Goal: Answer question/provide support: Share knowledge or assist other users

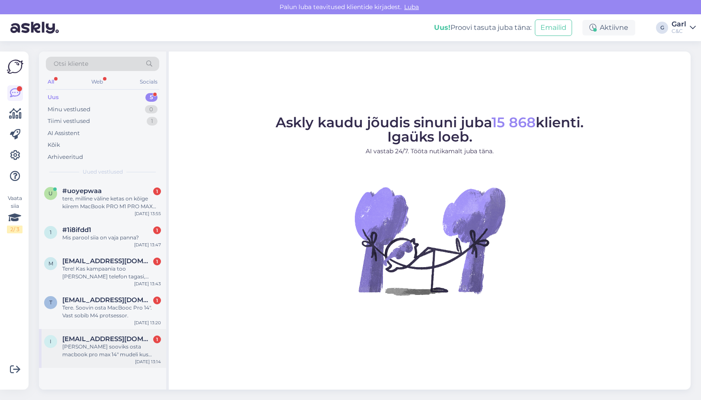
click at [126, 337] on div "ints@me.com 1" at bounding box center [111, 339] width 99 height 8
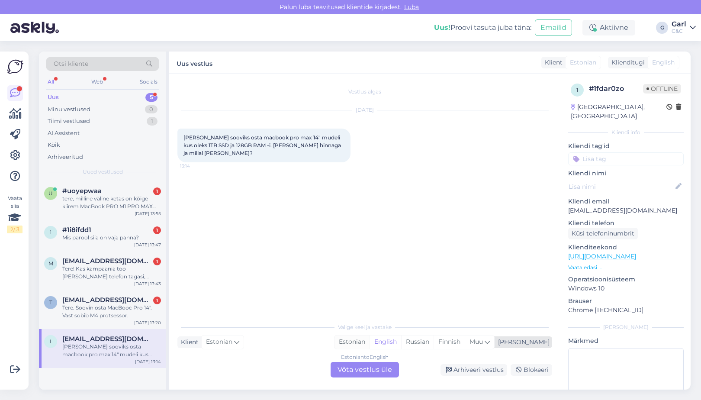
click at [369, 338] on div "Estonian" at bounding box center [351, 341] width 35 height 13
click at [368, 368] on div "Estonian to Estonian Võta vestlus üle" at bounding box center [365, 370] width 68 height 16
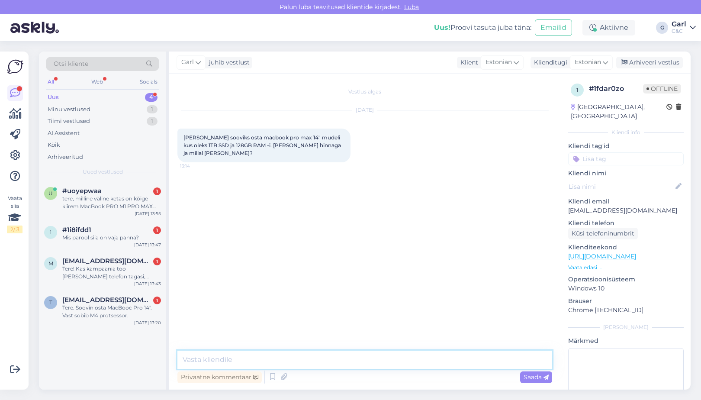
click at [326, 366] on textarea at bounding box center [364, 359] width 375 height 18
click at [276, 377] on icon at bounding box center [272, 376] width 10 height 13
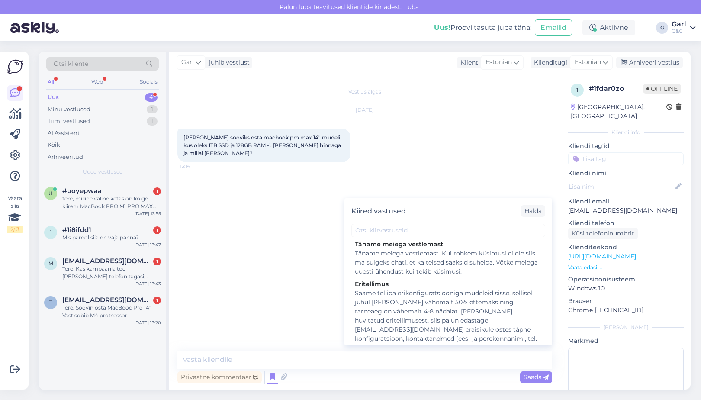
scroll to position [1135, 0]
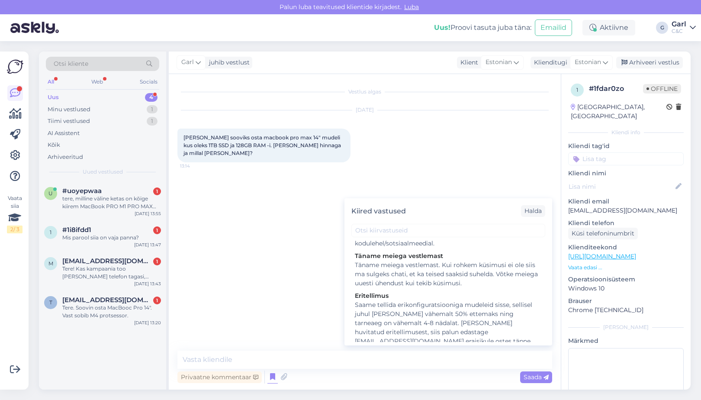
click at [444, 300] on div "Saame tellida erikonfiguratsiooniga mudeleid sisse, sellisel juhul oleks tarvis…" at bounding box center [448, 350] width 187 height 100
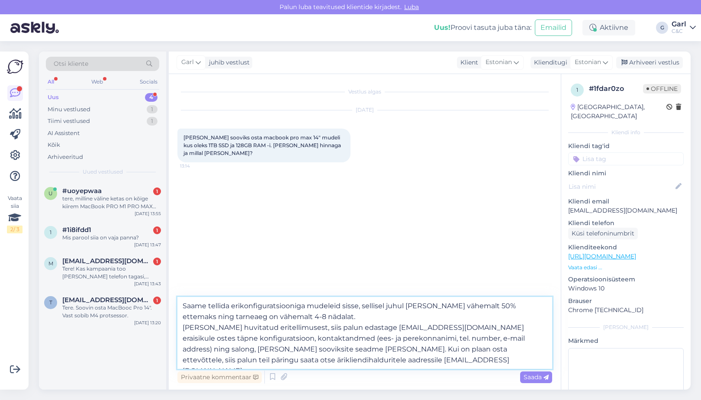
click at [180, 308] on textarea "Saame tellida erikonfiguratsiooniga mudeleid sisse, sellisel juhul oleks tarvis…" at bounding box center [364, 333] width 375 height 72
type textarea "Tere! Saame tellida erikonfiguratsiooniga mudeleid sisse, sellisel juhul oleks …"
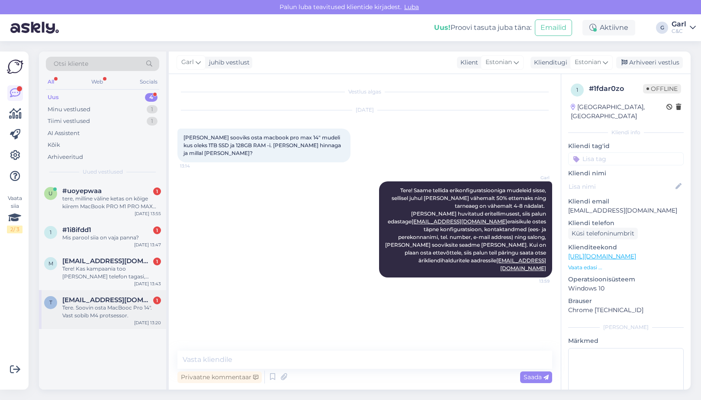
click at [116, 305] on div "Tere. Soovin osta MacBooc Pro 14". Vast sobib M4 protsessor." at bounding box center [111, 312] width 99 height 16
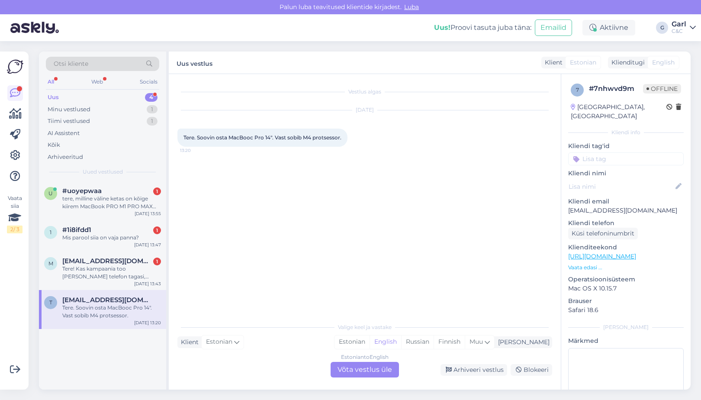
click at [608, 252] on link "https://www.shop.cec.ee/mac/macbook-pro" at bounding box center [602, 256] width 68 height 8
click at [369, 344] on div "Estonian" at bounding box center [351, 341] width 35 height 13
click at [376, 365] on div "Estonian to Estonian Võta vestlus üle" at bounding box center [365, 370] width 68 height 16
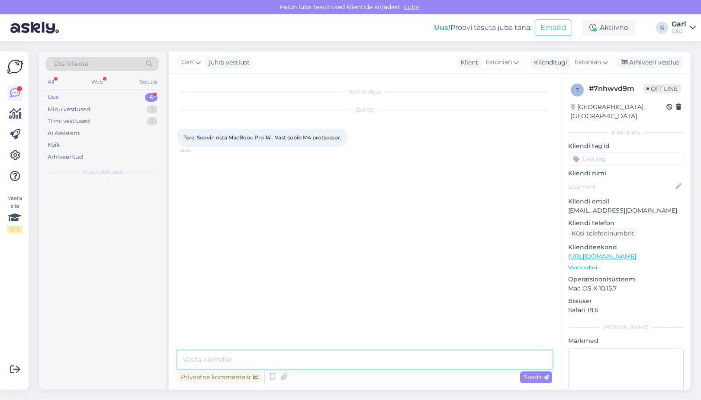
click at [371, 363] on textarea at bounding box center [364, 359] width 375 height 18
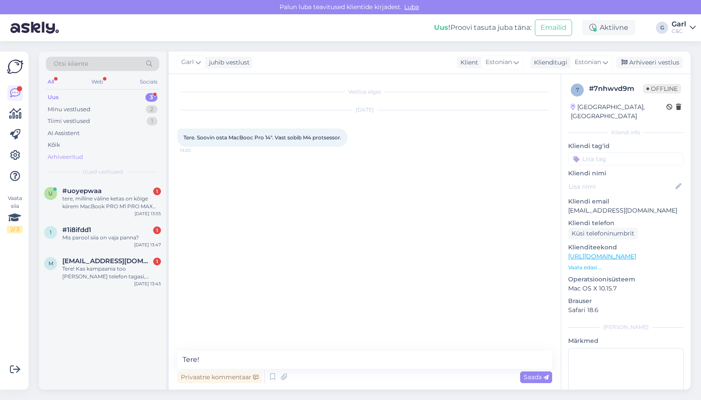
click at [105, 156] on div "Arhiveeritud" at bounding box center [102, 157] width 113 height 12
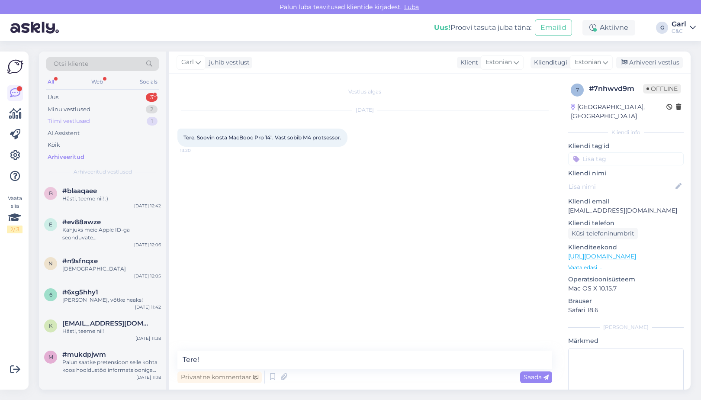
click at [113, 121] on div "Tiimi vestlused 1" at bounding box center [102, 121] width 113 height 12
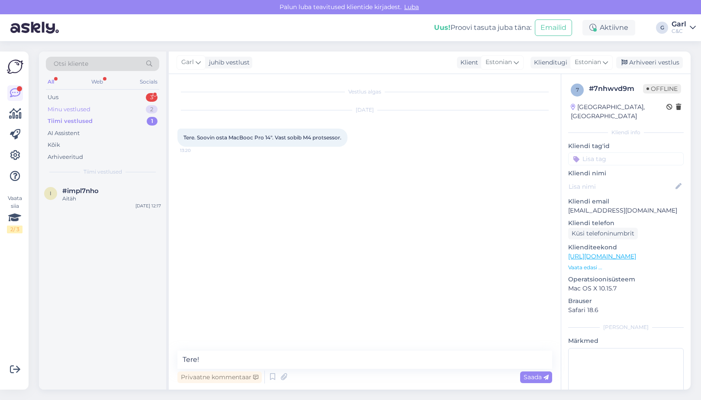
click at [114, 112] on div "Minu vestlused 2" at bounding box center [102, 109] width 113 height 12
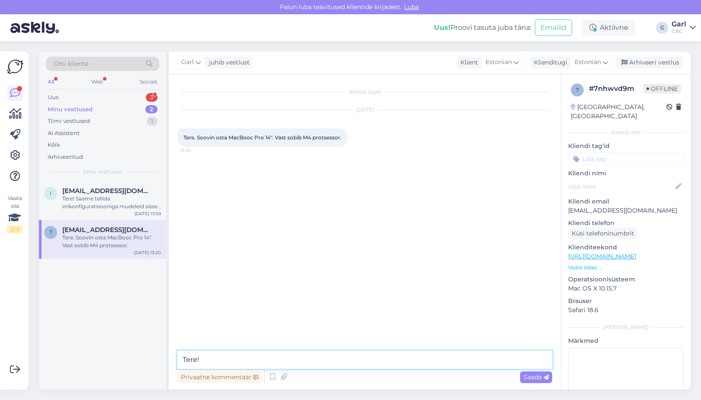
click at [280, 367] on textarea "Tere!" at bounding box center [364, 359] width 375 height 18
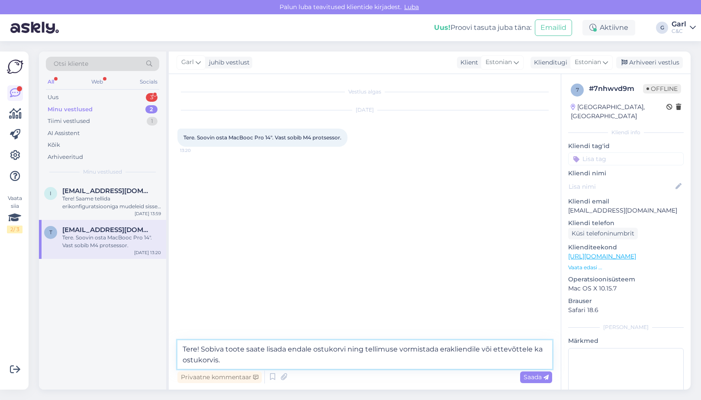
type textarea "Tere! Sobiva toote saate lisada endale ostukorvi ning tellimuse vormistada erak…"
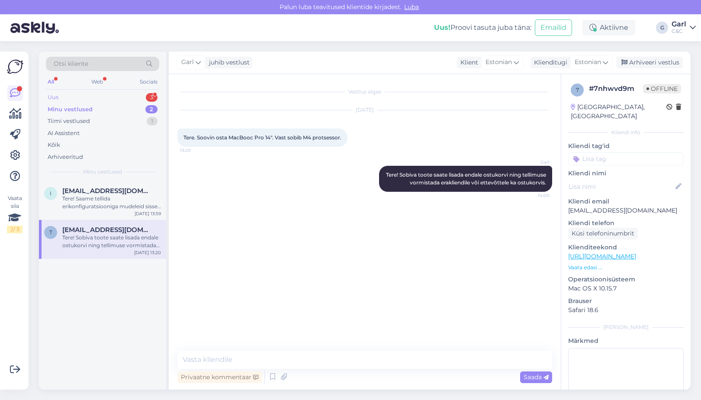
click at [139, 98] on div "Uus 3" at bounding box center [102, 97] width 113 height 12
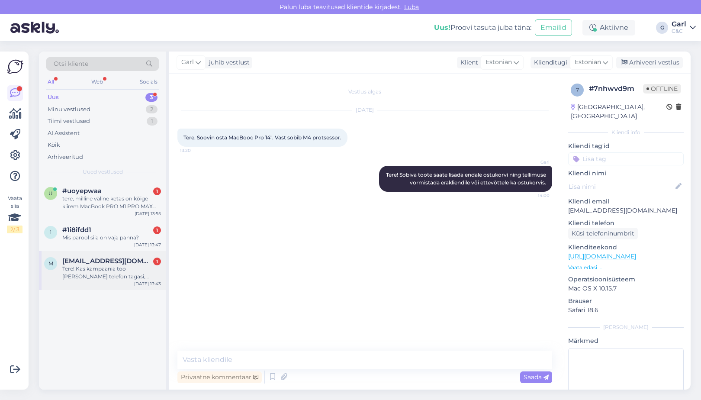
click at [113, 262] on span "murkelisabeth86@gmail.com" at bounding box center [107, 261] width 90 height 8
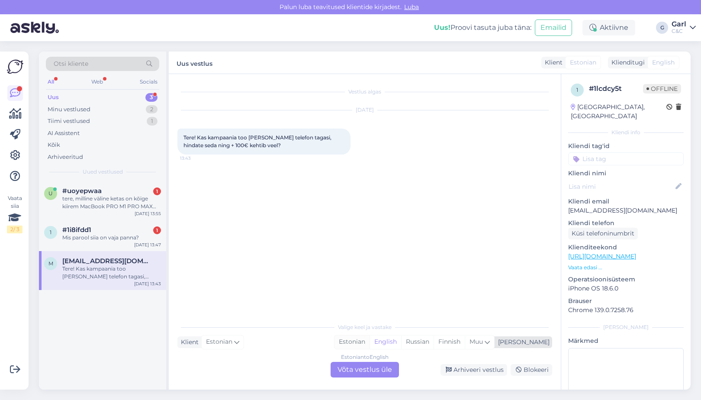
click at [369, 344] on div "Estonian" at bounding box center [351, 341] width 35 height 13
click at [368, 363] on div "Estonian to Estonian Võta vestlus üle" at bounding box center [365, 370] width 68 height 16
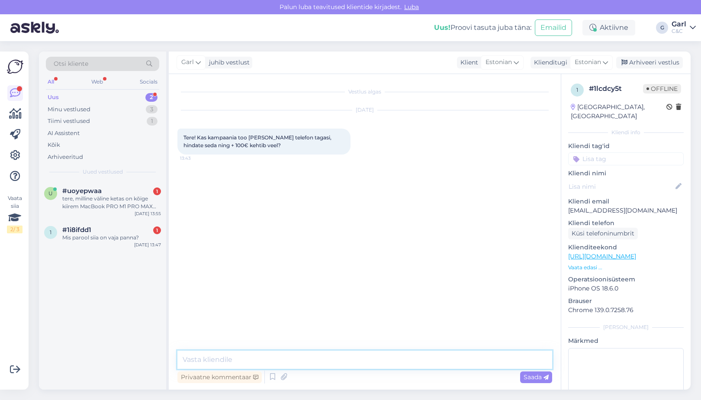
click at [366, 357] on textarea at bounding box center [364, 359] width 375 height 18
paste textarea "[URL][DOMAIN_NAME]"
type textarea "Tere! +100€ boonuskampaania enam kehtiv ei ole, kuid tagasiostu programm on täi…"
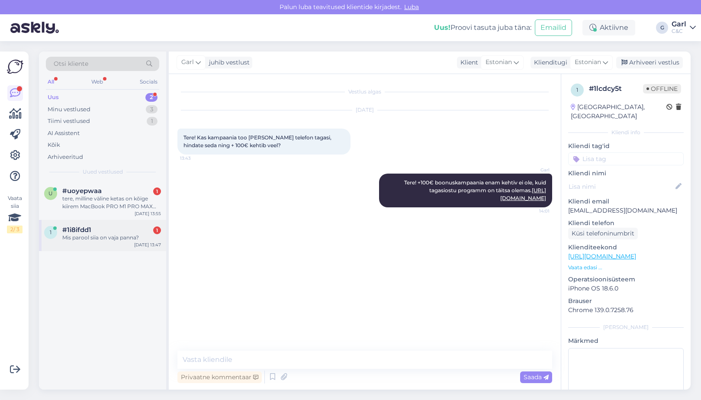
click at [137, 238] on div "Mis parool siia on vaja panna?" at bounding box center [111, 238] width 99 height 8
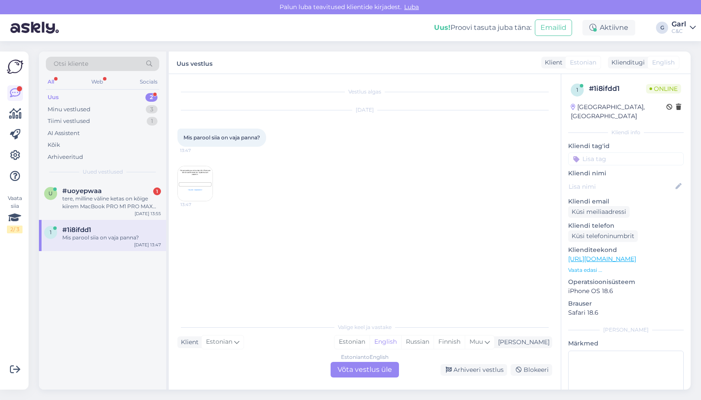
click at [196, 189] on img at bounding box center [195, 183] width 35 height 35
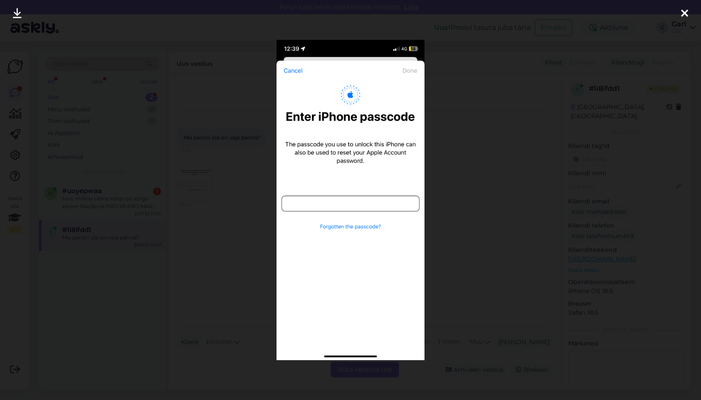
click at [216, 221] on div at bounding box center [350, 200] width 701 height 400
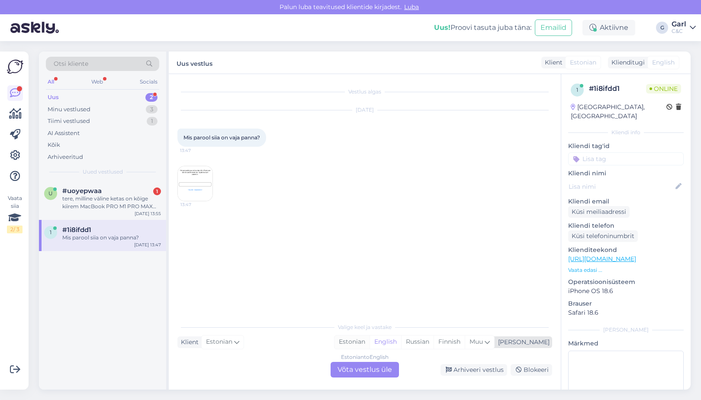
click at [369, 341] on div "Estonian" at bounding box center [351, 341] width 35 height 13
click at [368, 370] on div "Estonian to Estonian Võta vestlus üle" at bounding box center [365, 370] width 68 height 16
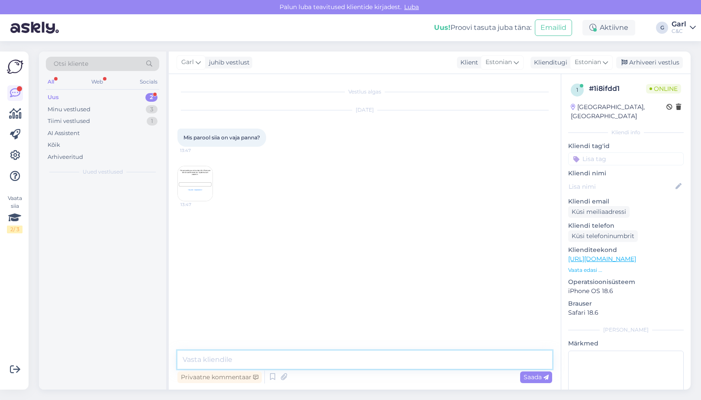
click at [368, 357] on textarea at bounding box center [364, 359] width 375 height 18
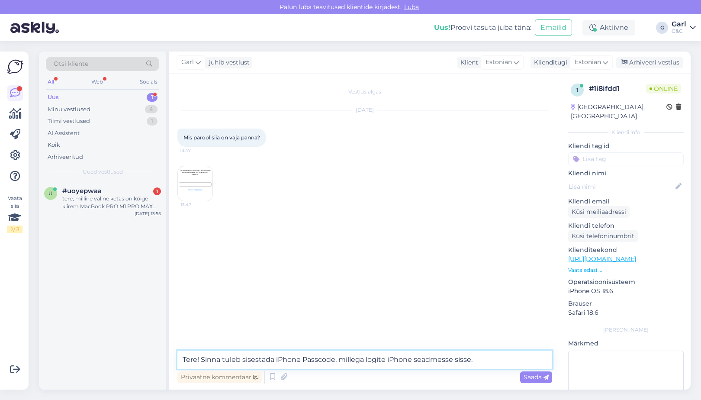
type textarea "Tere! Sinna tuleb sisestada iPhone Passcode, millega logite iPhone seadmesse si…"
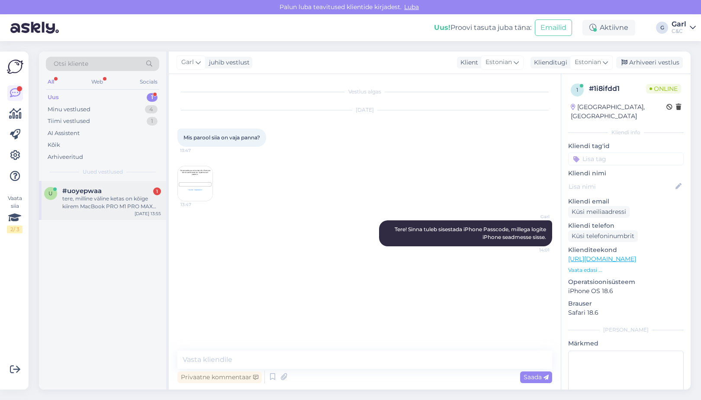
click at [72, 204] on div "tere, milline väline ketas on kõige kiirem MacBook PRO M1 PRO MAX arvutile?" at bounding box center [111, 203] width 99 height 16
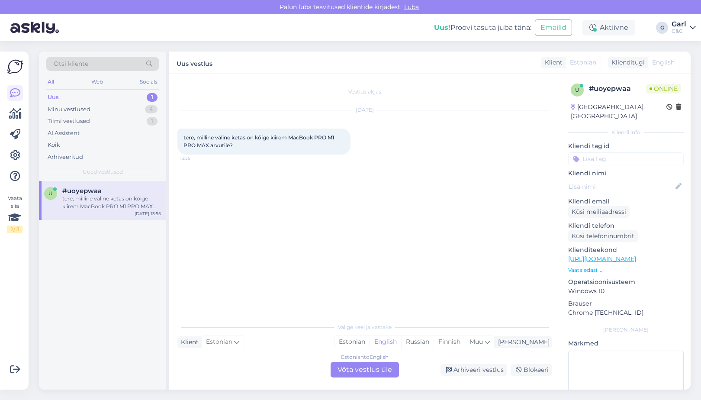
click at [636, 255] on link "https://www.shop.cec.ee/lisavarustus/mac/storage" at bounding box center [602, 259] width 68 height 8
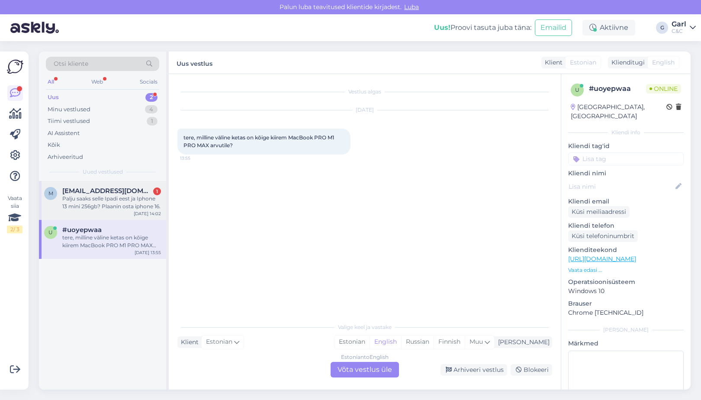
click at [118, 195] on div "Palju saaks selle Ipadi eest ja Iphone 13 mini 256gb? Plaanin osta iphone 16." at bounding box center [111, 203] width 99 height 16
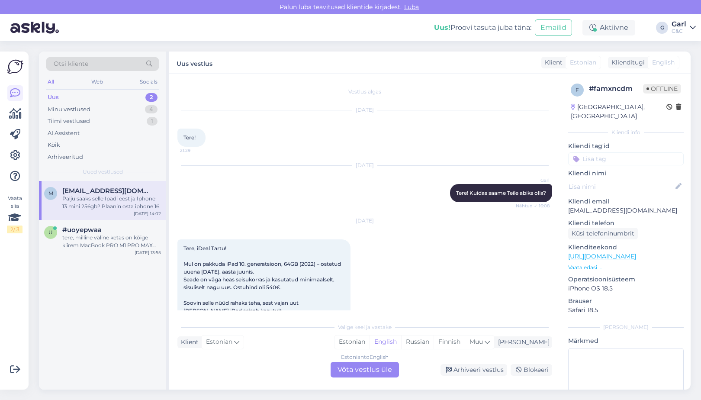
scroll to position [163, 0]
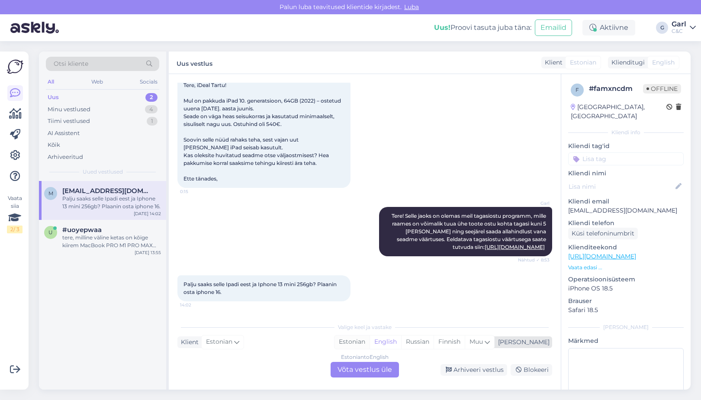
click at [369, 341] on div "Estonian" at bounding box center [351, 341] width 35 height 13
click at [366, 369] on div "Estonian to Estonian Võta vestlus üle" at bounding box center [365, 370] width 68 height 16
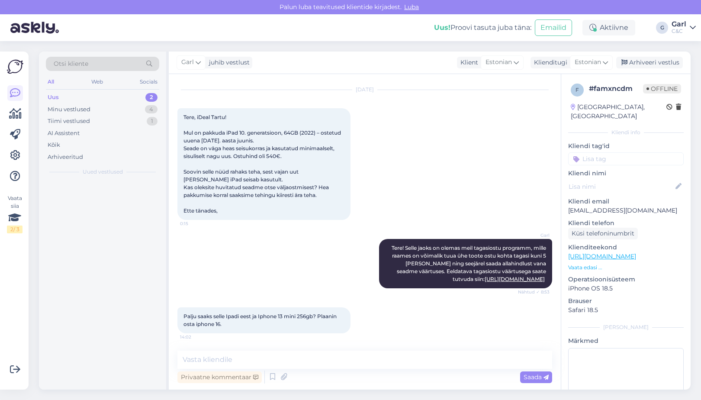
scroll to position [131, 0]
click at [366, 363] on textarea at bounding box center [364, 359] width 375 height 18
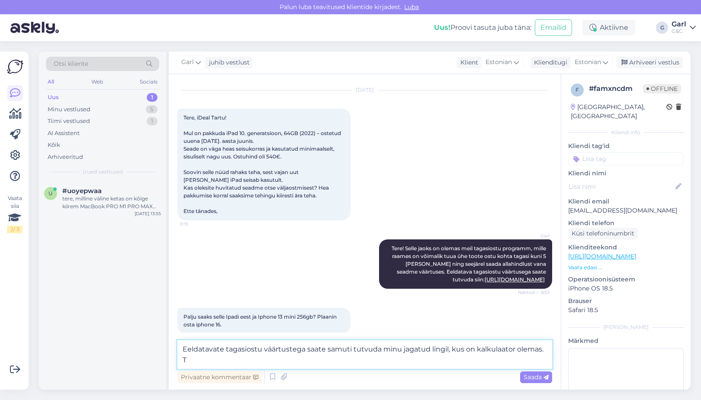
scroll to position [141, 0]
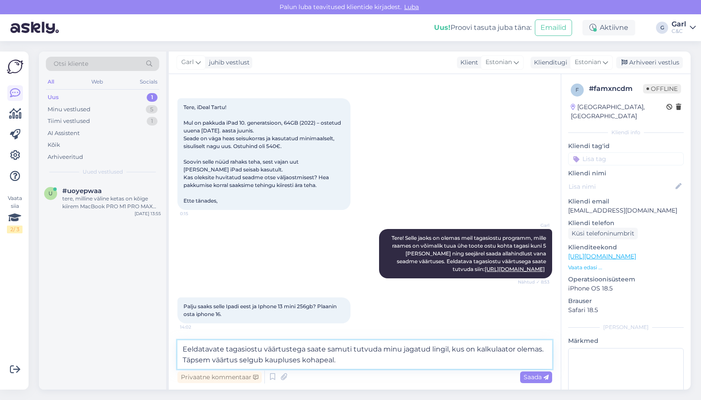
type textarea "Eeldatavate tagasiostu väärtustega saate samuti tutvuda minu jagatud lingil, ku…"
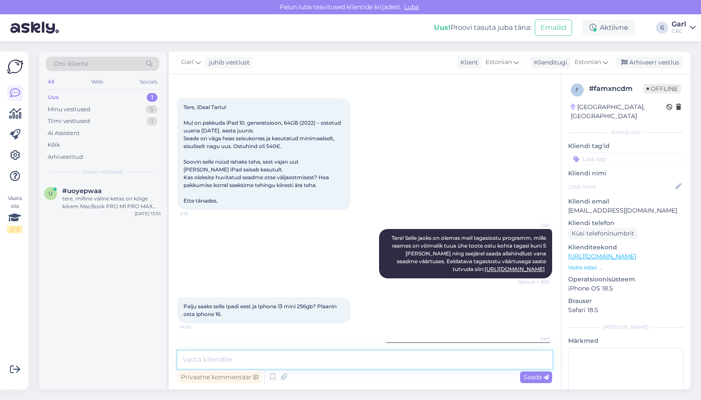
scroll to position [183, 0]
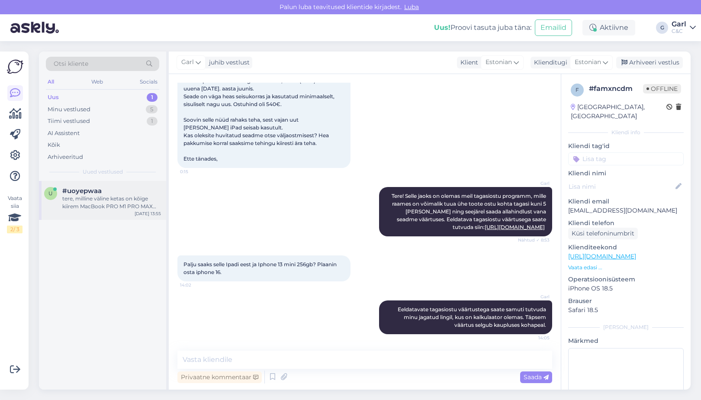
click at [109, 187] on div "#uoyepwaa" at bounding box center [111, 191] width 99 height 8
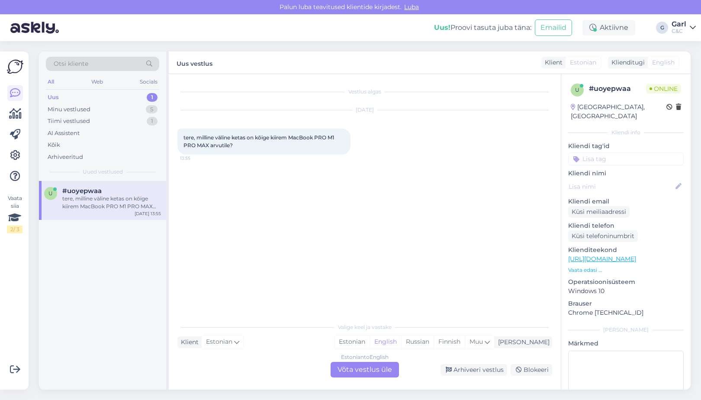
scroll to position [0, 0]
click at [369, 341] on div "Estonian" at bounding box center [351, 341] width 35 height 13
click at [369, 366] on div "Estonian to Estonian Võta vestlus üle" at bounding box center [365, 370] width 68 height 16
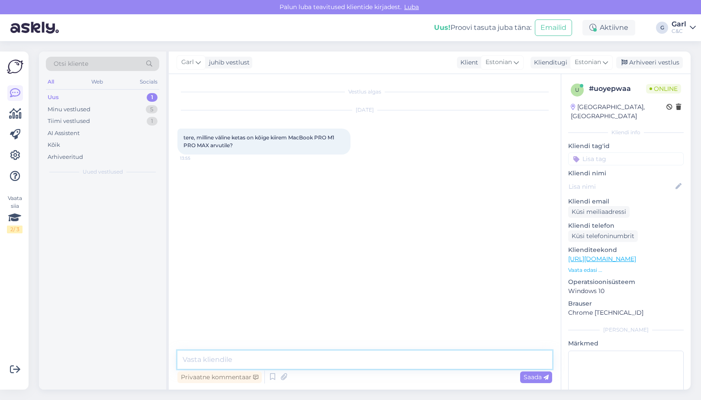
click at [369, 365] on textarea at bounding box center [364, 359] width 375 height 18
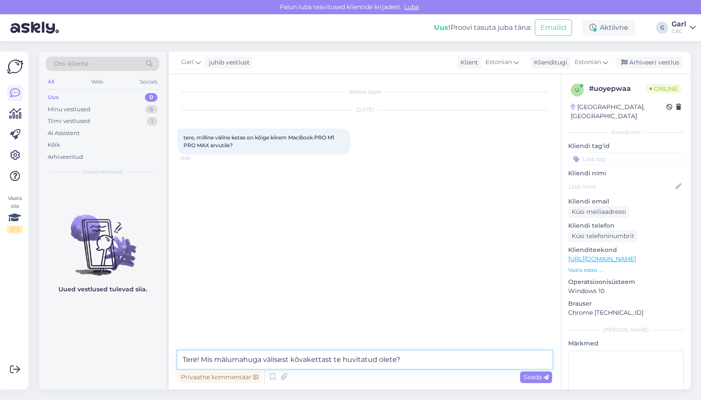
type textarea "Tere! Mis mälumahuga välisest kõvakettast te huvitatud olete?"
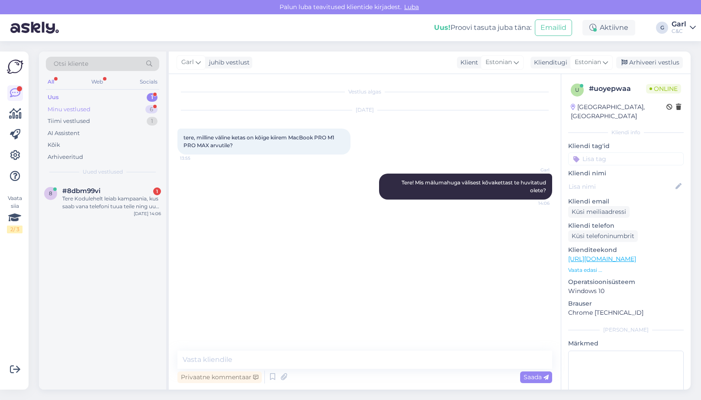
click at [141, 109] on div "Minu vestlused 6" at bounding box center [102, 109] width 113 height 12
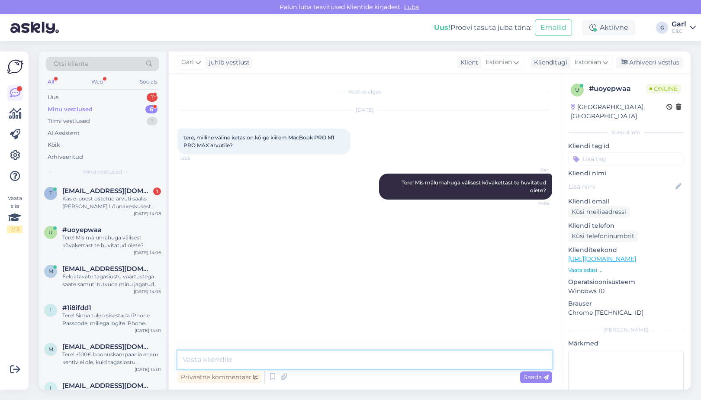
click at [430, 359] on textarea at bounding box center [364, 359] width 375 height 18
click at [398, 357] on textarea at bounding box center [364, 359] width 375 height 18
click at [399, 357] on textarea at bounding box center [364, 359] width 375 height 18
click at [397, 357] on textarea at bounding box center [364, 359] width 375 height 18
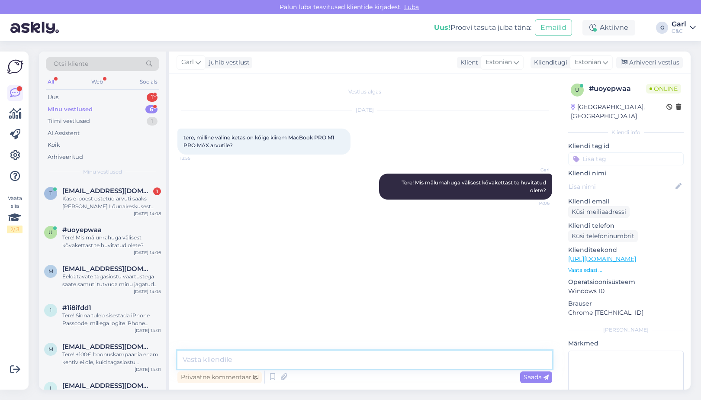
click at [277, 359] on textarea at bounding box center [364, 359] width 375 height 18
click at [137, 190] on div "tonu@kopupm.ee 1" at bounding box center [111, 191] width 99 height 8
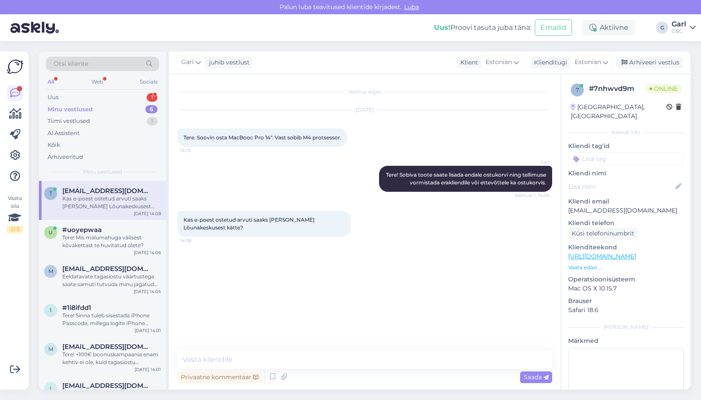
click at [331, 369] on div "Privaatne kommentaar Saada" at bounding box center [364, 377] width 375 height 16
click at [332, 364] on textarea at bounding box center [364, 359] width 375 height 18
type textarea "Juhul, kui toode on saadaval, siis küll."
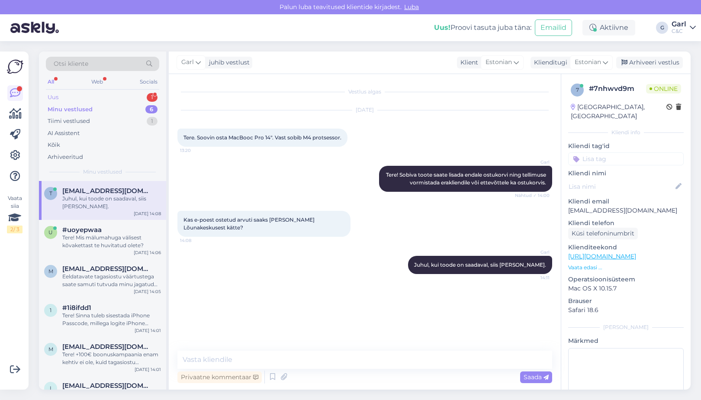
click at [141, 95] on div "Uus 1" at bounding box center [102, 97] width 113 height 12
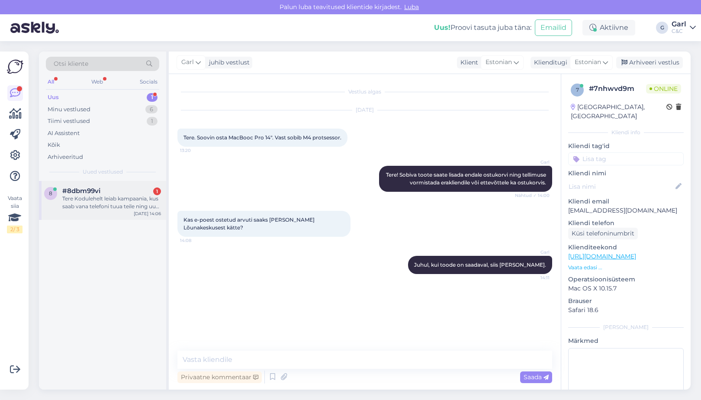
click at [114, 190] on div "#8dbm99vi 1" at bounding box center [111, 191] width 99 height 8
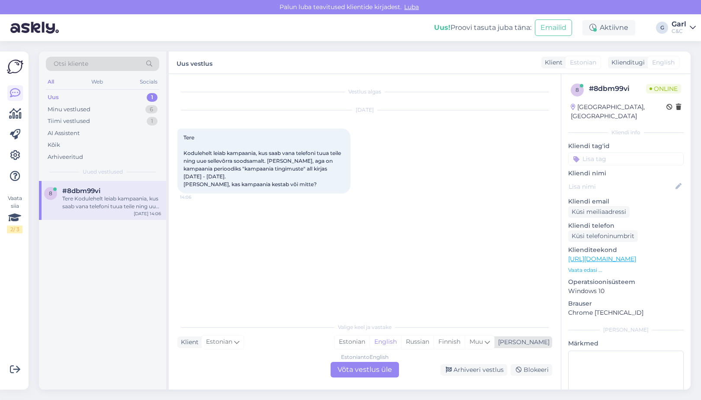
click at [387, 335] on div "Valige keel ja vastake Klient Estonian Mina Estonian English Russian Finnish Mu…" at bounding box center [364, 347] width 375 height 59
click at [369, 341] on div "Estonian" at bounding box center [351, 341] width 35 height 13
click at [377, 368] on div "Estonian to Estonian Võta vestlus üle" at bounding box center [365, 370] width 68 height 16
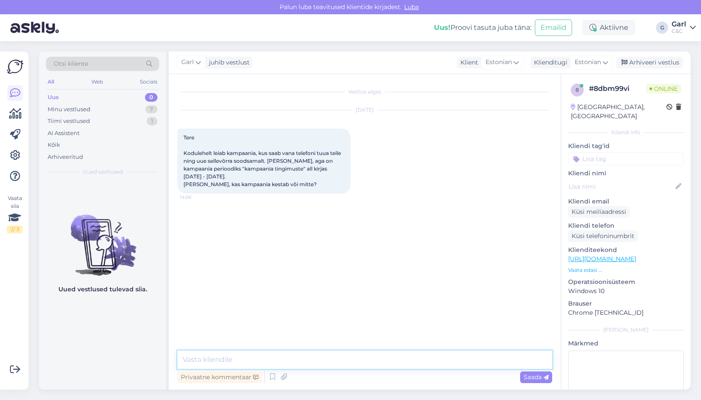
click at [378, 361] on textarea at bounding box center [364, 359] width 375 height 18
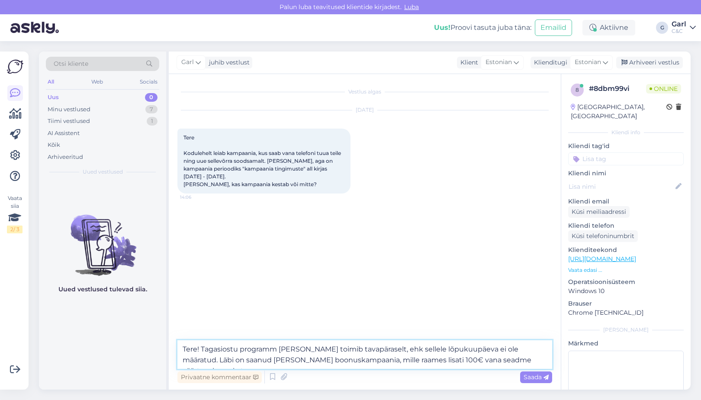
type textarea "Tere! Tagasiostu programm kui selline toimib tavapäraselt, ehk sellele lõpukuup…"
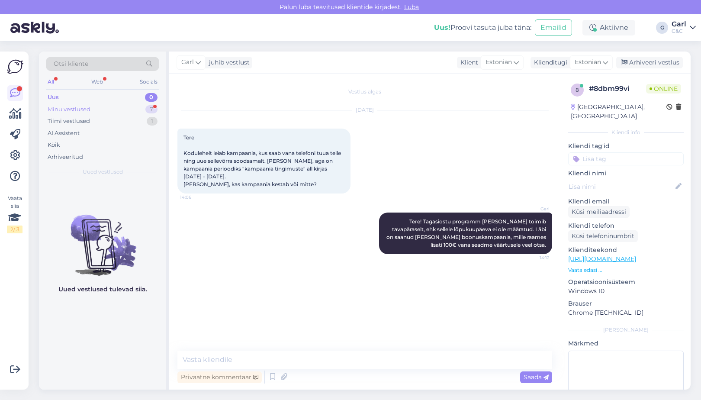
click at [121, 109] on div "Minu vestlused 7" at bounding box center [102, 109] width 113 height 12
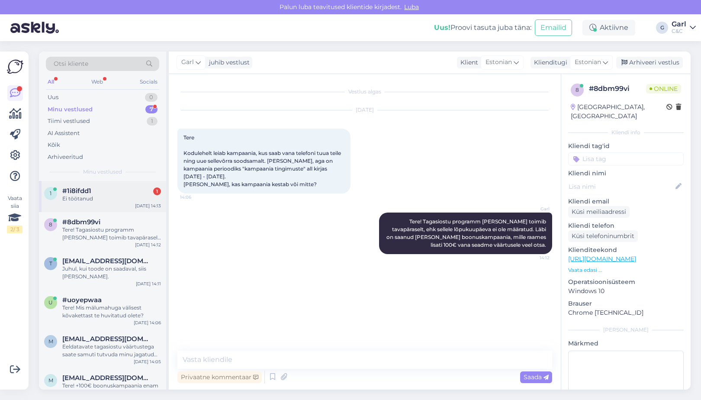
click at [123, 193] on div "#1i8ifdd1 1" at bounding box center [111, 191] width 99 height 8
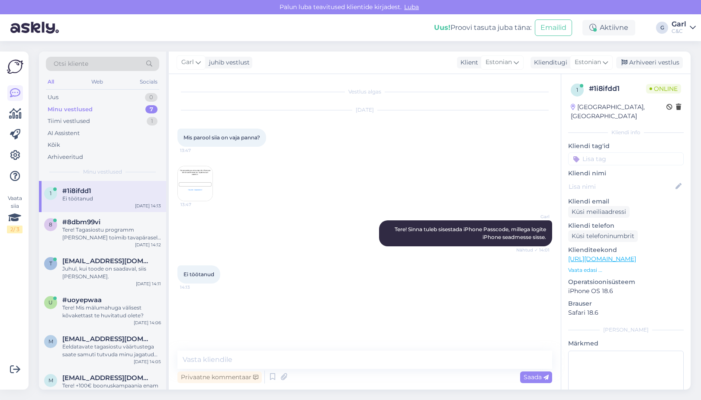
click at [193, 196] on img at bounding box center [195, 183] width 35 height 35
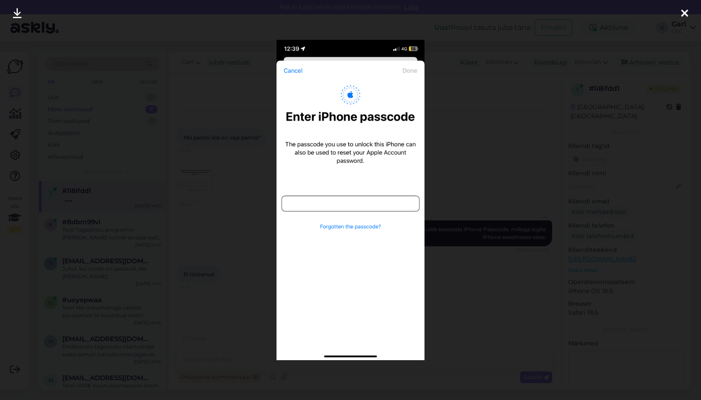
click at [215, 244] on div at bounding box center [350, 200] width 701 height 400
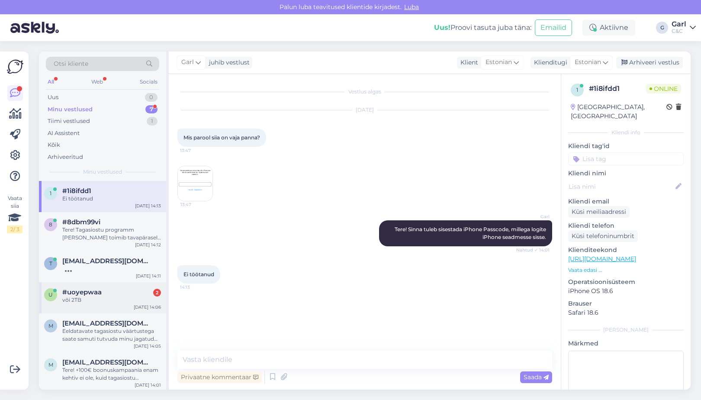
click at [127, 288] on div "#uoyepwaa 2" at bounding box center [111, 292] width 99 height 8
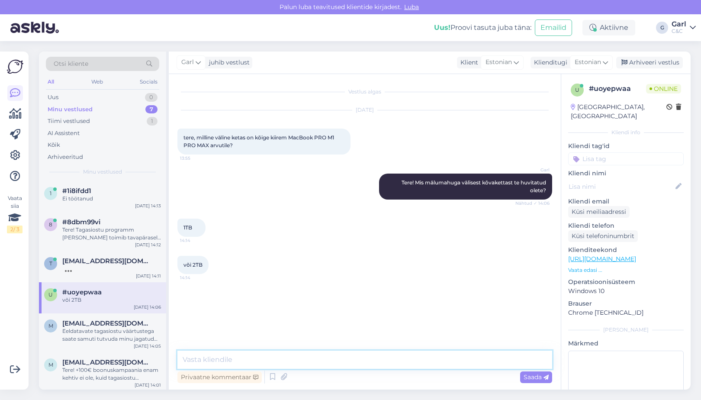
click at [324, 366] on textarea at bounding box center [364, 359] width 375 height 18
paste textarea "5302 2530"
type textarea "5302 2530"
drag, startPoint x: 308, startPoint y: 363, endPoint x: 71, endPoint y: 352, distance: 237.4
click at [71, 352] on div "Otsi kliente All Web Socials Uus 0 Minu vestlused 7 Tiimi vestlused 1 AI Assist…" at bounding box center [365, 220] width 652 height 338
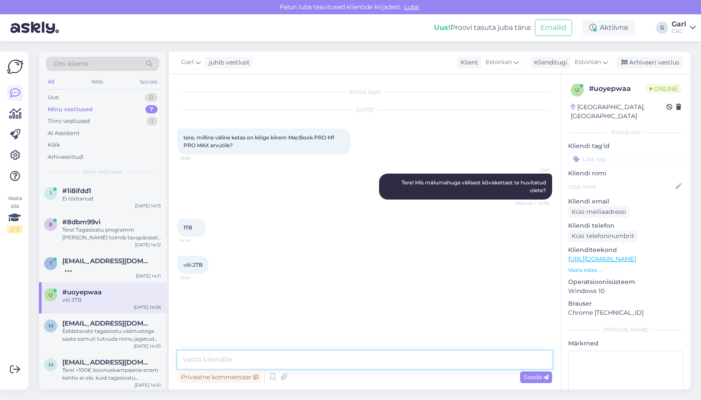
paste textarea "https://www.shop.cec.ee/sandisk-extreme-1tb-portable-ssd-sdssde61-1t00-g25"
type textarea "https://www.shop.cec.ee/sandisk-extreme-1tb-portable-ssd-sdssde61-1t00-g25"
click at [485, 302] on link "https://www.shop.cec.ee/sandisk-extreme-1tb-portable-ssd-sdssde61-1t00-g25" at bounding box center [515, 302] width 60 height 6
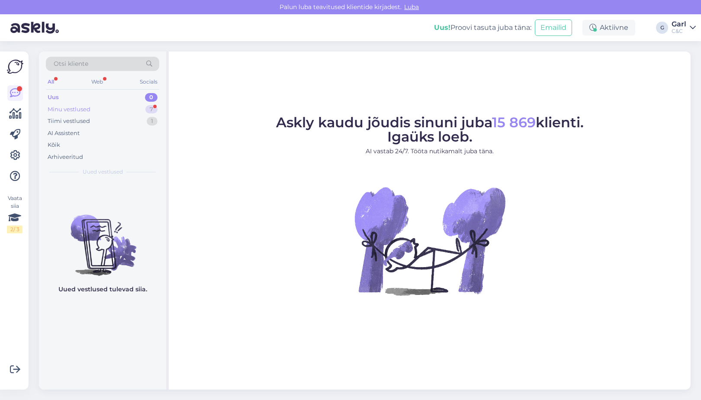
click at [135, 103] on div "Minu vestlused 7" at bounding box center [102, 109] width 113 height 12
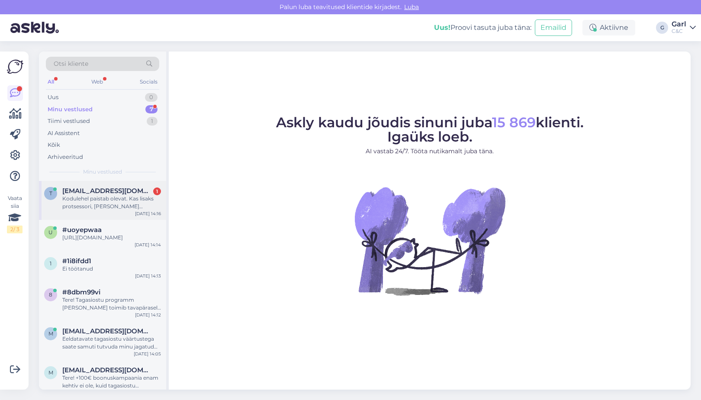
click at [120, 182] on div "t [EMAIL_ADDRESS][DOMAIN_NAME] 1 Kodulehel paistab olevat. Kas lisaks protsesso…" at bounding box center [102, 200] width 127 height 39
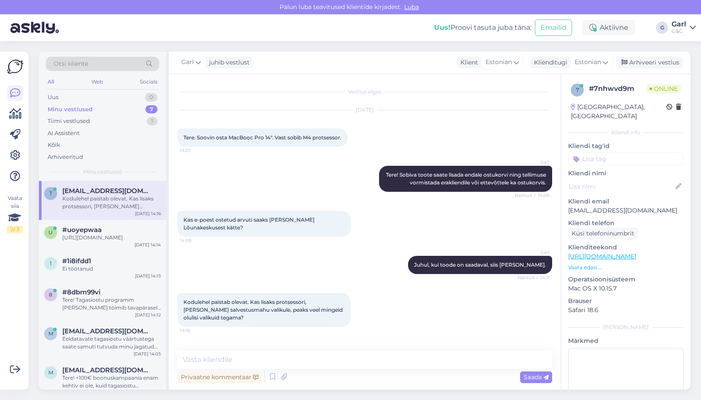
scroll to position [1, 0]
click at [292, 352] on textarea at bounding box center [364, 359] width 375 height 18
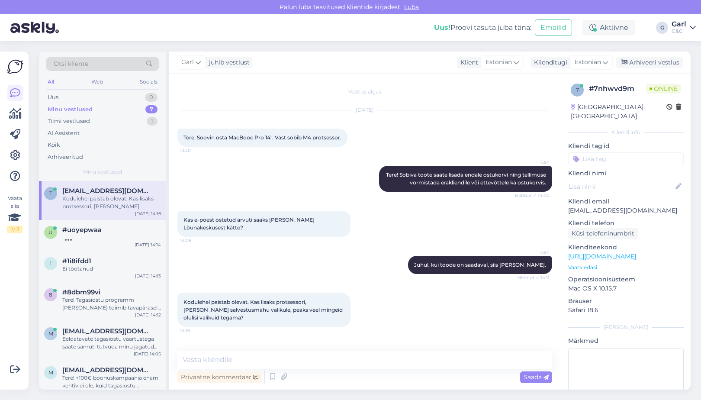
click at [289, 349] on div "Vestlus algas Aug 11 2025 Tere. Soovin osta MacBooc Pro 14". Vast sobib M4 prot…" at bounding box center [365, 231] width 392 height 315
click at [285, 357] on textarea at bounding box center [364, 359] width 375 height 18
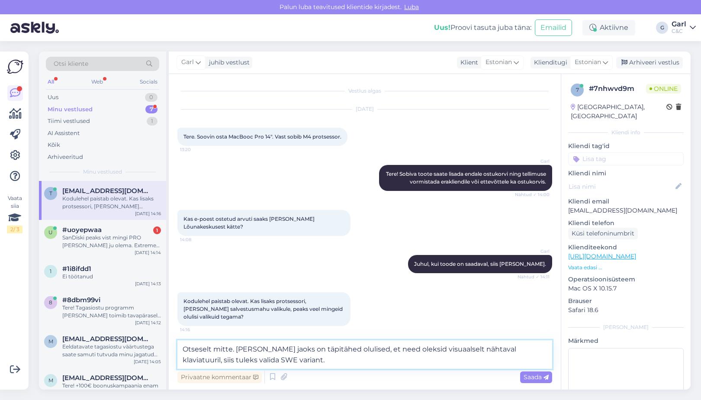
type textarea "Otseselt mitte. Kui teie jaoks on täpitähed olulised, et need oleksid visuaalse…"
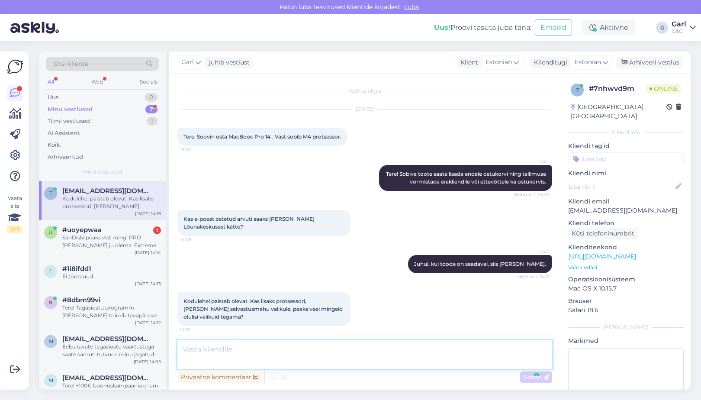
scroll to position [53, 0]
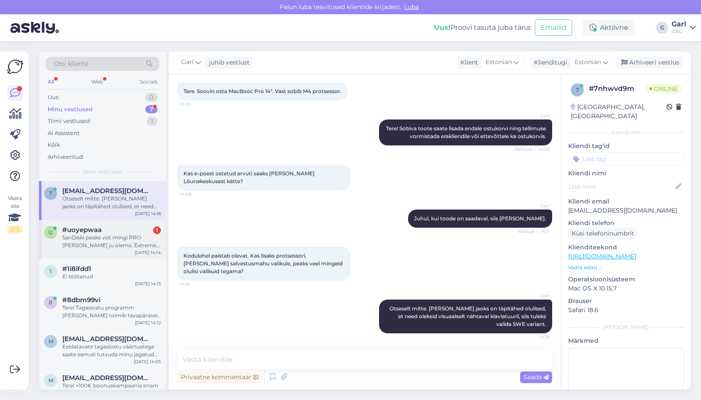
click at [134, 241] on div "SanDiski peaks vist mingi PRO mudel ka ju olema. Extreme PRO, neid ei ole?" at bounding box center [111, 242] width 99 height 16
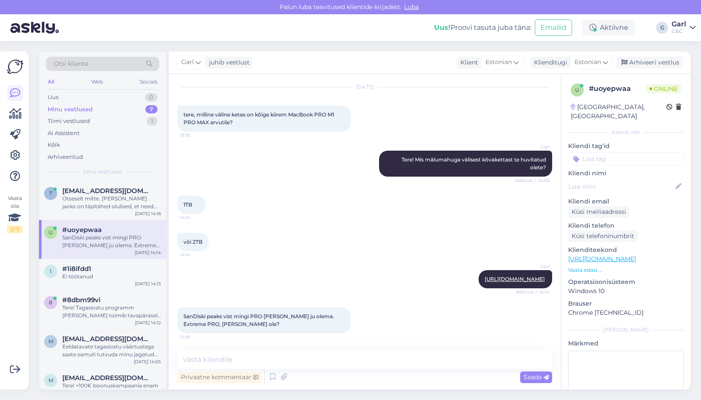
scroll to position [30, 0]
click at [232, 362] on textarea at bounding box center [364, 359] width 375 height 18
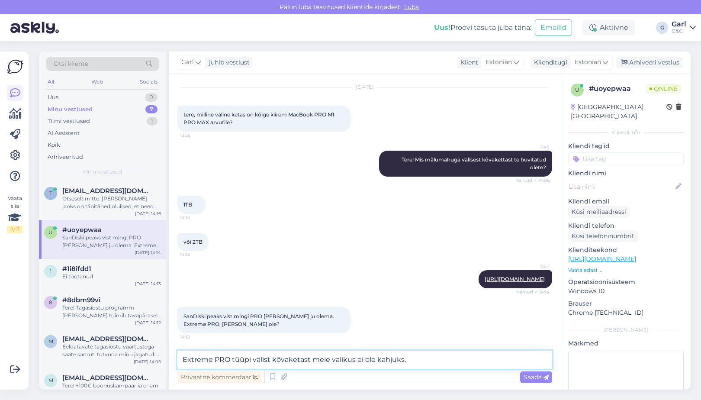
type textarea "Extreme PRO tüüpi välist kõvaketast meie valikus ei ole kahjuks."
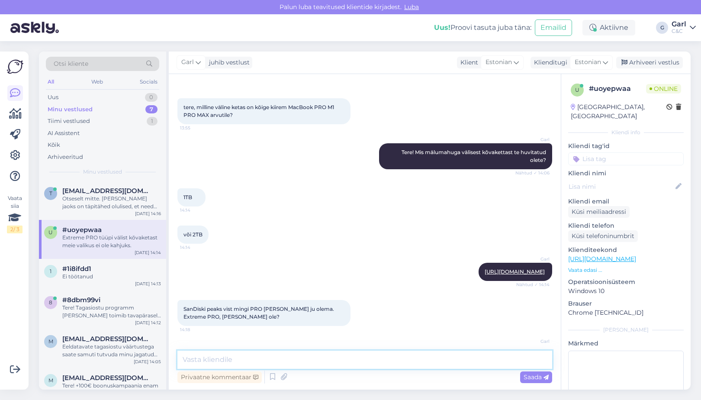
scroll to position [75, 0]
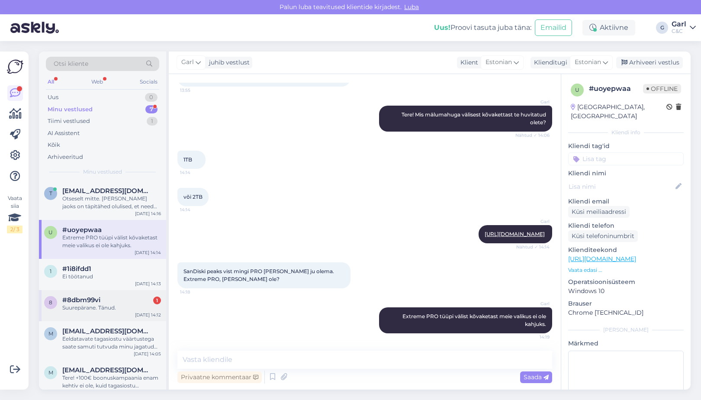
click at [125, 302] on div "#8dbm99vi 1" at bounding box center [111, 300] width 99 height 8
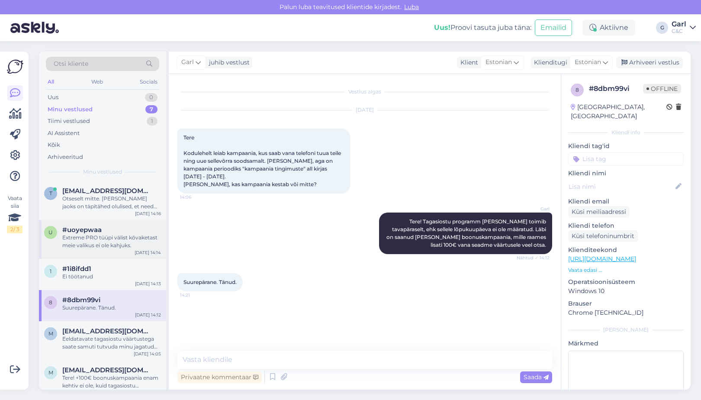
click at [103, 236] on div "Extreme PRO tüüpi välist kõvaketast meie valikus ei ole kahjuks." at bounding box center [111, 242] width 99 height 16
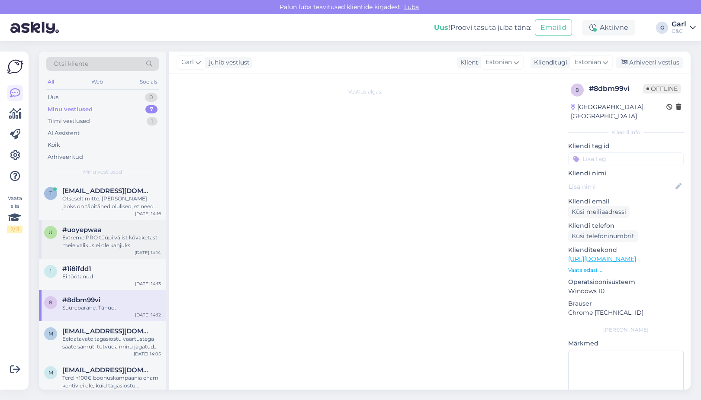
scroll to position [75, 0]
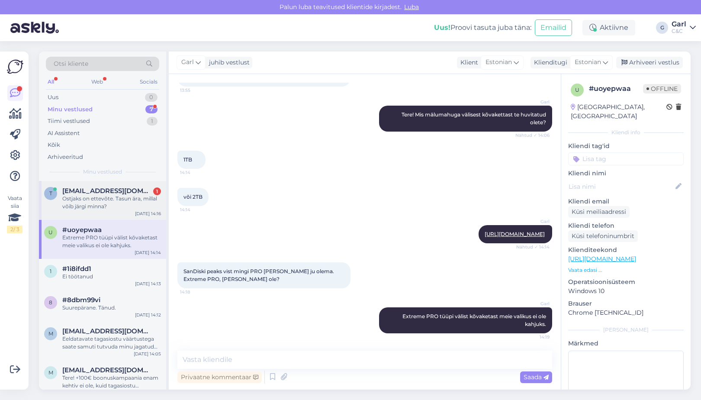
click at [103, 198] on div "Ostjaks on ettevõte. Tasun ära, millal võib järgi minna?" at bounding box center [111, 203] width 99 height 16
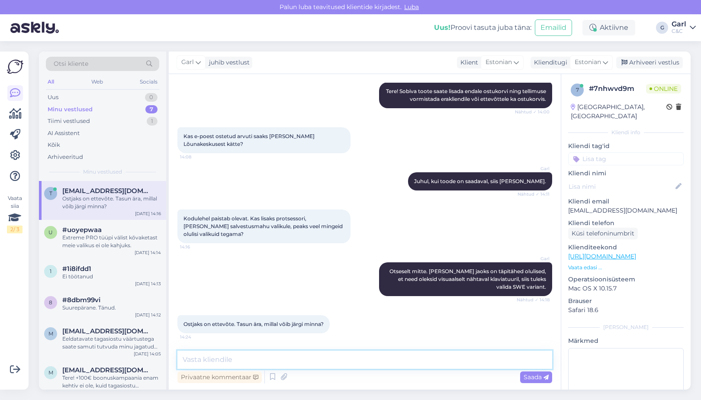
click at [360, 358] on textarea at bounding box center [364, 359] width 375 height 18
click at [359, 358] on textarea at bounding box center [364, 359] width 375 height 18
click at [356, 360] on textarea at bounding box center [364, 359] width 375 height 18
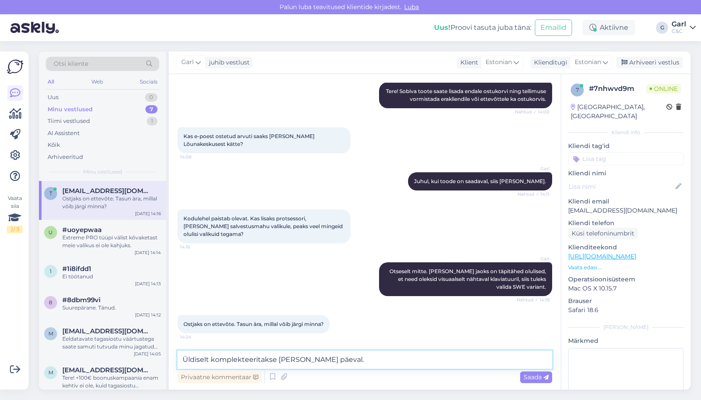
type textarea "Üldiselt komplekteeritakse samal päeval."
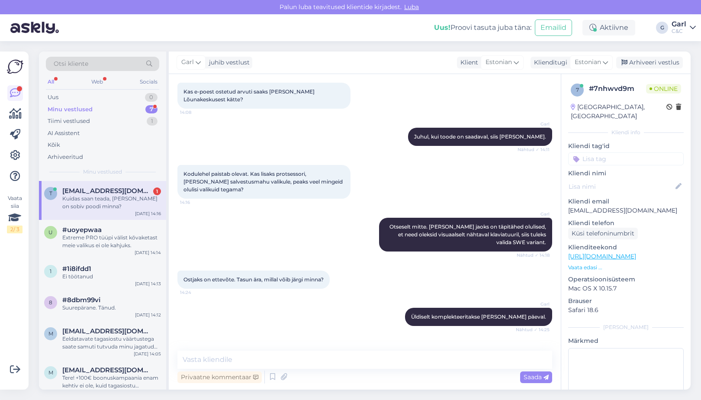
scroll to position [165, 0]
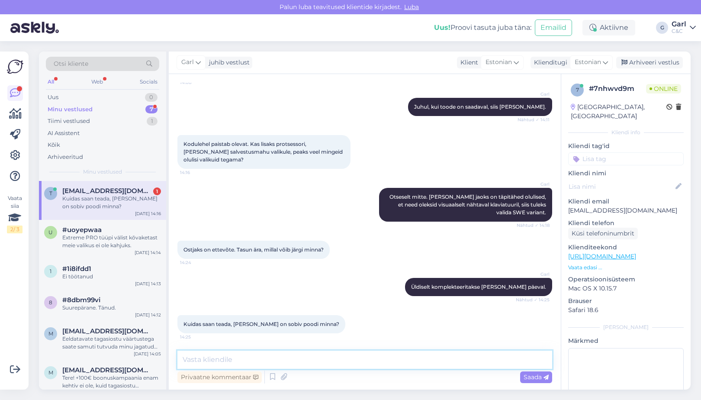
click at [342, 357] on textarea at bounding box center [364, 359] width 375 height 18
type textarea "Selle kohta saadab kauplus Teile välja eraldi kinnituse."
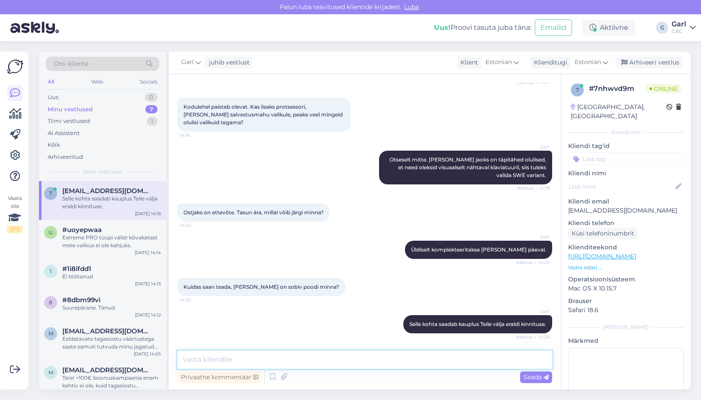
scroll to position [239, 0]
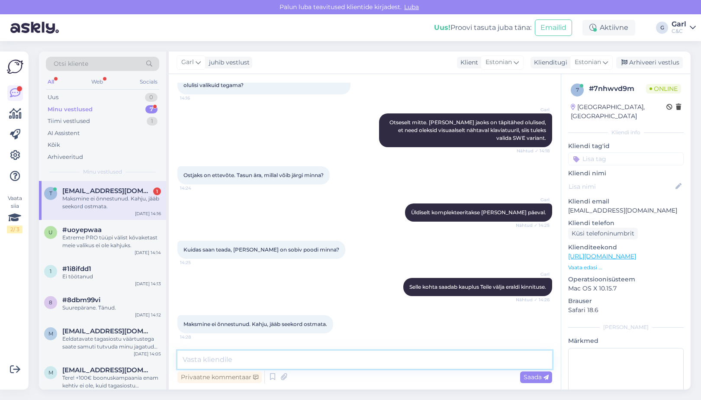
click at [326, 357] on textarea at bounding box center [364, 359] width 375 height 18
click at [324, 359] on textarea at bounding box center [364, 359] width 375 height 18
click at [321, 358] on textarea at bounding box center [364, 359] width 375 height 18
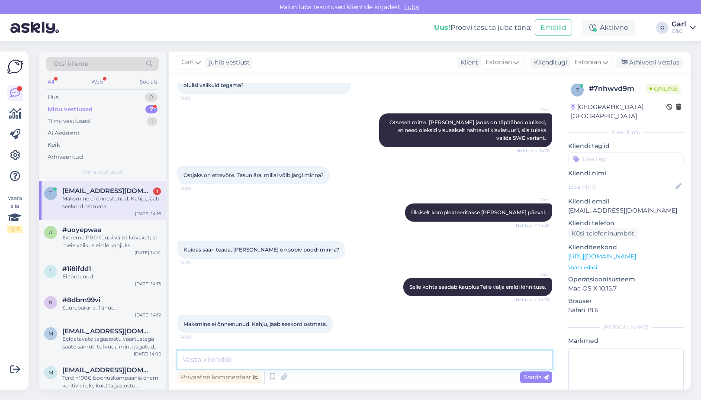
click at [269, 358] on textarea at bounding box center [364, 359] width 375 height 18
click at [256, 361] on textarea "Kas võib see olla Teie poolne või meie poolne viga?" at bounding box center [364, 359] width 375 height 18
click at [313, 360] on textarea "Kas võib see olla Teiepoolne või meie poolne viga?" at bounding box center [364, 359] width 375 height 18
type textarea "Kas võib see olla Teiepoolne või meiepoolne viga?"
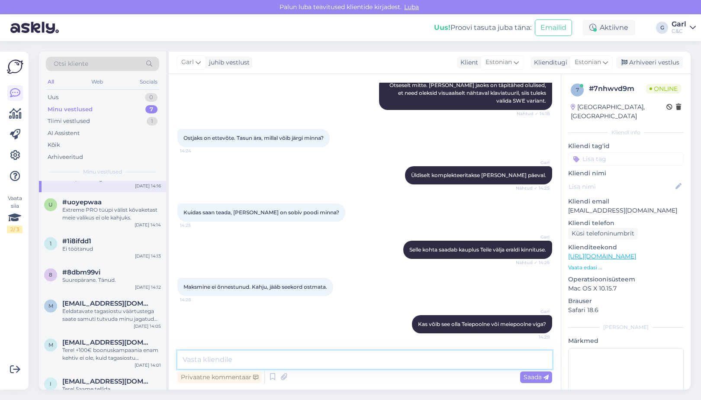
scroll to position [48, 0]
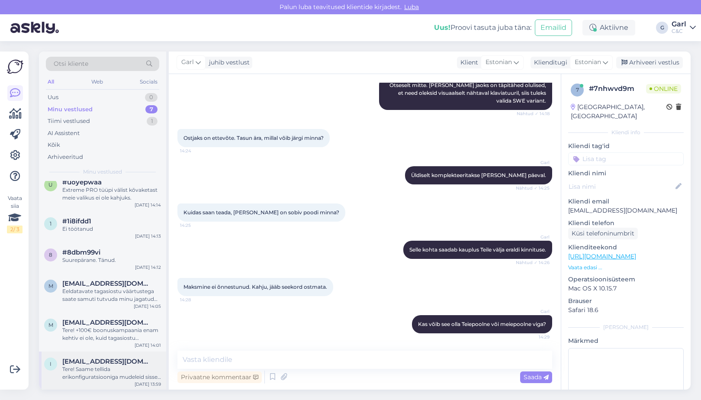
click at [111, 370] on div "Tere! Saame tellida erikonfiguratsiooniga mudeleid sisse, sellisel juhul oleks …" at bounding box center [111, 373] width 99 height 16
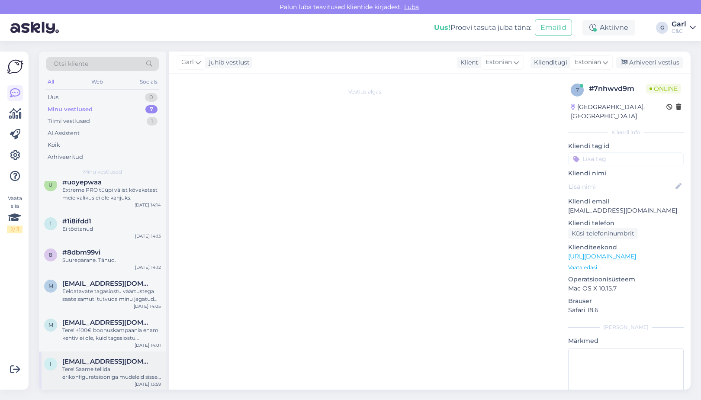
scroll to position [0, 0]
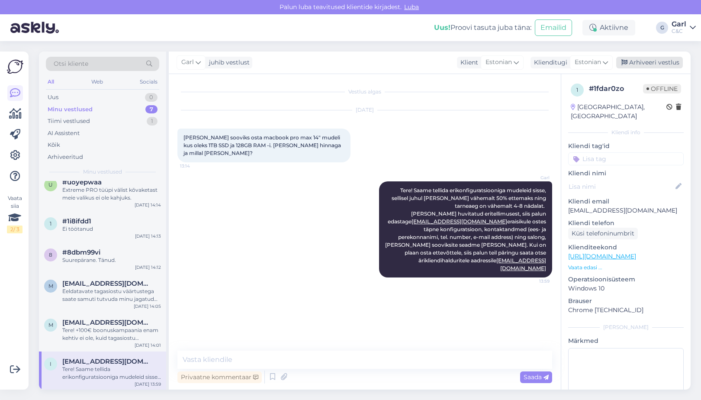
click at [663, 63] on div "Arhiveeri vestlus" at bounding box center [649, 63] width 67 height 12
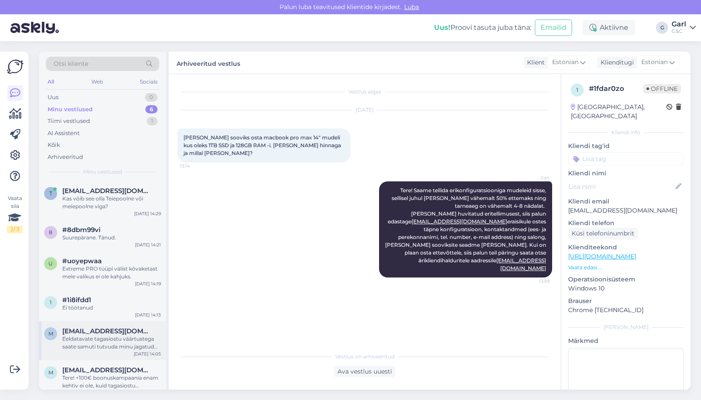
scroll to position [9, 0]
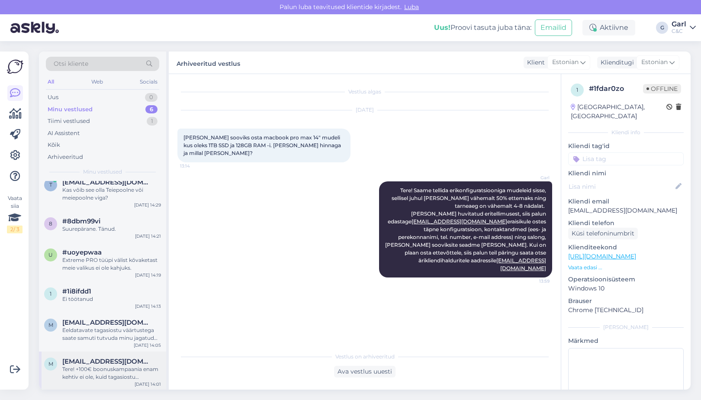
click at [107, 356] on div "m murkelisabeth86@gmail.com Tere! +100€ boonuskampaania enam kehtiv ei ole, kui…" at bounding box center [102, 370] width 127 height 39
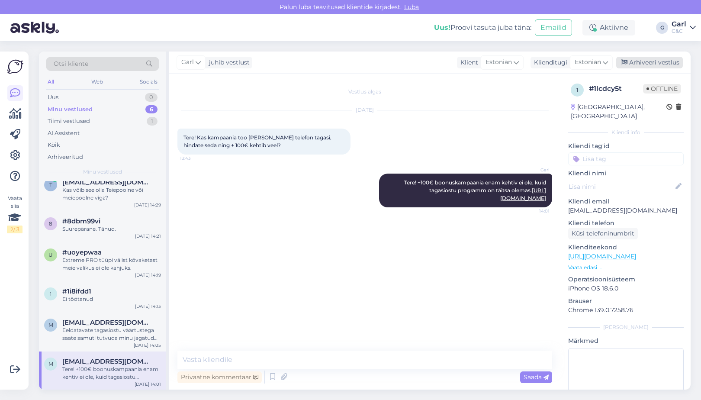
click at [663, 63] on div "Arhiveeri vestlus" at bounding box center [649, 63] width 67 height 12
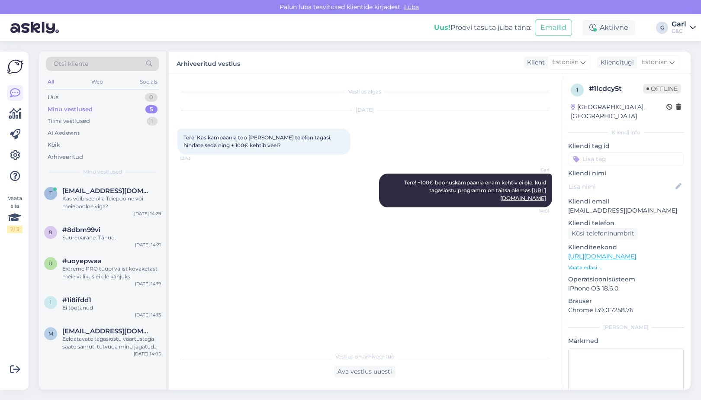
click at [108, 362] on div "t tonu@kopupm.ee Kas võib see olla Teiepoolne või meiepoolne viga? Aug 11 14:29…" at bounding box center [102, 285] width 127 height 209
click at [109, 350] on div "m miajurimae@gmail.com Eeldatavate tagasiostu väärtustega saate samuti tutvuda …" at bounding box center [102, 340] width 127 height 39
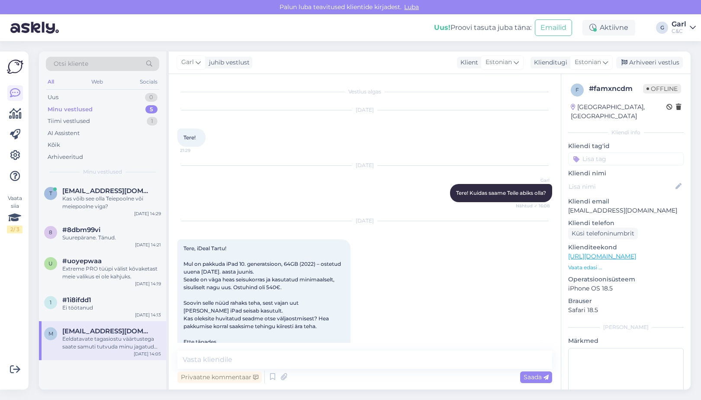
scroll to position [183, 0]
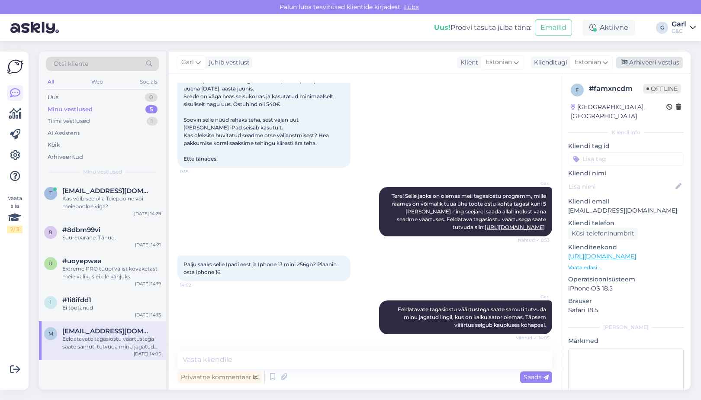
click at [650, 62] on div "Arhiveeri vestlus" at bounding box center [649, 63] width 67 height 12
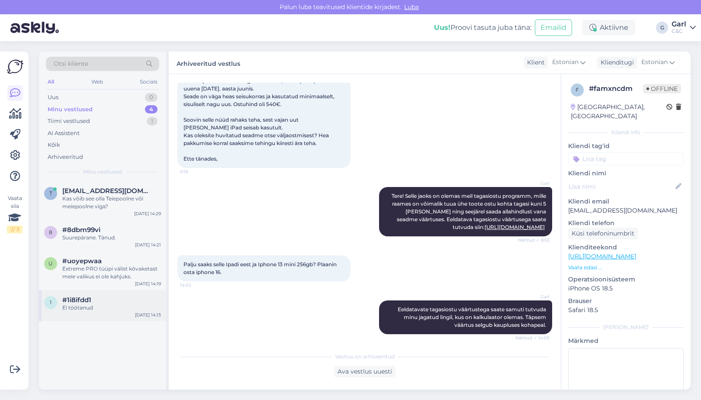
click at [113, 313] on div "1 #1i8ifdd1 Ei töötanud Aug 11 14:13" at bounding box center [102, 305] width 127 height 31
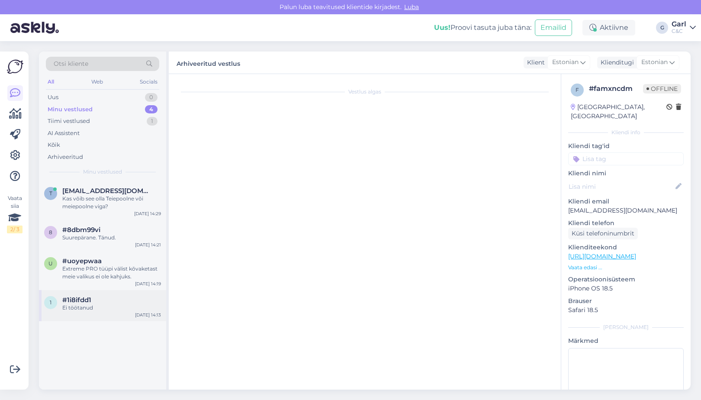
scroll to position [0, 0]
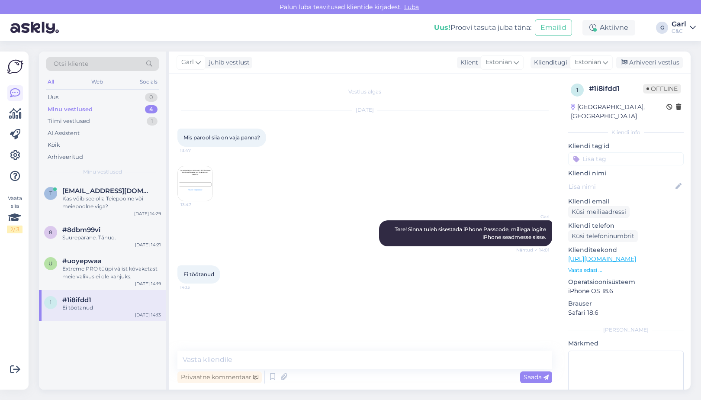
click at [338, 346] on div "Vestlus algas Aug 11 2025 Mis parool siia on vaja panna? 13:47 13:47 Garl Tere!…" at bounding box center [365, 231] width 392 height 315
click at [337, 347] on div "Vestlus algas Aug 11 2025 Mis parool siia on vaja panna? 13:47 13:47 Garl Tere!…" at bounding box center [365, 231] width 392 height 315
click at [328, 356] on textarea at bounding box center [364, 359] width 375 height 18
click at [190, 182] on img at bounding box center [195, 183] width 35 height 35
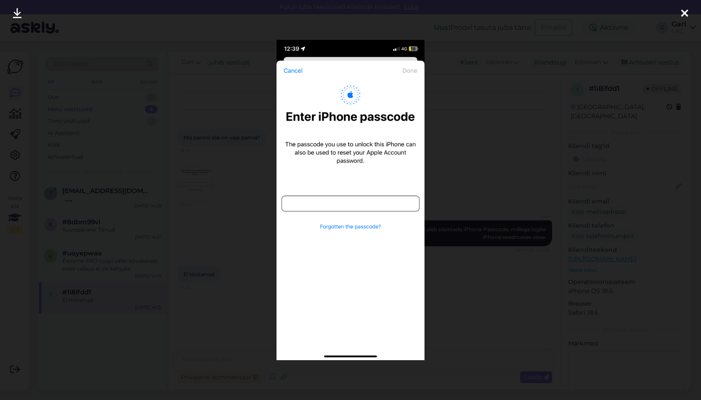
click at [231, 270] on div at bounding box center [350, 200] width 701 height 400
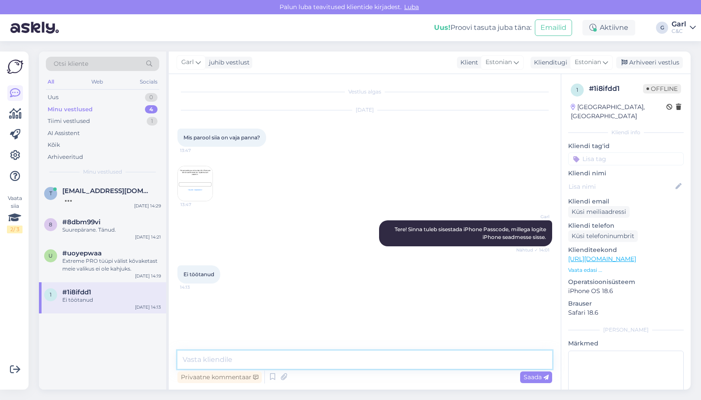
click at [263, 354] on textarea at bounding box center [364, 359] width 375 height 18
type textarea "Tõenäoliselt sai sellisel juhul vale parool sisestatud."
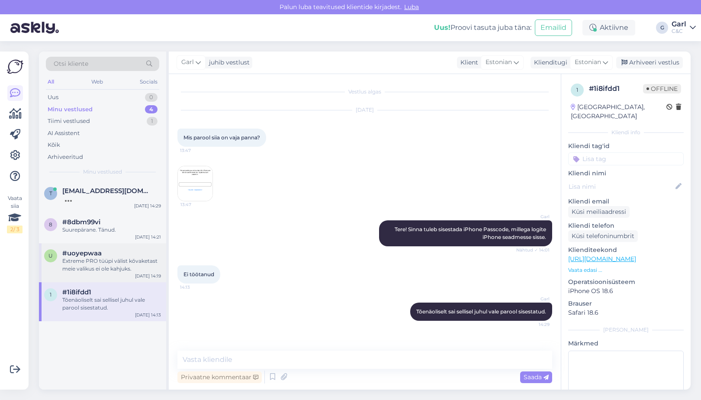
click at [109, 267] on div "Extreme PRO tüüpi välist kõvaketast meie valikus ei ole kahjuks." at bounding box center [111, 265] width 99 height 16
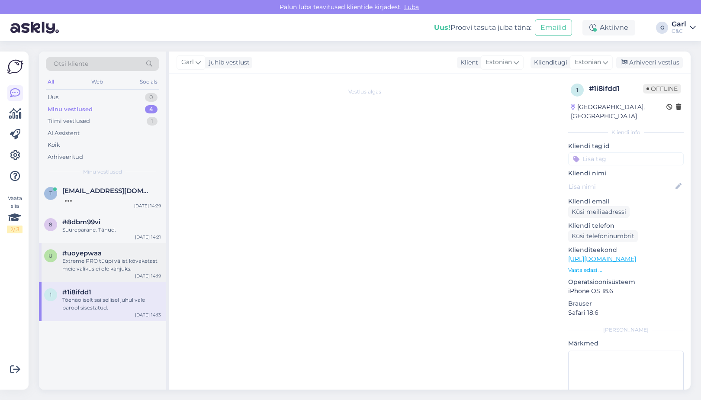
scroll to position [75, 0]
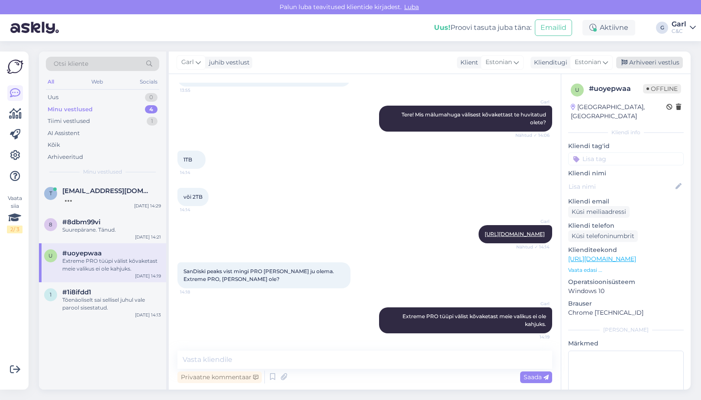
click at [644, 61] on div "Arhiveeri vestlus" at bounding box center [649, 63] width 67 height 12
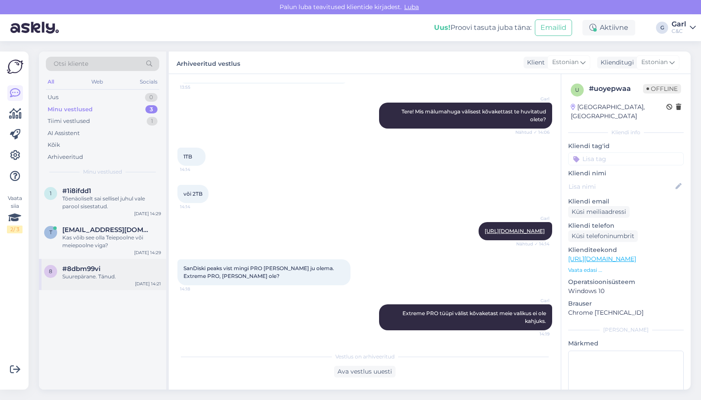
click at [99, 267] on span "#8dbm99vi" at bounding box center [81, 269] width 38 height 8
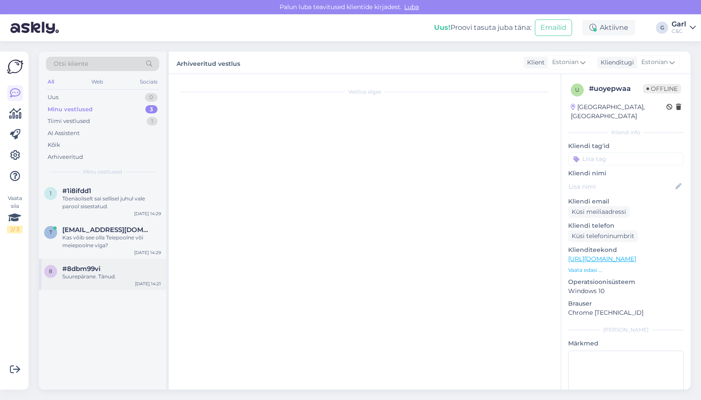
scroll to position [0, 0]
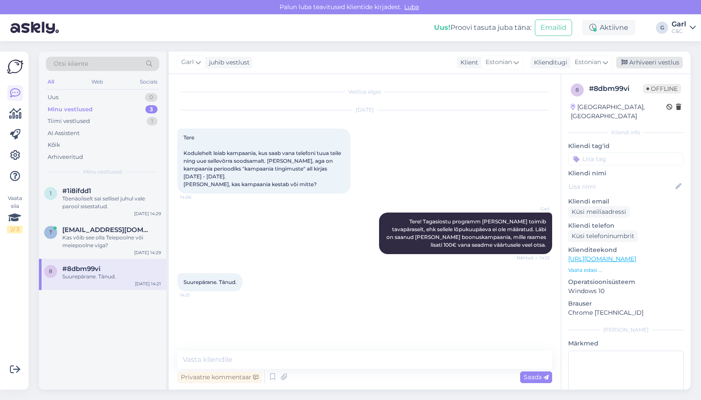
click at [647, 61] on div "Arhiveeri vestlus" at bounding box center [649, 63] width 67 height 12
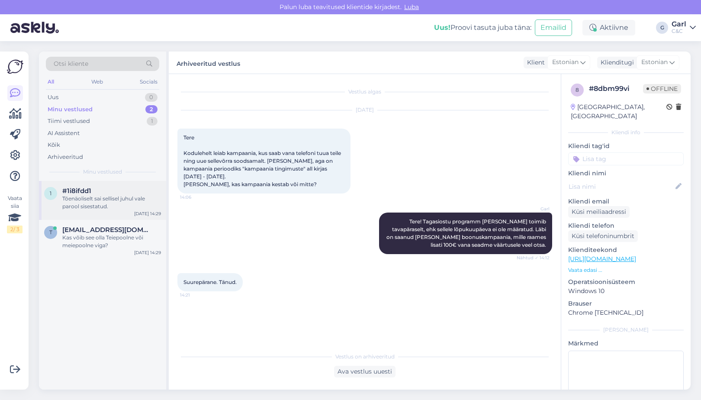
click at [87, 202] on div "Tõenäoliselt sai sellisel juhul vale parool sisestatud." at bounding box center [111, 203] width 99 height 16
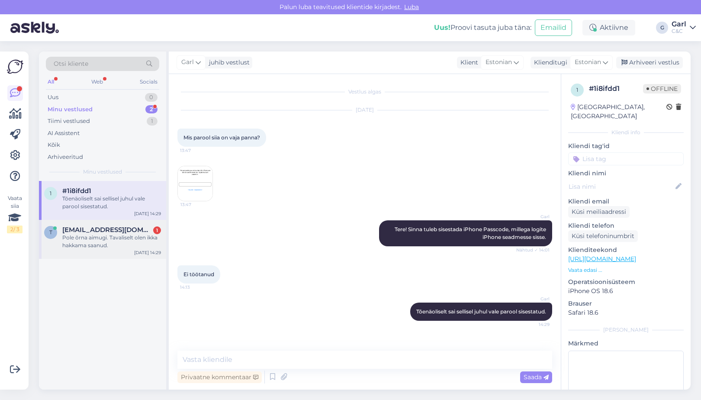
drag, startPoint x: 126, startPoint y: 235, endPoint x: 140, endPoint y: 243, distance: 15.7
click at [126, 235] on div "Pole õrna aimugi. Tavaliselt olen ikka hakkama saanud." at bounding box center [111, 242] width 99 height 16
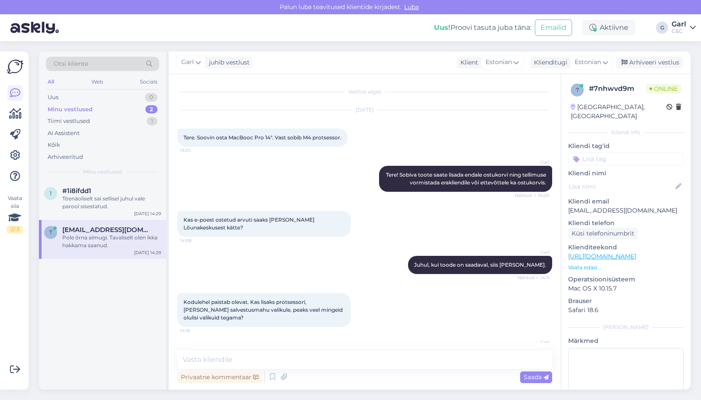
scroll to position [314, 0]
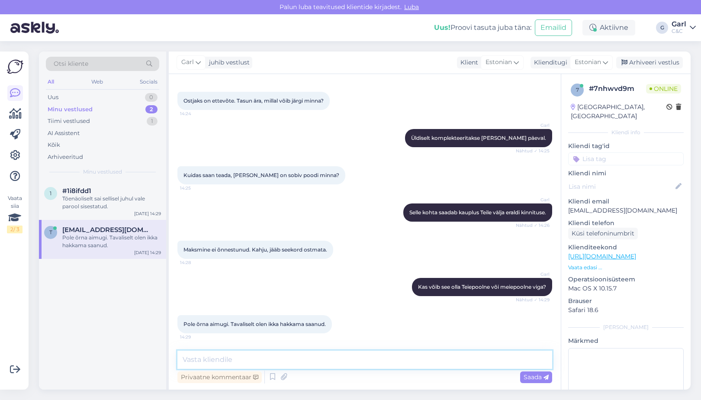
click at [274, 363] on textarea at bounding box center [364, 359] width 375 height 18
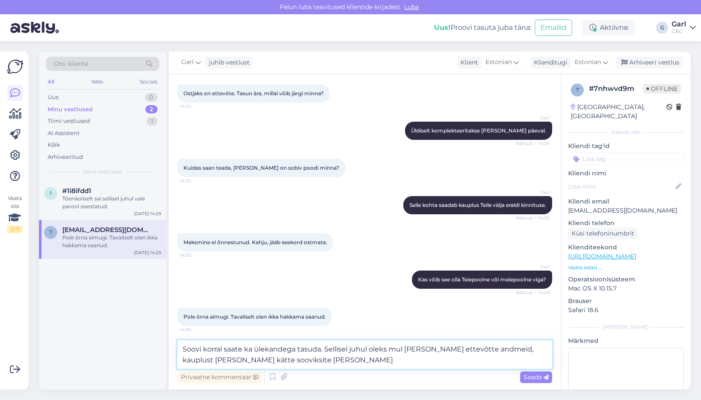
click at [481, 350] on textarea "Soovi korral saate ka ülekandega tasuda. Sellisel juhul oleks mul tarvis teada …" at bounding box center [364, 354] width 375 height 29
click at [396, 365] on textarea "Soovi korral saate ka ülekandega tasuda. Sellisel juhul oleks mul tarvis teada …" at bounding box center [364, 354] width 375 height 29
click at [335, 359] on textarea "Soovi korral saate ka ülekandega tasuda. Sellisel juhul oleks mul tarvis teada …" at bounding box center [364, 354] width 375 height 29
click at [306, 362] on textarea "Soovi korral saate ka ülekandega tasuda. Sellisel juhul oleks mul tarvis teada …" at bounding box center [364, 354] width 375 height 29
click at [342, 365] on textarea "Soovi korral saate ka ülekandega tasuda. Sellisel juhul oleks mul tarvis teada …" at bounding box center [364, 354] width 375 height 29
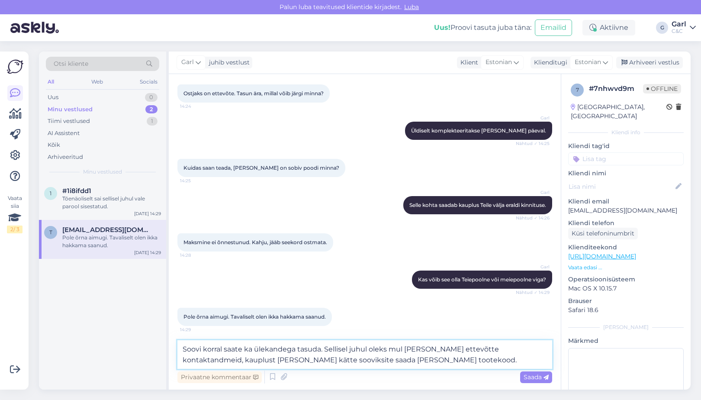
type textarea "Soovi korral saate ka ülekandega tasuda. Sellisel juhul oleks mul tarvis teada …"
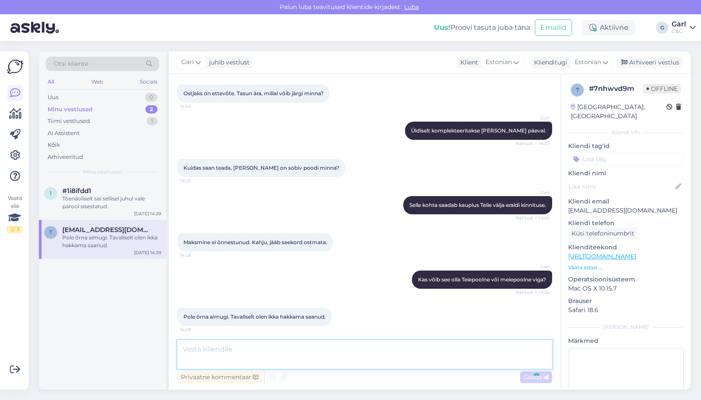
scroll to position [366, 0]
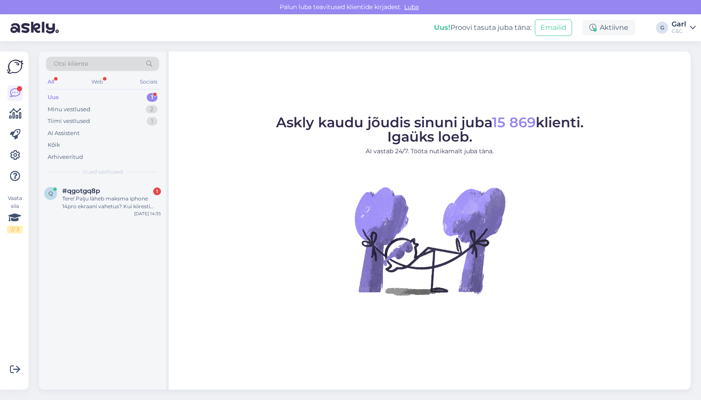
click at [123, 221] on div "q #qgotgq8p 1 Tere! Palju läheb maksma iphone 14pro ekraani vahetus? Kui kiires…" at bounding box center [102, 285] width 127 height 209
click at [127, 199] on div "Tere! Palju läheb maksma iphone 14pro ekraani vahetus? Kui kiiresti vahetus kes…" at bounding box center [111, 203] width 99 height 16
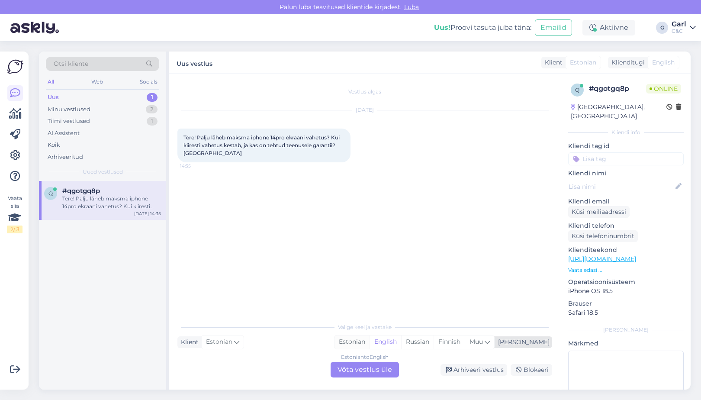
click at [369, 340] on div "Estonian" at bounding box center [351, 341] width 35 height 13
click at [367, 366] on div "Estonian to Estonian Võta vestlus üle" at bounding box center [365, 370] width 68 height 16
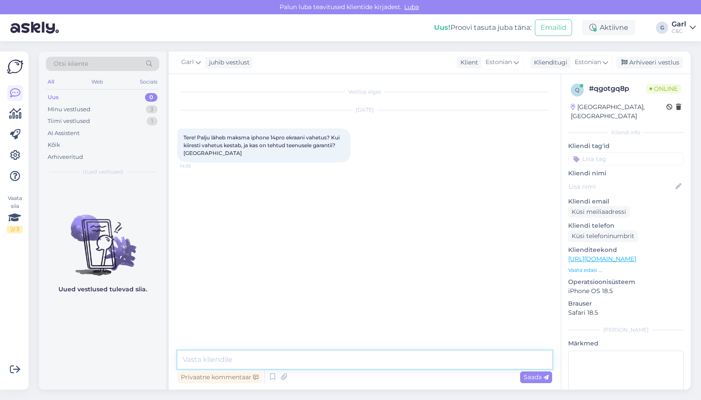
click at [362, 363] on textarea at bounding box center [364, 359] width 375 height 18
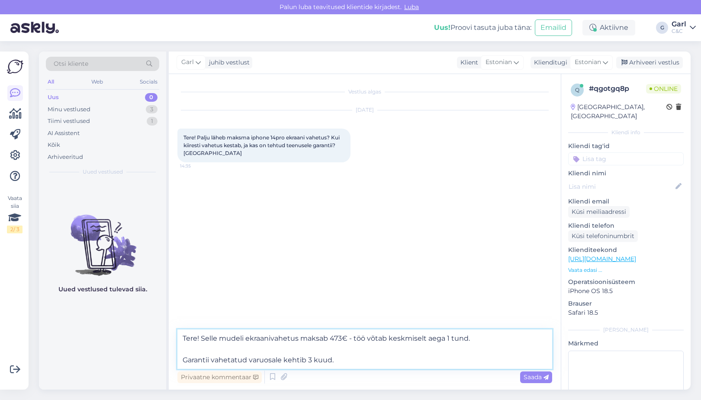
type textarea "Tere! Selle mudeli ekraanivahetus maksab 473€ - töö võtab keskmiselt aega 1 tun…"
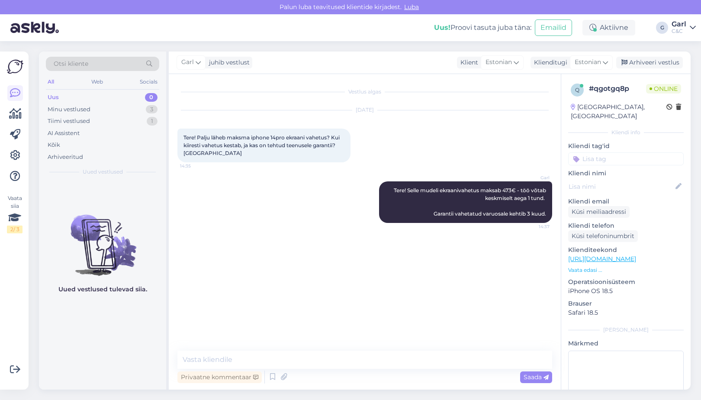
click at [382, 334] on div "Vestlus algas Aug 11 2025 Tere! Palju läheb maksma iphone 14pro ekraani vahetus…" at bounding box center [368, 213] width 382 height 260
click at [373, 343] on div "Vestlus algas Aug 11 2025 Tere! Palju läheb maksma iphone 14pro ekraani vahetus…" at bounding box center [365, 231] width 392 height 315
click at [366, 349] on div "Vestlus algas Aug 11 2025 Tere! Palju läheb maksma iphone 14pro ekraani vahetus…" at bounding box center [365, 231] width 392 height 315
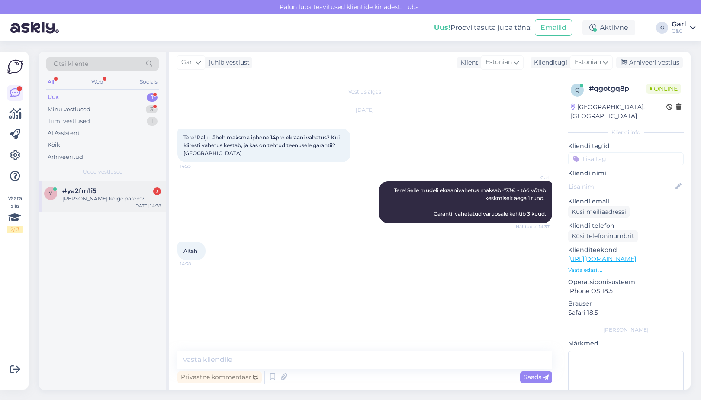
click at [106, 192] on div "#ya2fm1i5 3" at bounding box center [111, 191] width 99 height 8
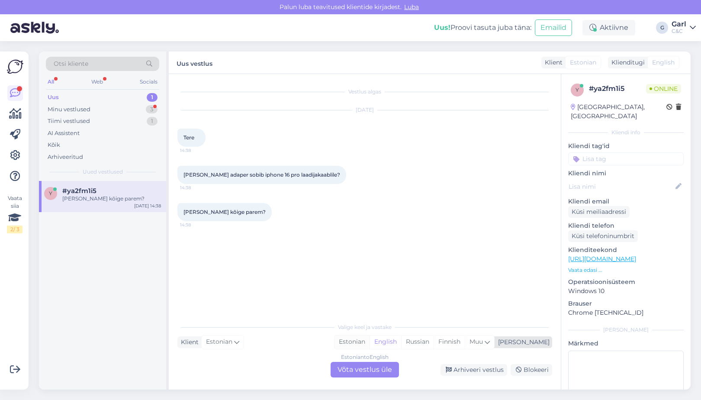
click at [369, 341] on div "Estonian" at bounding box center [351, 341] width 35 height 13
click at [364, 368] on div "Estonian to Estonian Võta vestlus üle" at bounding box center [365, 370] width 68 height 16
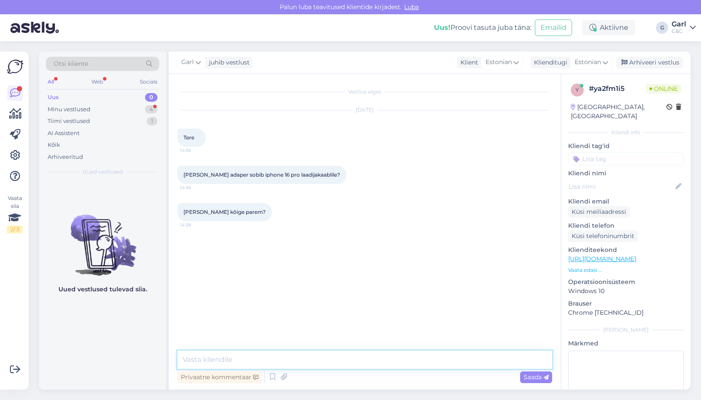
click at [358, 356] on textarea at bounding box center [364, 359] width 375 height 18
paste textarea "https://www.shop.cec.ee/apple-20w-usb-c-power-adapter-md3j4zm-a"
type textarea "Tere! Sellele mudelile on soovitatav kasutada 20W laadimisadapterit - https://w…"
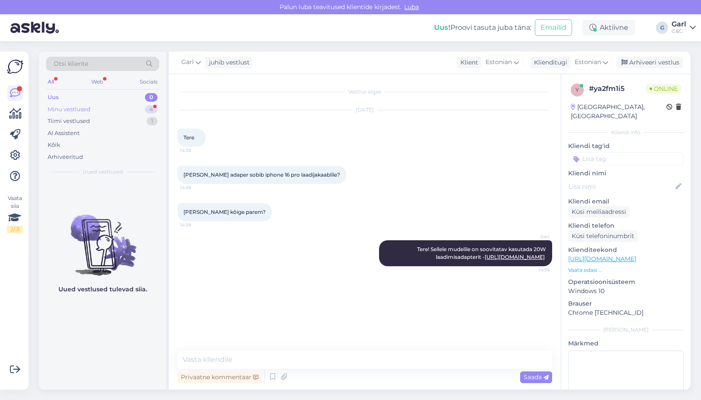
click at [144, 112] on div "Minu vestlused 4" at bounding box center [102, 109] width 113 height 12
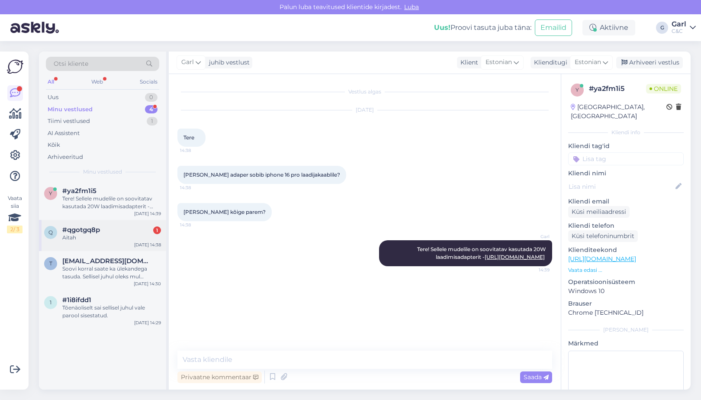
click at [109, 227] on div "#qgotgq8p 1" at bounding box center [111, 230] width 99 height 8
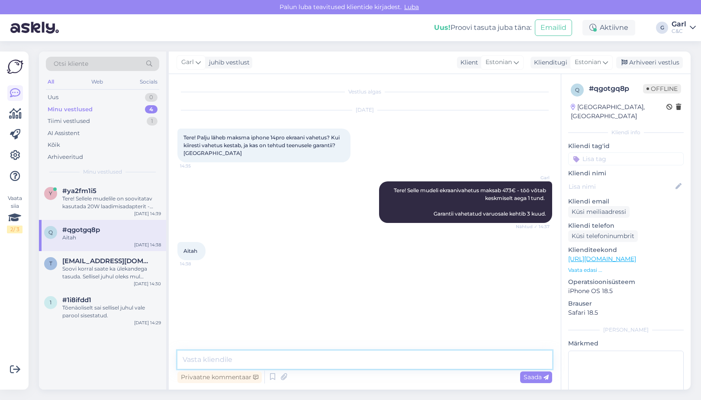
click at [273, 352] on textarea at bounding box center [364, 359] width 375 height 18
type textarea "Ikka, võt"
type textarea "[PERSON_NAME], võtke heaks!"
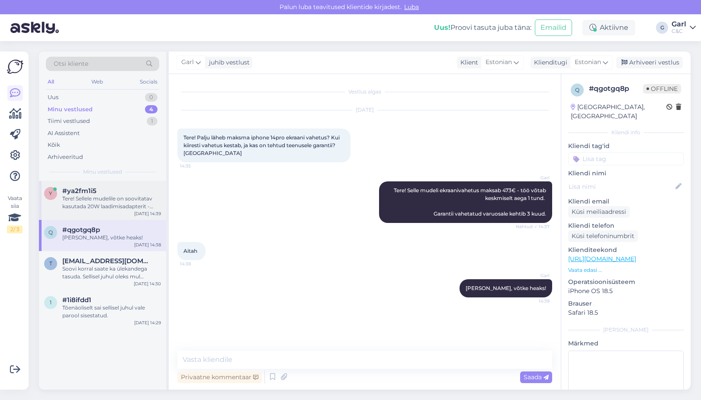
click at [112, 205] on div "Tere! Sellele mudelile on soovitatav kasutada 20W laadimisadapterit - https://w…" at bounding box center [111, 203] width 99 height 16
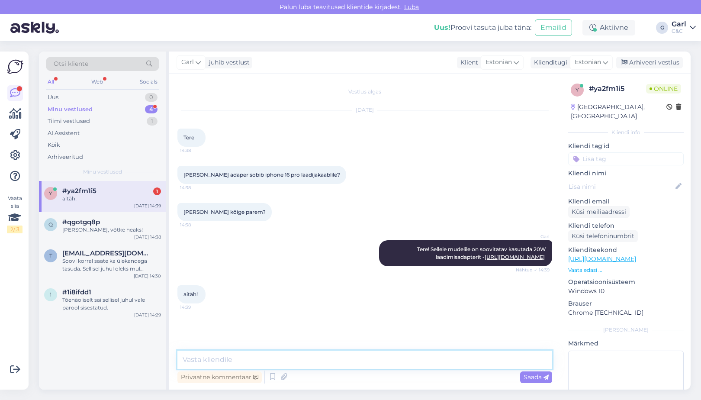
click at [306, 353] on textarea at bounding box center [364, 359] width 375 height 18
click at [105, 220] on div "#qgotgq8p" at bounding box center [111, 222] width 99 height 8
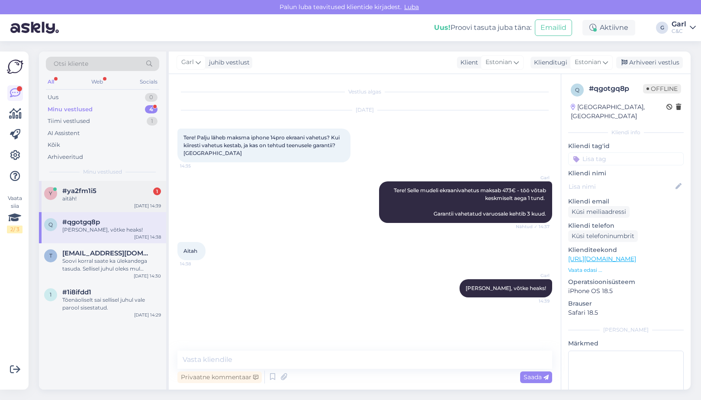
click at [104, 198] on div "aitäh!" at bounding box center [111, 199] width 99 height 8
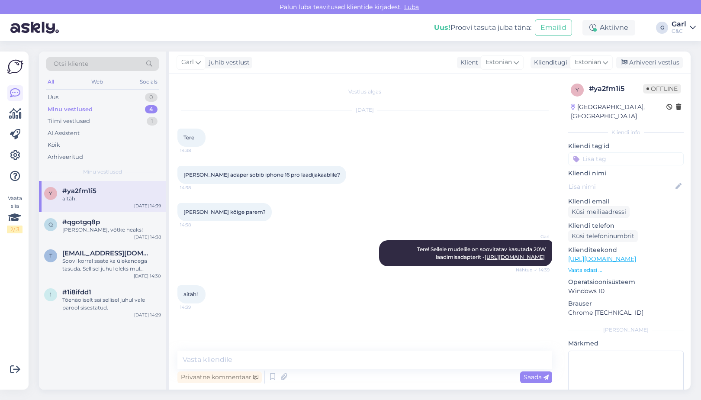
click at [456, 347] on div "Vestlus algas Aug 11 2025 Tere 14:38 Milline adaper sobib iphone 16 pro laadija…" at bounding box center [365, 231] width 392 height 315
click at [454, 325] on div "Vestlus algas Aug 11 2025 Tere 14:38 Milline adaper sobib iphone 16 pro laadija…" at bounding box center [368, 213] width 382 height 260
click at [653, 66] on div "Arhiveeri vestlus" at bounding box center [649, 63] width 67 height 12
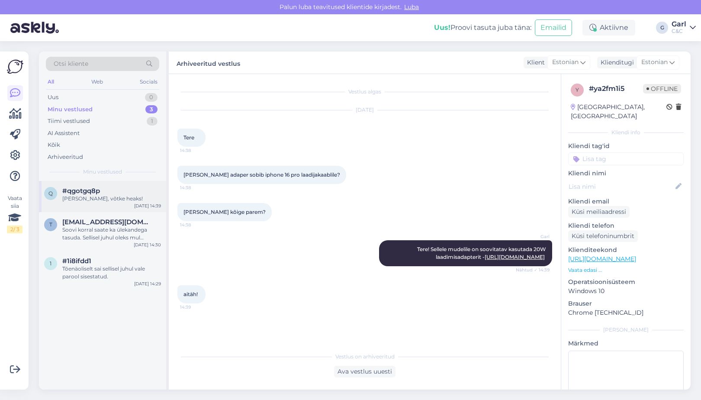
click at [91, 202] on div "[PERSON_NAME], võtke heaks!" at bounding box center [111, 199] width 99 height 8
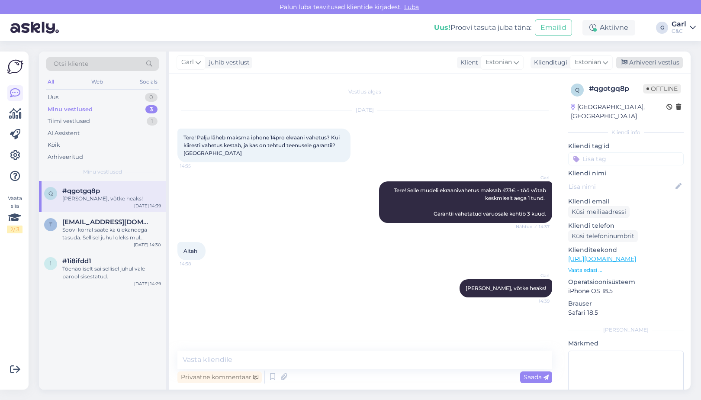
click at [664, 64] on div "Arhiveeri vestlus" at bounding box center [649, 63] width 67 height 12
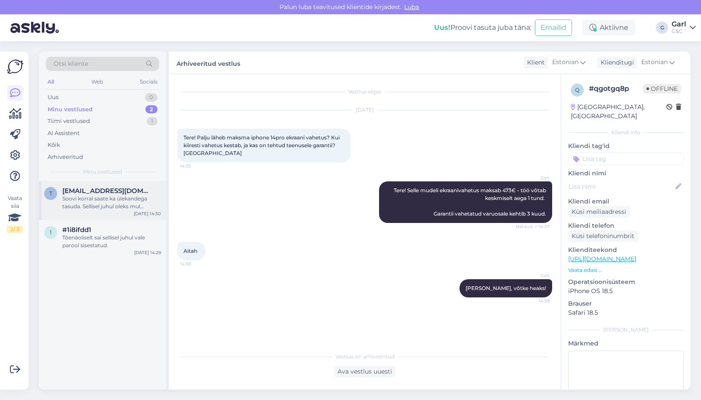
click at [112, 193] on span "tonu@kopupm.ee" at bounding box center [107, 191] width 90 height 8
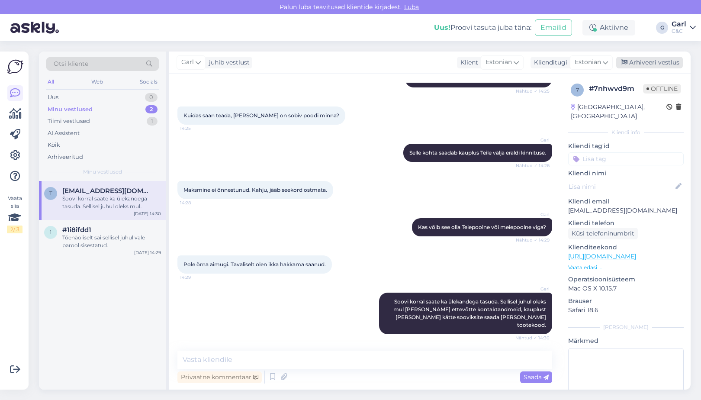
click at [652, 67] on div "Arhiveeri vestlus" at bounding box center [649, 63] width 67 height 12
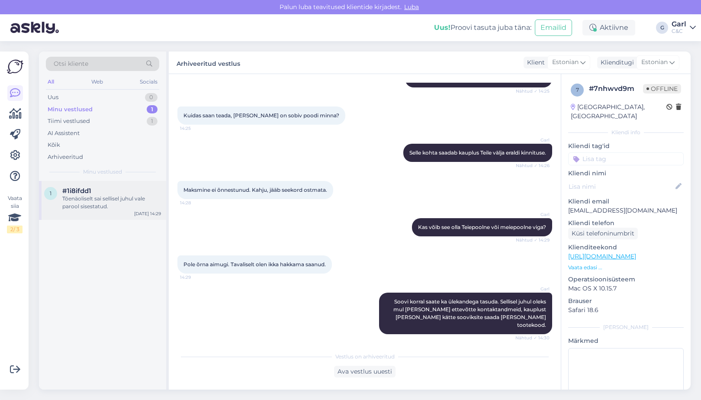
click at [68, 211] on div "1 #1i8ifdd1 Tõenäoliselt sai sellisel juhul vale parool sisestatud. Aug 11 14:29" at bounding box center [102, 200] width 127 height 39
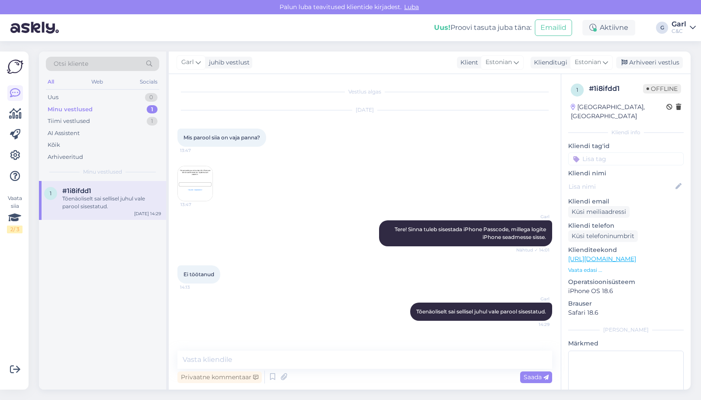
scroll to position [0, 0]
click at [659, 56] on div "Garl juhib vestlust Klient Estonian Klienditugi Estonian Arhiveeri vestlus" at bounding box center [430, 62] width 522 height 22
click at [653, 61] on div "Arhiveeri vestlus" at bounding box center [649, 63] width 67 height 12
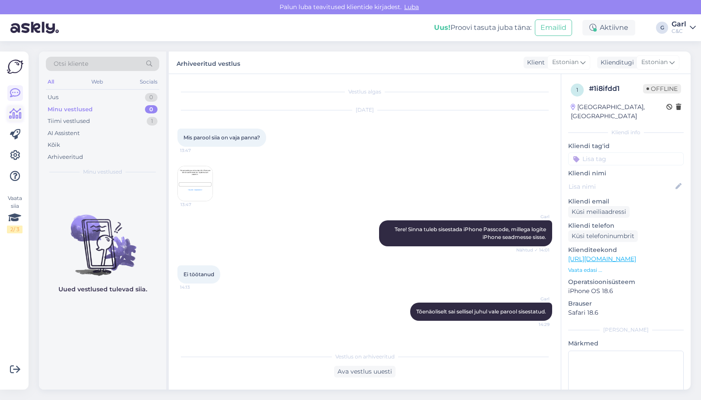
click at [13, 116] on icon at bounding box center [15, 114] width 13 height 10
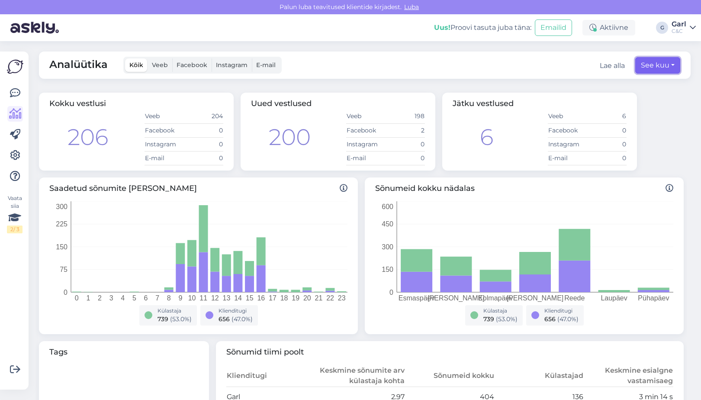
click at [652, 67] on button "See kuu" at bounding box center [657, 65] width 45 height 16
select select "7"
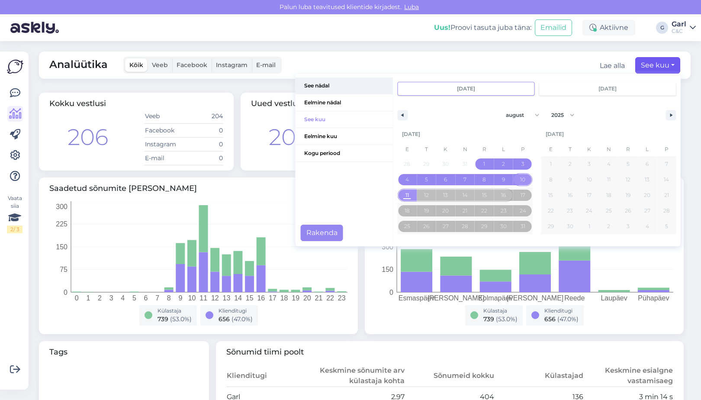
click at [315, 90] on span "See nädal" at bounding box center [344, 85] width 97 height 16
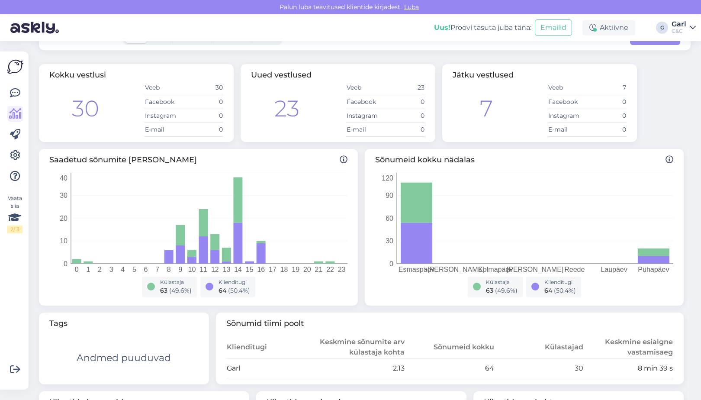
scroll to position [28, 0]
click at [15, 82] on div "Vaata siia 2 / 3" at bounding box center [15, 220] width 16 height 324
click at [15, 96] on icon at bounding box center [15, 93] width 10 height 10
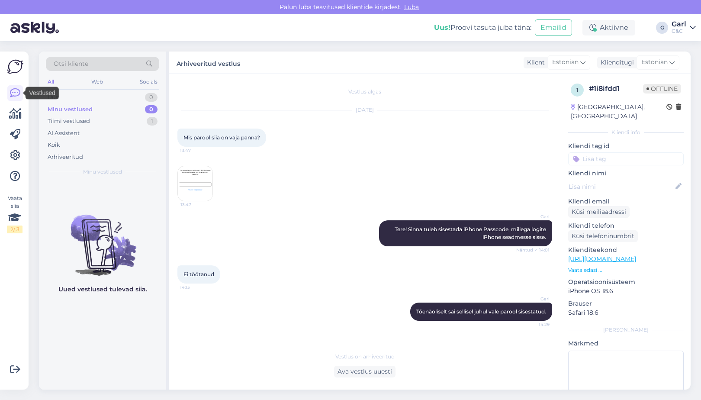
click at [15, 96] on icon at bounding box center [15, 93] width 10 height 10
click at [17, 111] on icon at bounding box center [15, 114] width 13 height 10
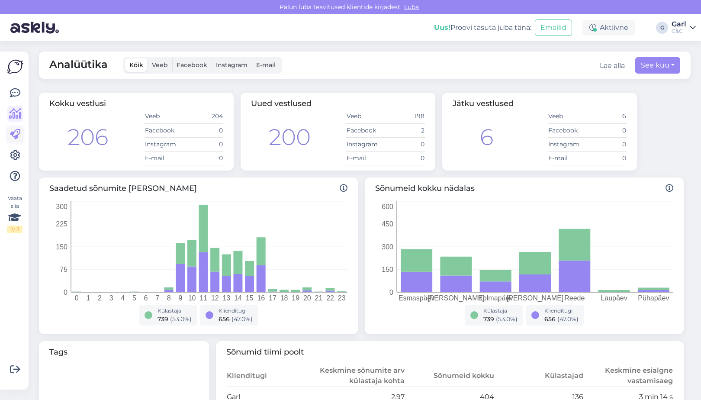
click at [17, 132] on icon at bounding box center [15, 134] width 10 height 10
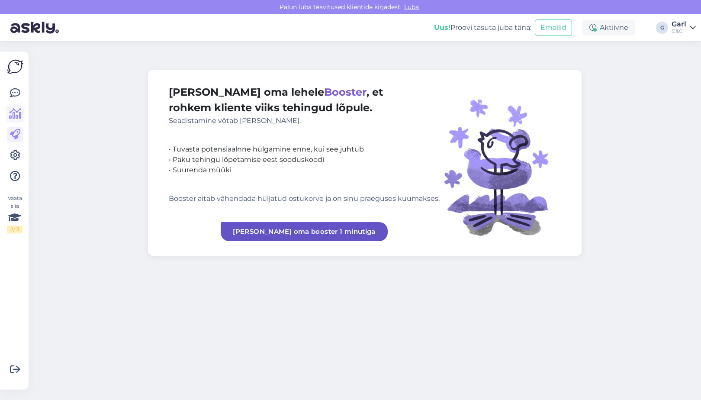
click at [17, 121] on div at bounding box center [15, 134] width 16 height 99
click at [17, 121] on link at bounding box center [15, 114] width 16 height 16
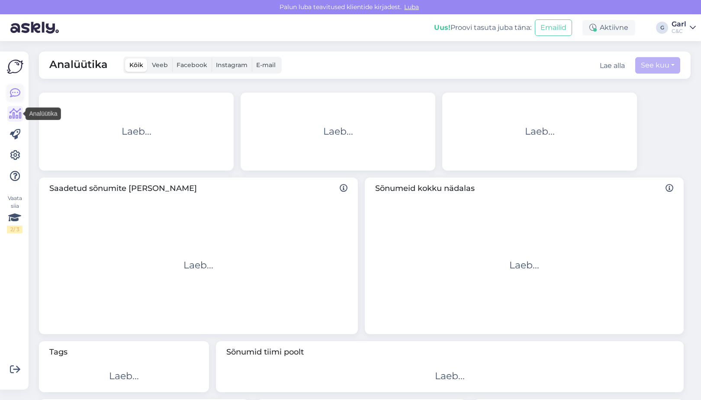
click at [16, 87] on link at bounding box center [15, 93] width 16 height 16
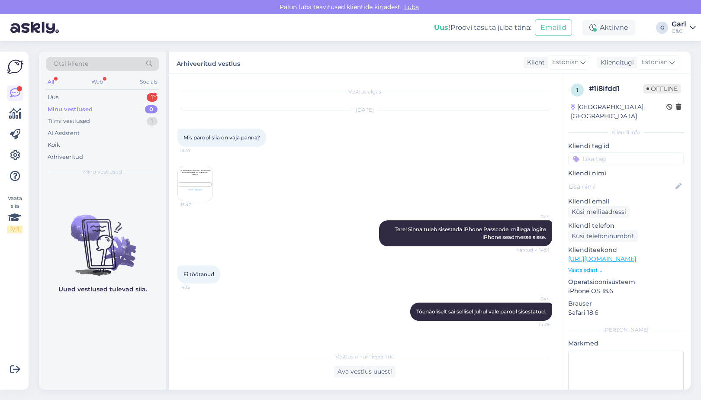
click at [114, 88] on div "All Web Socials" at bounding box center [102, 82] width 113 height 13
click at [114, 92] on div "Uus 1" at bounding box center [102, 97] width 113 height 12
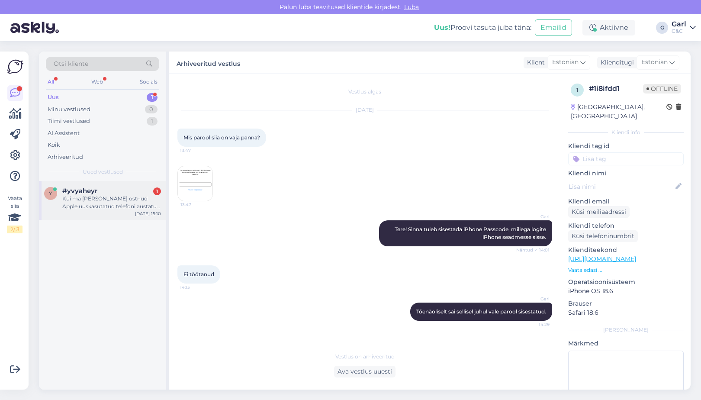
click at [100, 193] on div "#yvyaheyr 1" at bounding box center [111, 191] width 99 height 8
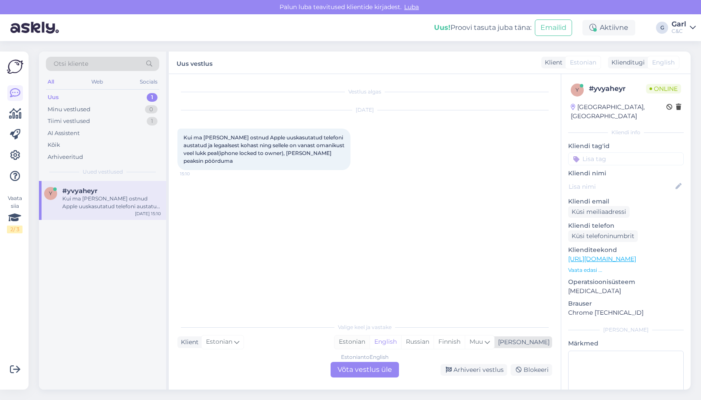
click at [369, 341] on div "Estonian" at bounding box center [351, 341] width 35 height 13
click at [376, 373] on div "Estonian to Estonian Võta vestlus üle" at bounding box center [365, 370] width 68 height 16
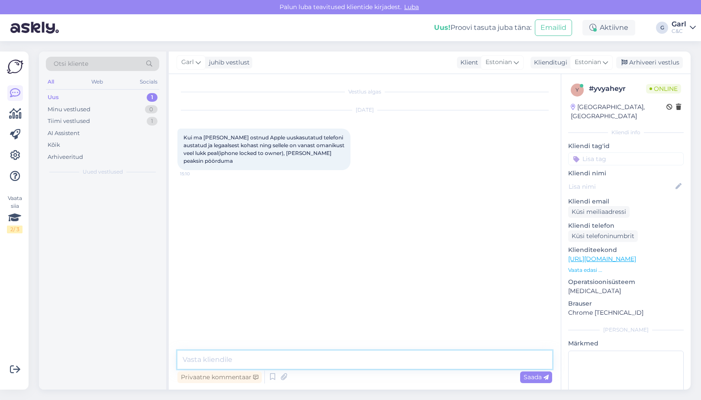
click at [380, 365] on textarea at bounding box center [364, 359] width 375 height 18
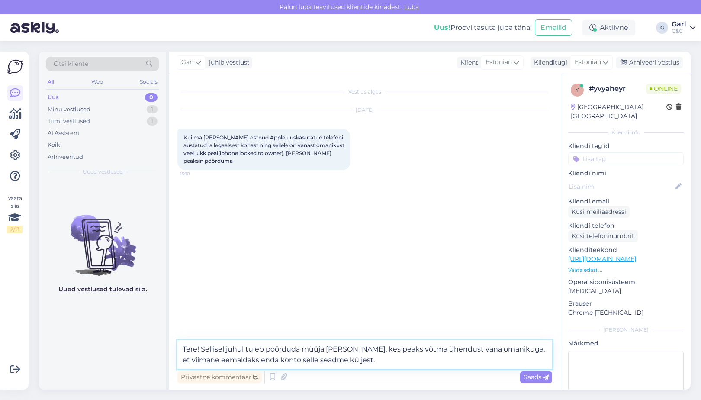
type textarea "Tere! Sellisel juhul tuleb pöörduda müüja poole, kes peaks võtma ühendust vana …"
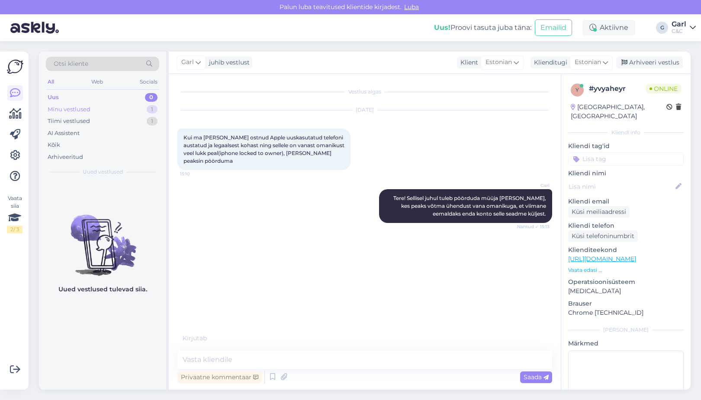
click at [137, 110] on div "Minu vestlused 1" at bounding box center [102, 109] width 113 height 12
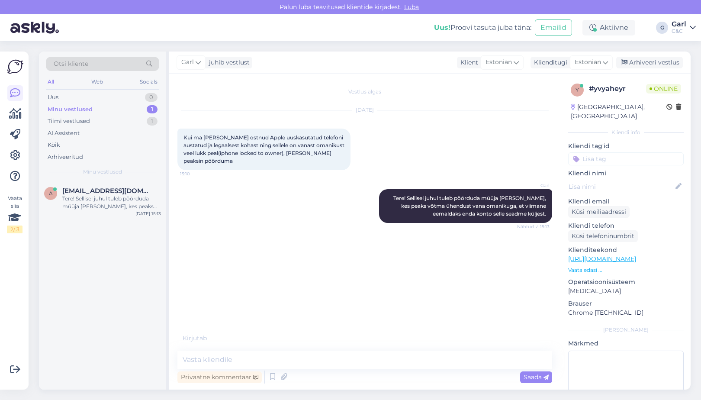
click at [134, 104] on div "Minu vestlused 1" at bounding box center [102, 109] width 113 height 12
click at [135, 96] on div "Uus 0" at bounding box center [102, 97] width 113 height 12
click at [127, 188] on div "#gqdq5h3c 1" at bounding box center [111, 191] width 99 height 8
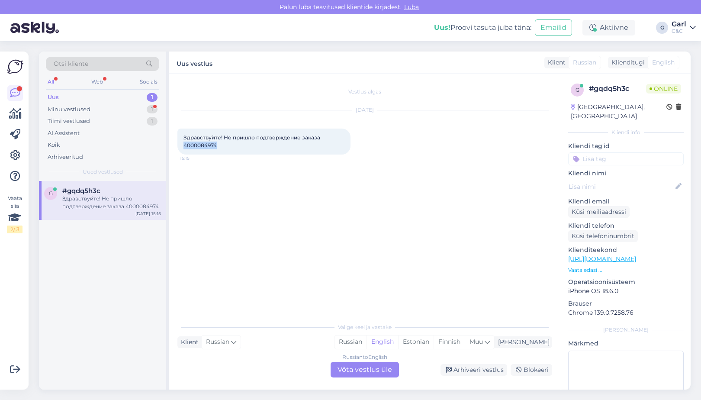
drag, startPoint x: 231, startPoint y: 147, endPoint x: 176, endPoint y: 147, distance: 54.5
click at [176, 147] on div "Vestlus algas Aug 11 2025 Здравствуйте! Не пришло подтверждение заказа 40000849…" at bounding box center [365, 231] width 392 height 315
copy span "4000084974"
click at [136, 115] on div "Tiimi vestlused 1" at bounding box center [102, 121] width 113 height 12
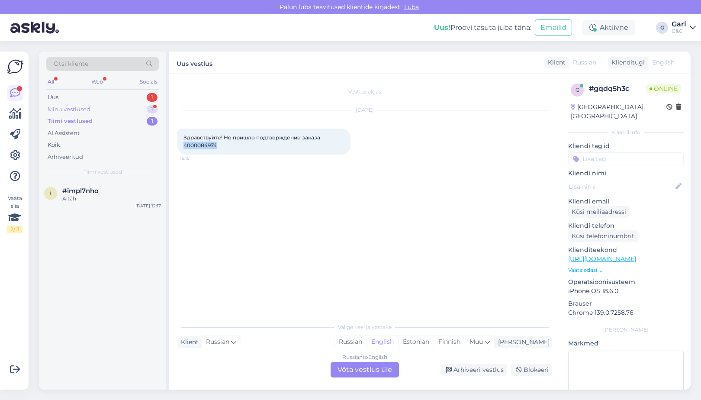
click at [136, 108] on div "Minu vestlused 1" at bounding box center [102, 109] width 113 height 12
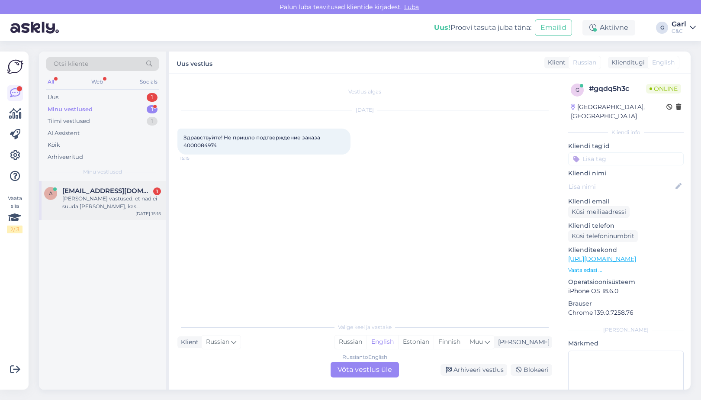
click at [152, 192] on div "andersmukk@gmail.com 1" at bounding box center [111, 191] width 99 height 8
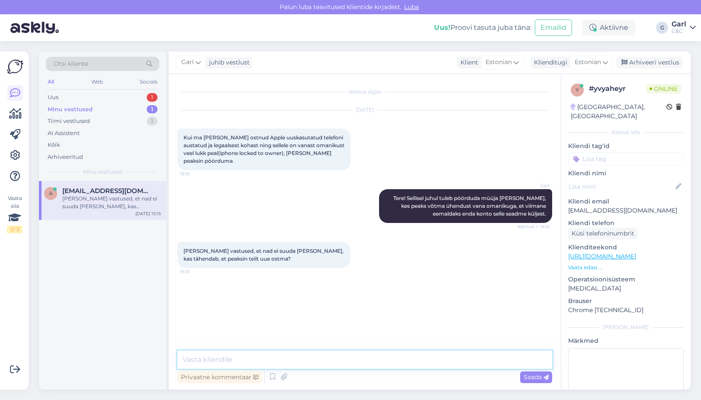
click at [321, 360] on textarea at bounding box center [364, 359] width 375 height 18
click at [322, 359] on textarea at bounding box center [364, 359] width 375 height 18
type textarea "Sellisel juhul on see seade tõepoolest kasutuskõlbmatu ning tuleks mõelda uue s…"
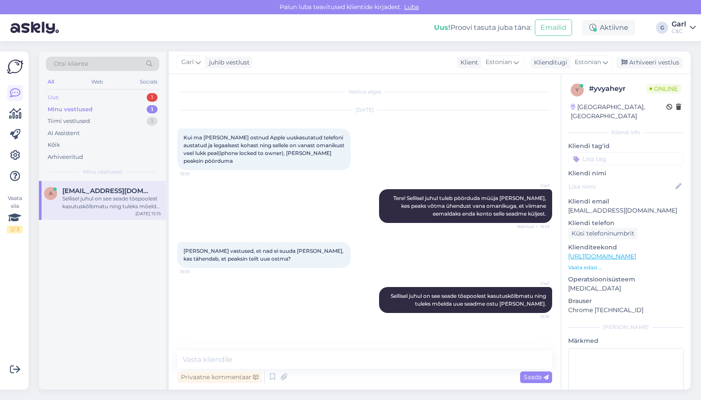
click at [130, 91] on div "Uus 1" at bounding box center [102, 97] width 113 height 12
click at [134, 185] on div "g #gqdq5h3c Здравствуйте! Не пришло подтверждение заказа 4000084974 Aug 11 15:15" at bounding box center [102, 200] width 127 height 39
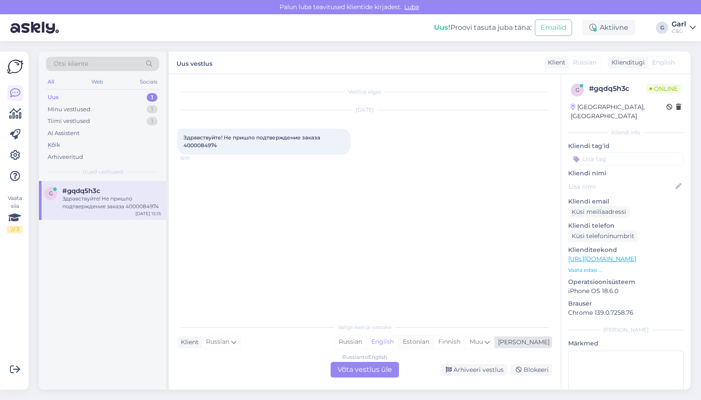
click at [434, 342] on div "Estonian" at bounding box center [415, 341] width 35 height 13
click at [362, 374] on div "Russian to Estonian Võta vestlus üle" at bounding box center [365, 370] width 68 height 16
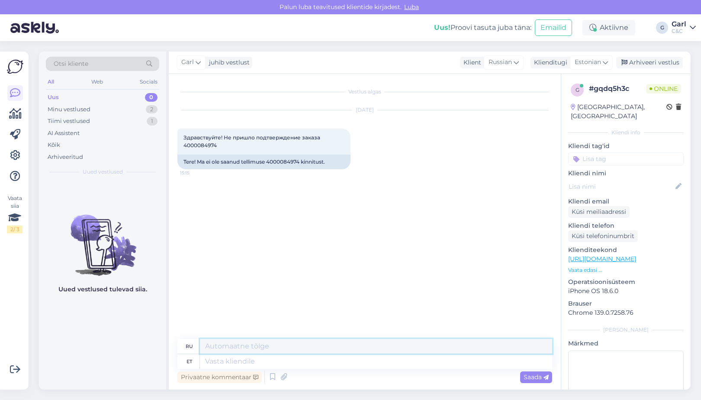
click at [296, 353] on textarea at bounding box center [376, 346] width 352 height 15
type textarea "T"
click at [280, 360] on textarea at bounding box center [376, 361] width 352 height 15
type textarea "Tere!"
type textarea "Привет!"
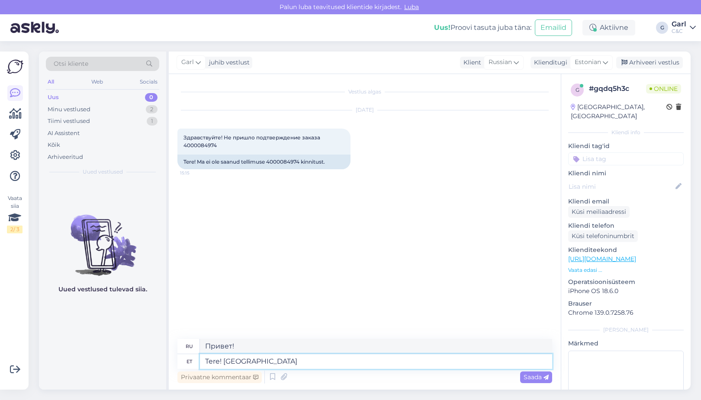
type textarea "Tere! Saatsin T"
type textarea "Привет! Я отправил."
type textarea "Tere! Saatsin Teile"
type textarea "Привет! Я тебе отправила."
type textarea "Tere! Saatsin Teile tellimusek in"
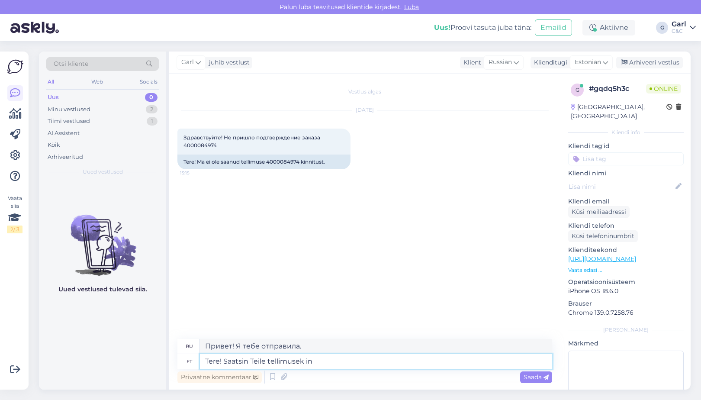
type textarea "Здравствуйте! Я отправил вам заказ."
type textarea "Tere! Saatsin Teile tellimuse kinnituse e"
type textarea "Здравствуйте! Я отправил вам подтверждение заказа."
type textarea "Tere! Saatsin Teile tellimuse kinnituse e-mailile."
type textarea "Здравствуйте! Я отправил вам подтверждение заказа по электронной почте."
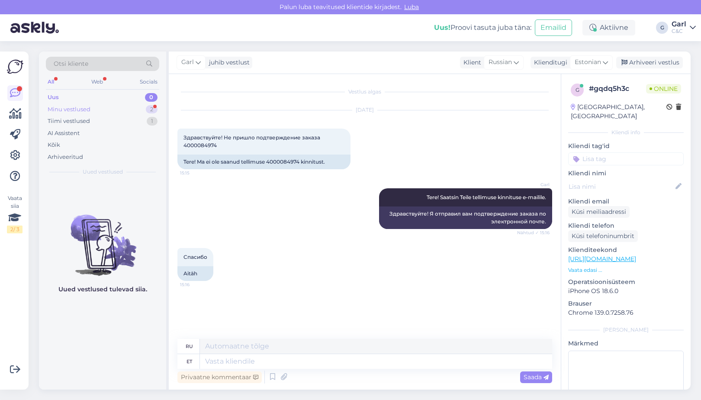
click at [126, 107] on div "Minu vestlused 2" at bounding box center [102, 109] width 113 height 12
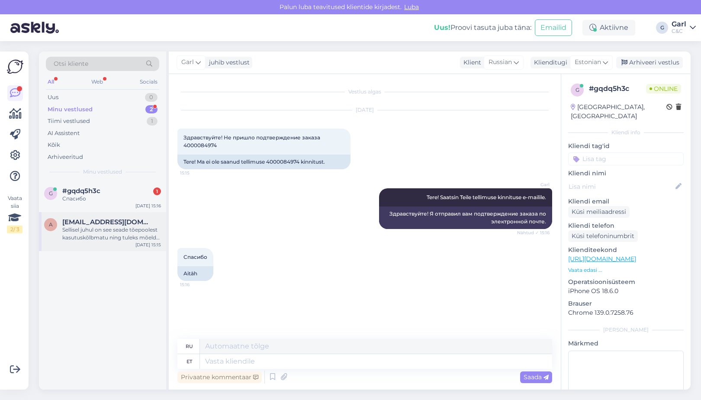
click at [125, 238] on div "Sellisel juhul on see seade tõepoolest kasutuskõlbmatu ning tuleks mõelda uue s…" at bounding box center [111, 234] width 99 height 16
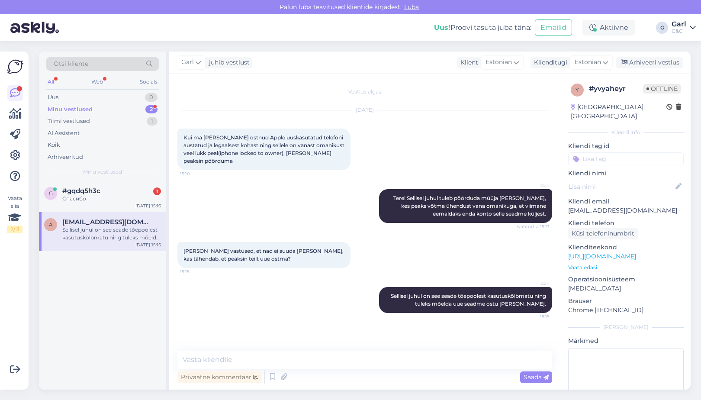
click at [625, 252] on link "https://cec.ee/pretentsioonid" at bounding box center [602, 256] width 68 height 8
click at [92, 195] on div "Спасибо" at bounding box center [111, 199] width 99 height 8
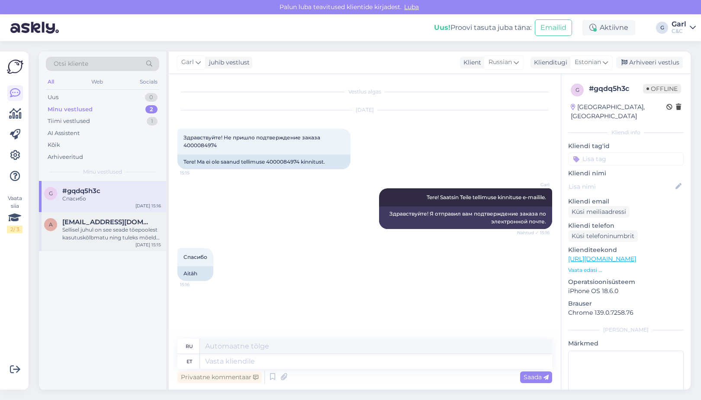
click at [142, 234] on div "Sellisel juhul on see seade tõepoolest kasutuskõlbmatu ning tuleks mõelda uue s…" at bounding box center [111, 234] width 99 height 16
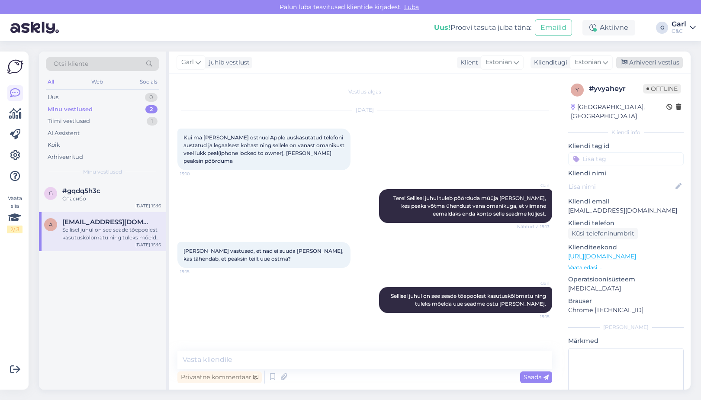
click at [676, 61] on div "Arhiveeri vestlus" at bounding box center [649, 63] width 67 height 12
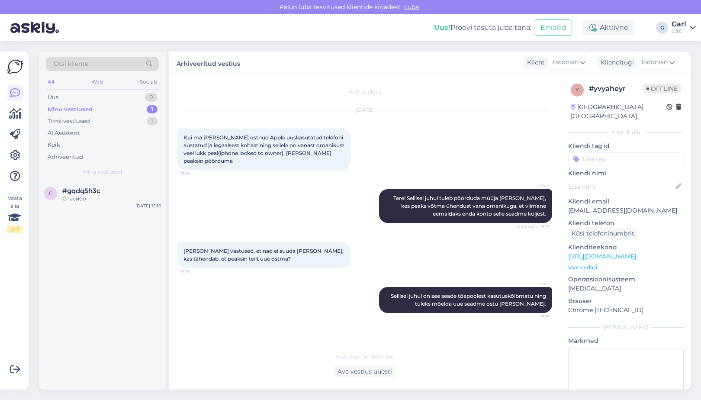
click at [109, 169] on span "Minu vestlused" at bounding box center [102, 172] width 39 height 8
click at [106, 192] on div "#gqdq5h3c" at bounding box center [111, 191] width 99 height 8
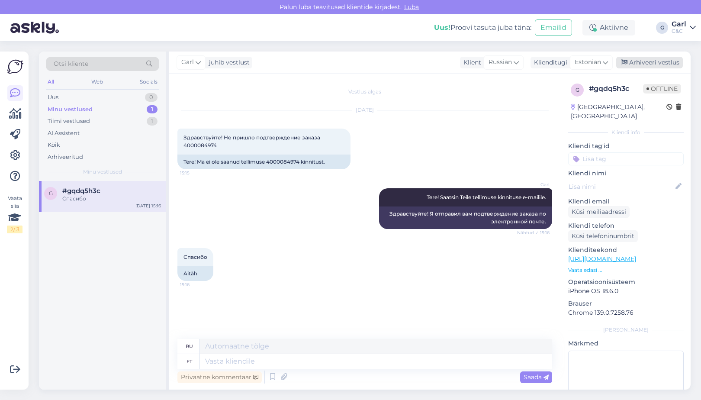
click at [625, 58] on div "Arhiveeri vestlus" at bounding box center [649, 63] width 67 height 12
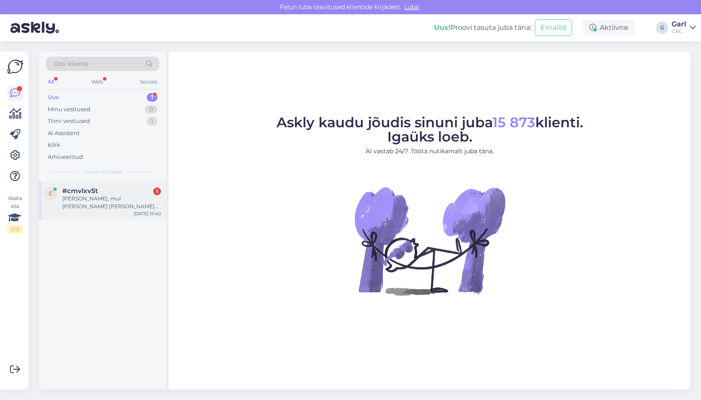
click at [102, 186] on div "c #cmvlxv5t 1 Hei, mul [PERSON_NAME] [PERSON_NAME] saada apple watch kingitusek…" at bounding box center [102, 200] width 127 height 39
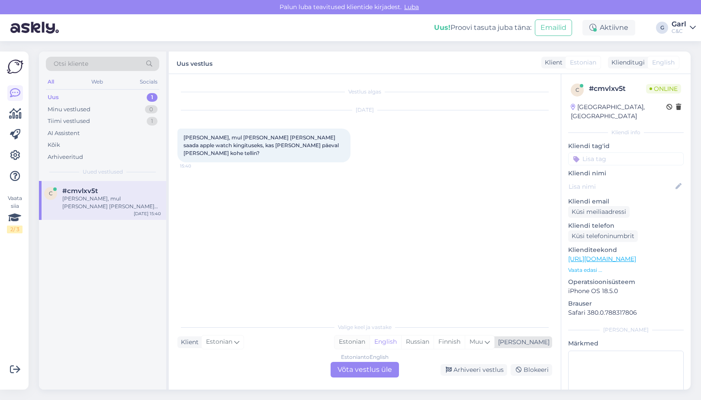
click at [369, 340] on div "Estonian" at bounding box center [351, 341] width 35 height 13
click at [366, 370] on div "Estonian to Estonian Võta vestlus üle" at bounding box center [365, 370] width 68 height 16
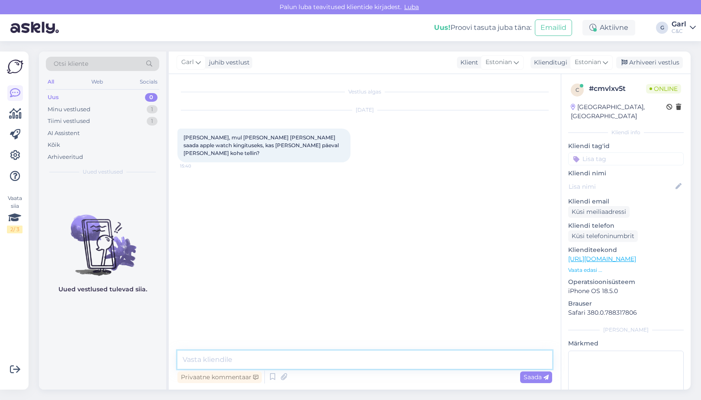
click at [366, 364] on textarea at bounding box center [364, 359] width 375 height 18
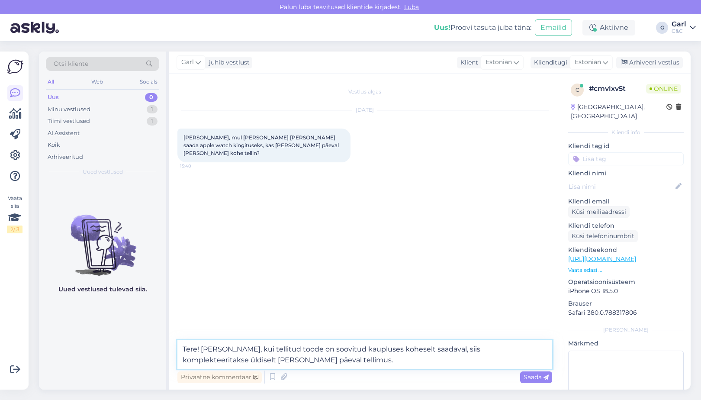
type textarea "Tere! [PERSON_NAME], kui tellitud toode on soovitud kaupluses koheselt saadaval…"
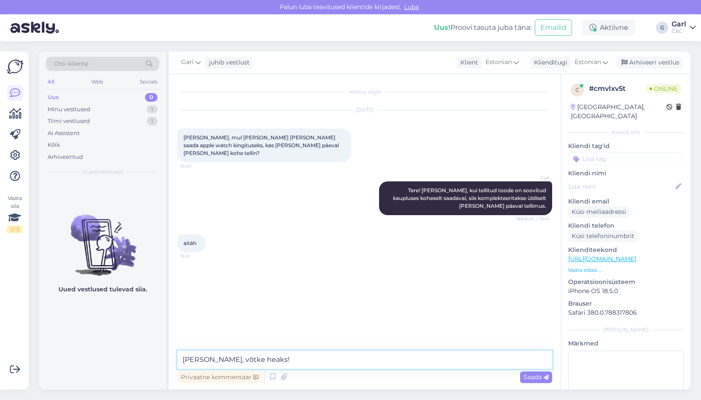
type textarea "[PERSON_NAME], võtke heaks!"
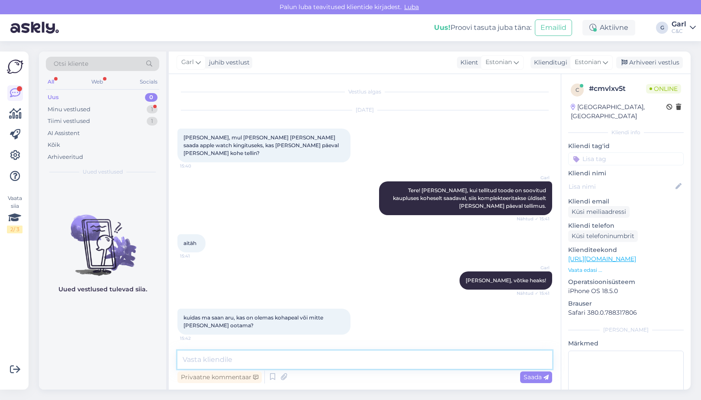
click at [283, 358] on textarea at bounding box center [364, 359] width 375 height 18
type textarea "Toote saadavusega on võimalik tutvuda tootelehel."
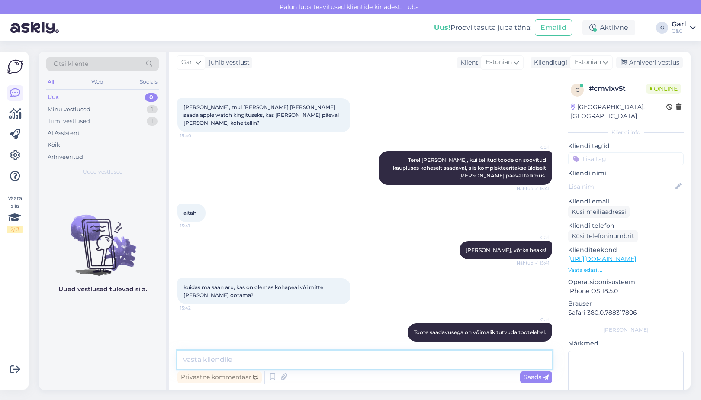
click at [300, 363] on textarea at bounding box center [364, 359] width 375 height 18
click at [300, 364] on textarea at bounding box center [364, 359] width 375 height 18
click at [300, 365] on textarea at bounding box center [364, 359] width 375 height 18
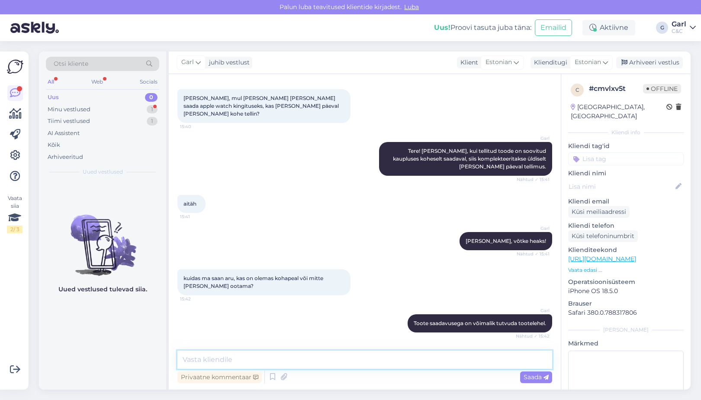
scroll to position [67, 0]
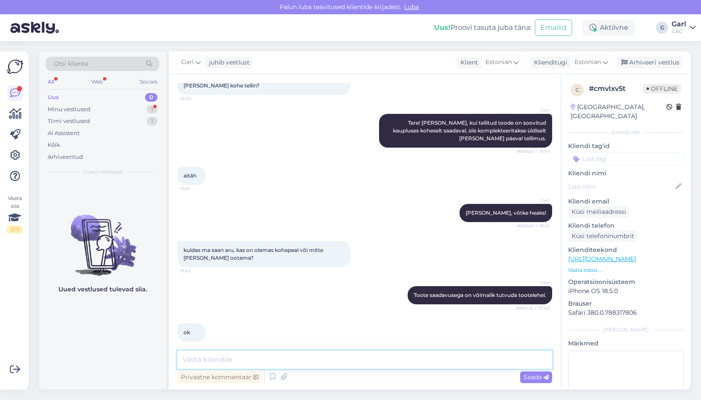
click at [293, 362] on textarea at bounding box center [364, 359] width 375 height 18
click at [350, 354] on textarea at bounding box center [364, 359] width 375 height 18
click at [138, 111] on div "Minu vestlused 1" at bounding box center [102, 109] width 113 height 12
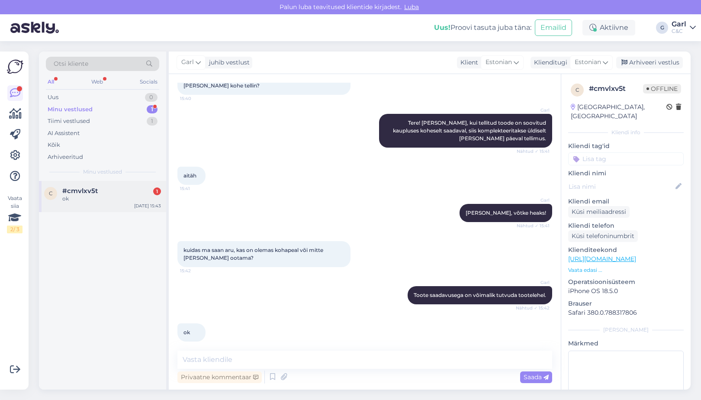
click at [118, 202] on div "c #cmvlxv5t 1 ok [DATE] 15:43" at bounding box center [102, 196] width 127 height 31
click at [351, 350] on textarea at bounding box center [364, 359] width 375 height 18
click at [351, 362] on textarea at bounding box center [364, 359] width 375 height 18
click at [656, 66] on div "Arhiveeri vestlus" at bounding box center [649, 63] width 67 height 12
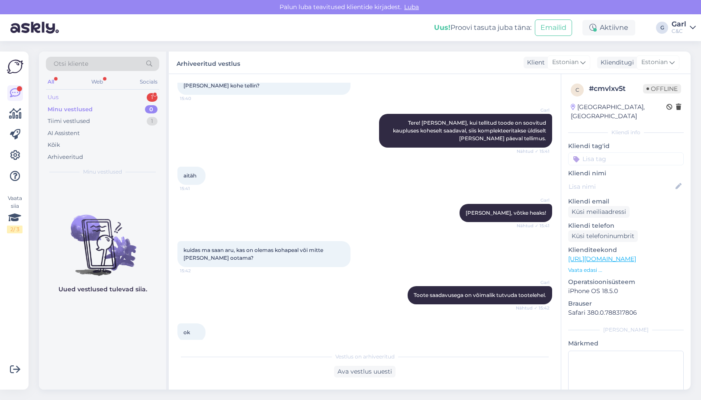
click at [116, 93] on div "Uus 1" at bounding box center [102, 97] width 113 height 12
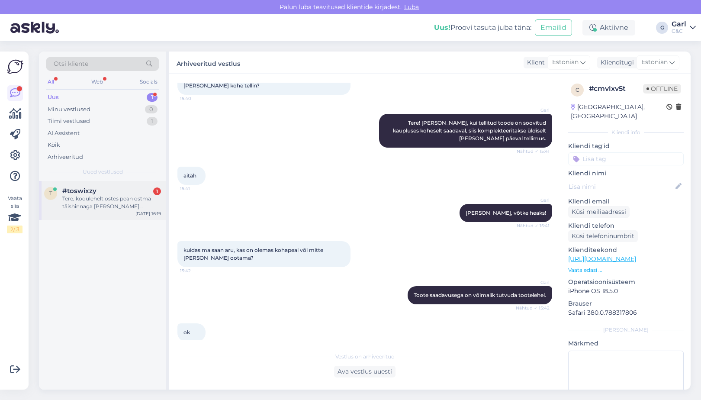
click at [118, 187] on div "#toswixzy 1" at bounding box center [111, 191] width 99 height 8
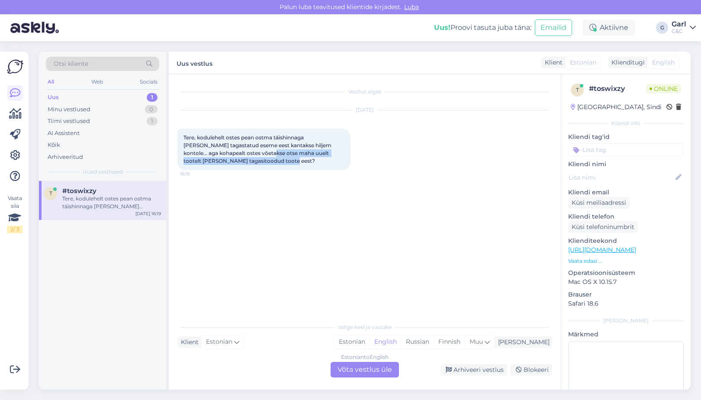
drag, startPoint x: 279, startPoint y: 161, endPoint x: 253, endPoint y: 156, distance: 26.4
click at [253, 156] on div "Tere, kodulehelt ostes pean ostma täishinnaga [PERSON_NAME] tagastatud eseme ee…" at bounding box center [263, 149] width 173 height 42
drag, startPoint x: 252, startPoint y: 154, endPoint x: 290, endPoint y: 168, distance: 40.8
click at [291, 168] on div "Tere, kodulehelt ostes pean ostma täishinnaga [PERSON_NAME] tagastatud eseme ee…" at bounding box center [263, 149] width 173 height 42
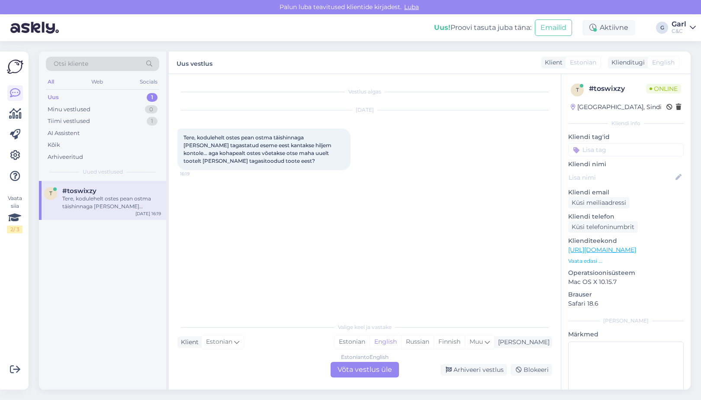
click at [286, 161] on div "Tere, kodulehelt ostes pean ostma täishinnaga [PERSON_NAME] tagastatud eseme ee…" at bounding box center [263, 149] width 173 height 42
drag, startPoint x: 286, startPoint y: 161, endPoint x: 279, endPoint y: 153, distance: 11.0
click at [279, 153] on div "Tere, kodulehelt ostes pean ostma täishinnaga [PERSON_NAME] tagastatud eseme ee…" at bounding box center [263, 149] width 173 height 42
click at [279, 153] on span "Tere, kodulehelt ostes pean ostma täishinnaga [PERSON_NAME] tagastatud eseme ee…" at bounding box center [257, 149] width 149 height 30
click at [369, 343] on div "Estonian" at bounding box center [351, 341] width 35 height 13
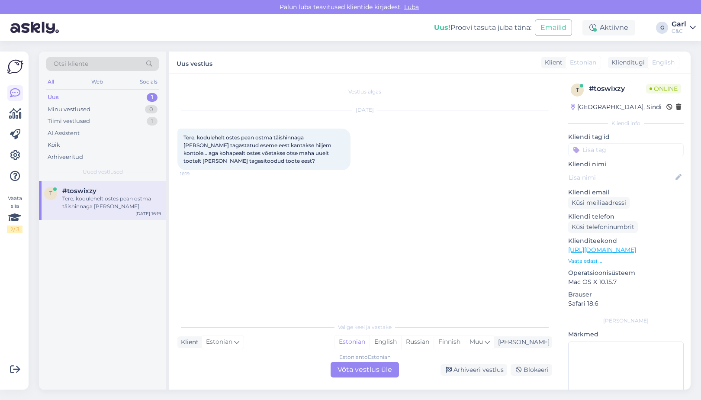
click at [380, 368] on div "Estonian to Estonian Võta vestlus üle" at bounding box center [365, 370] width 68 height 16
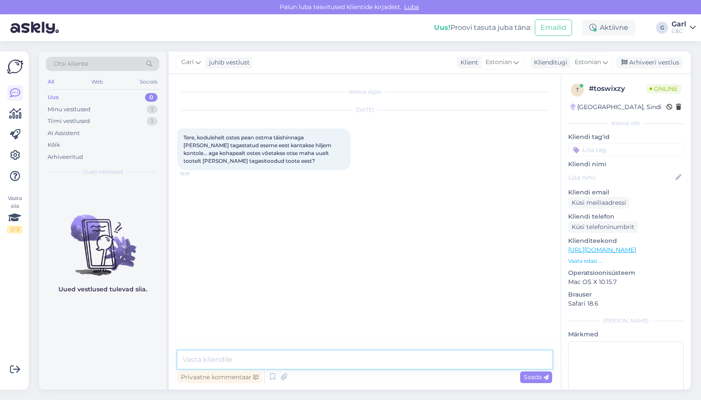
click at [372, 367] on textarea at bounding box center [364, 359] width 375 height 18
type textarea "Tere! Vabandust, ei saa päris täpselt küsimusest aru."
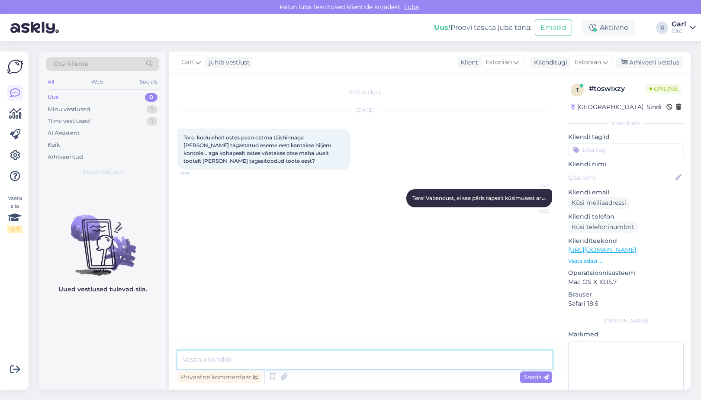
click at [363, 364] on textarea at bounding box center [364, 359] width 375 height 18
click at [355, 368] on textarea at bounding box center [364, 359] width 375 height 18
click at [389, 357] on textarea at bounding box center [364, 359] width 375 height 18
type textarea "Kas peate silmas e-[PERSON_NAME] tagastust vs kohapealt ostetud toote tagastust?"
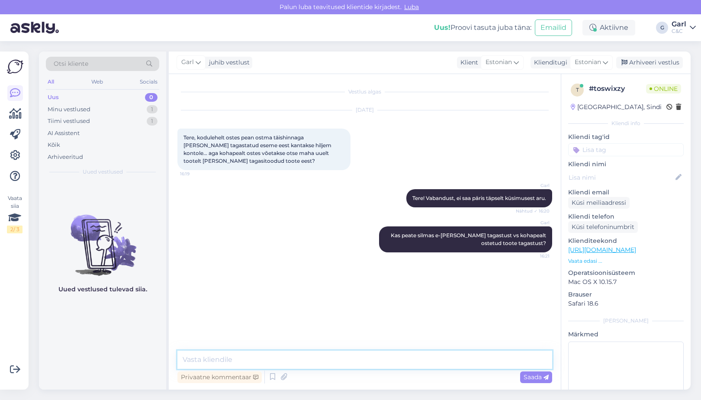
click at [469, 360] on textarea at bounding box center [364, 359] width 375 height 18
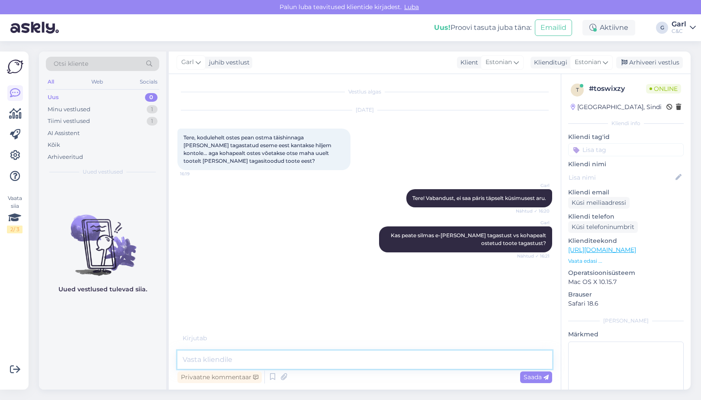
click at [469, 360] on textarea at bounding box center [364, 359] width 375 height 18
click at [469, 361] on textarea at bounding box center [364, 359] width 375 height 18
click at [469, 360] on textarea at bounding box center [364, 359] width 375 height 18
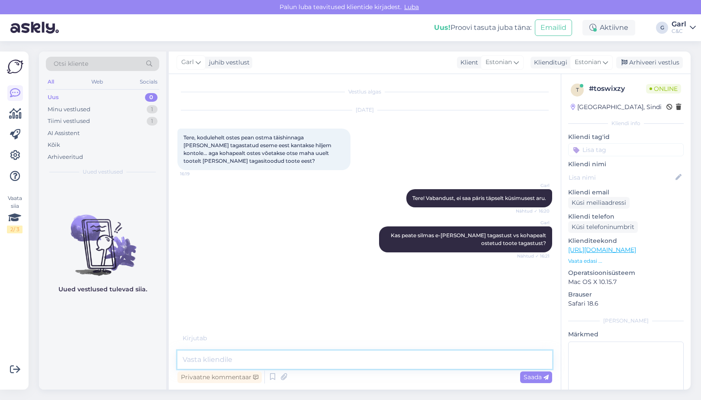
click at [469, 360] on textarea at bounding box center [364, 359] width 375 height 18
click at [466, 361] on textarea at bounding box center [364, 359] width 375 height 18
click at [454, 360] on textarea at bounding box center [364, 359] width 375 height 18
click at [379, 361] on textarea at bounding box center [364, 359] width 375 height 18
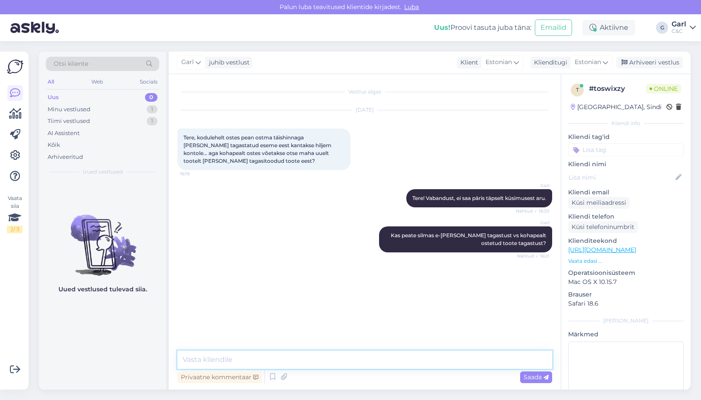
click at [379, 361] on textarea at bounding box center [364, 359] width 375 height 18
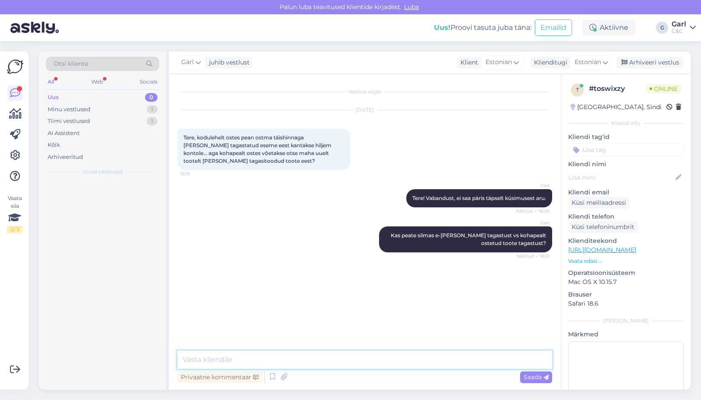
click at [379, 361] on textarea at bounding box center [364, 359] width 375 height 18
click at [145, 109] on div "Minu vestlused 1" at bounding box center [102, 109] width 113 height 12
click at [139, 92] on div "Uus 1" at bounding box center [102, 97] width 113 height 12
click at [130, 103] on div "Minu vestlused 1" at bounding box center [102, 109] width 113 height 12
click at [130, 96] on div "Uus 1" at bounding box center [102, 97] width 113 height 12
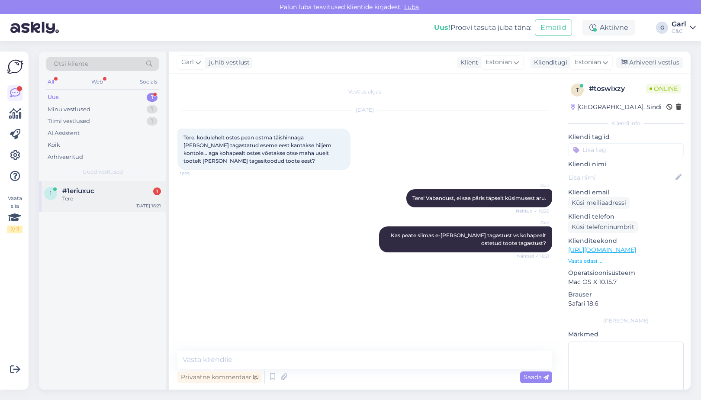
click at [99, 195] on div "Tere" at bounding box center [111, 199] width 99 height 8
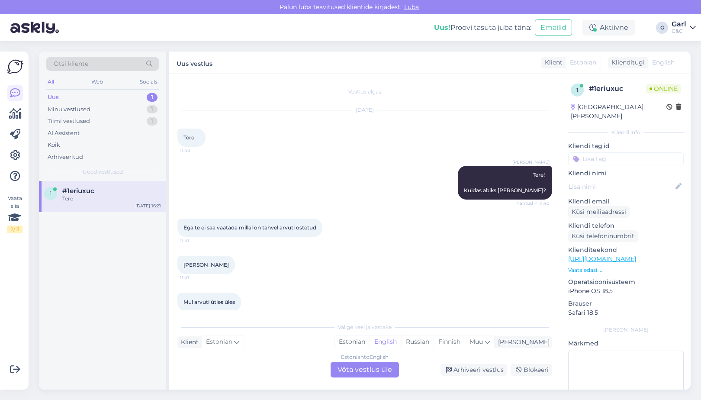
scroll to position [1727, 0]
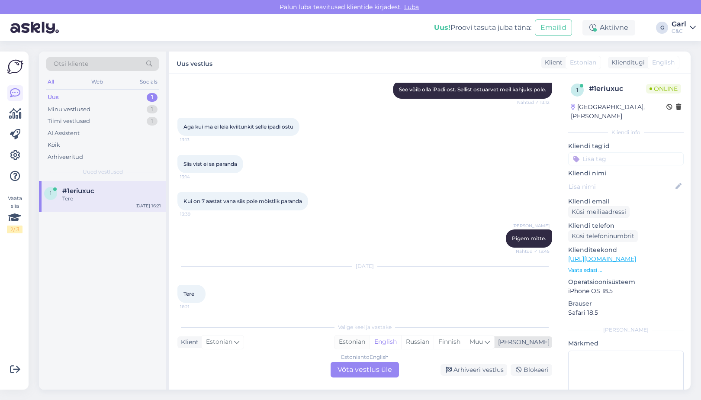
click at [369, 337] on div "Estonian" at bounding box center [351, 341] width 35 height 13
click at [360, 365] on div "Estonian to Estonian Võta vestlus üle" at bounding box center [365, 370] width 68 height 16
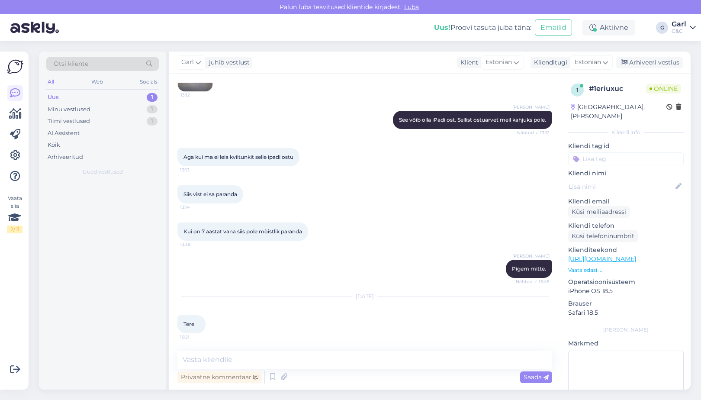
scroll to position [1694, 0]
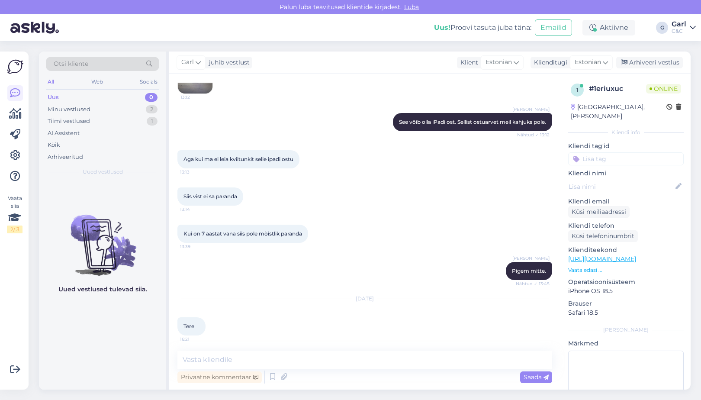
click at [357, 370] on div "Privaatne kommentaar Saada" at bounding box center [364, 377] width 375 height 16
click at [355, 359] on textarea at bounding box center [364, 359] width 375 height 18
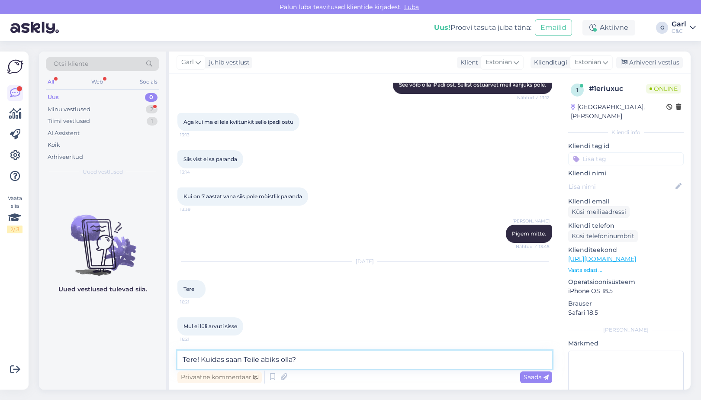
type textarea "Tere! Kuidas saan Teile abiks olla?"
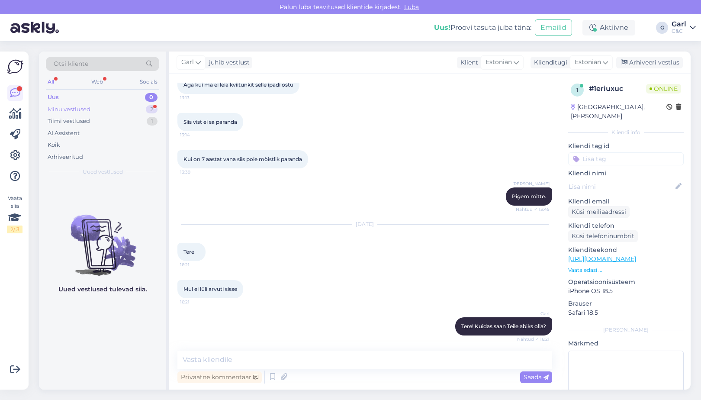
click at [141, 105] on div "Minu vestlused 2" at bounding box center [102, 109] width 113 height 12
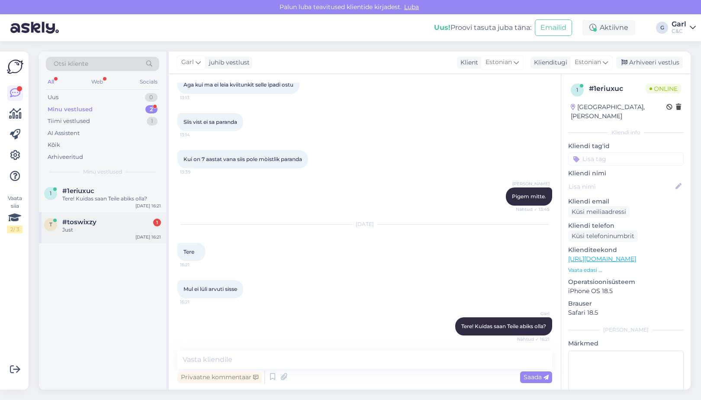
click at [103, 224] on div "#toswixzy 1" at bounding box center [111, 222] width 99 height 8
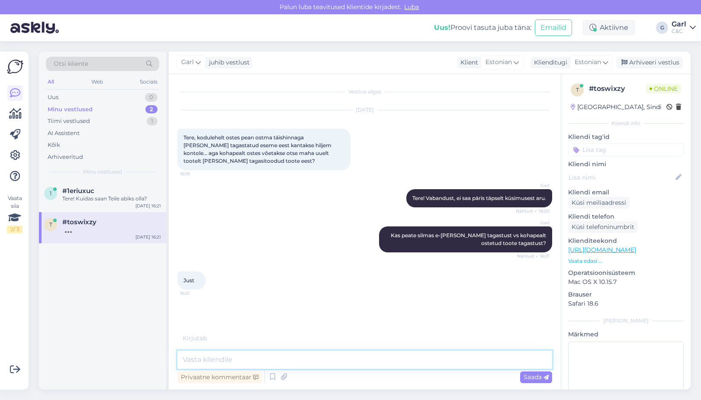
click at [301, 363] on textarea at bounding box center [364, 359] width 375 height 18
type textarea "Üldiselt seaduse k"
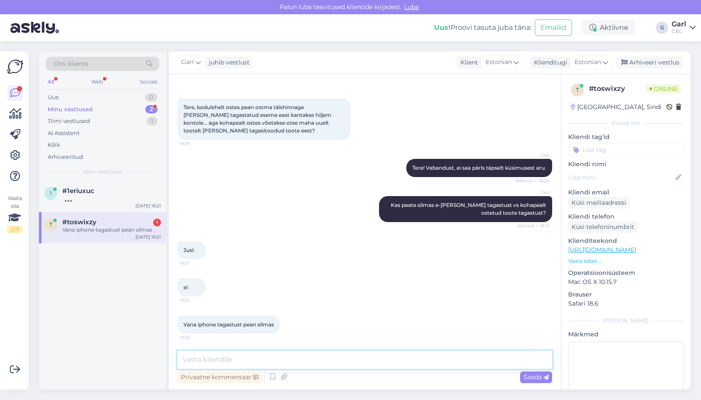
click at [273, 357] on textarea at bounding box center [364, 359] width 375 height 18
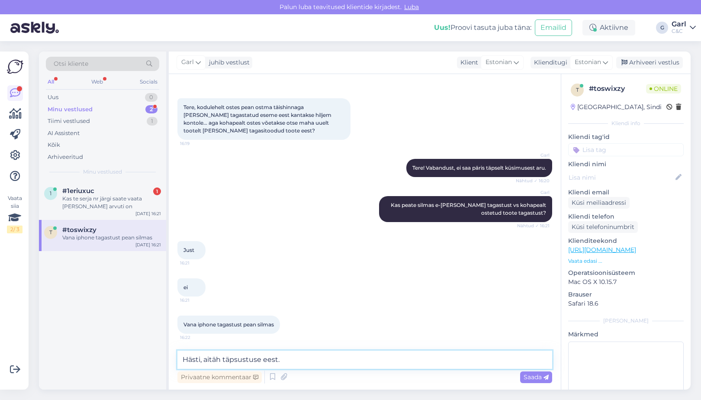
click at [299, 359] on textarea "Hästi, aitäh täpsustuse eest." at bounding box center [364, 359] width 375 height 18
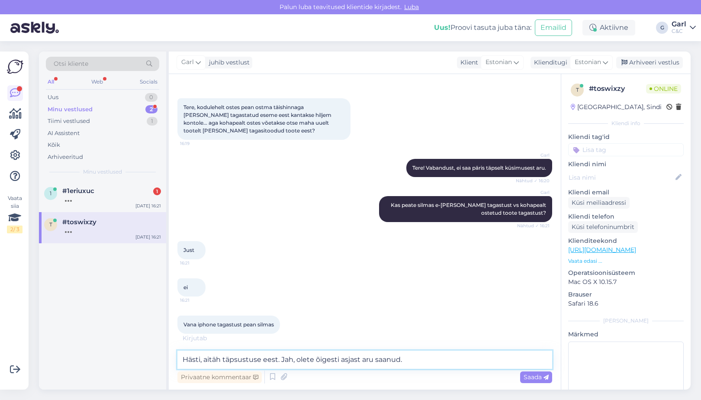
type textarea "Hästi, aitäh täpsustuse eest. Jah, olete õigesti asjast aru saanud."
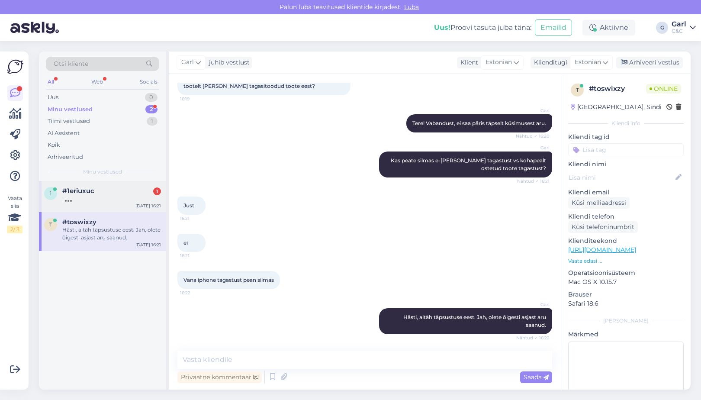
click at [128, 200] on div at bounding box center [111, 199] width 99 height 8
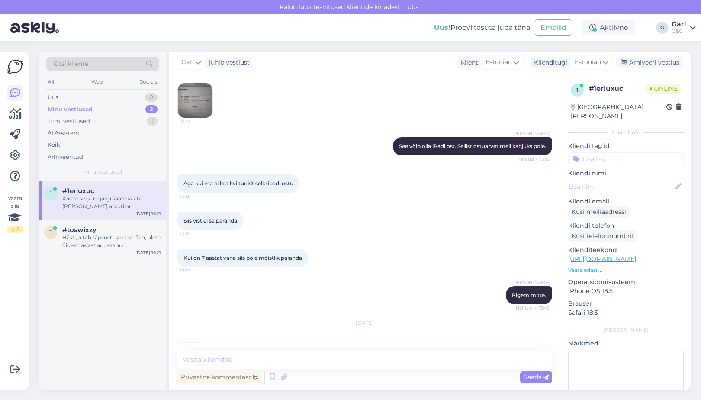
scroll to position [1806, 0]
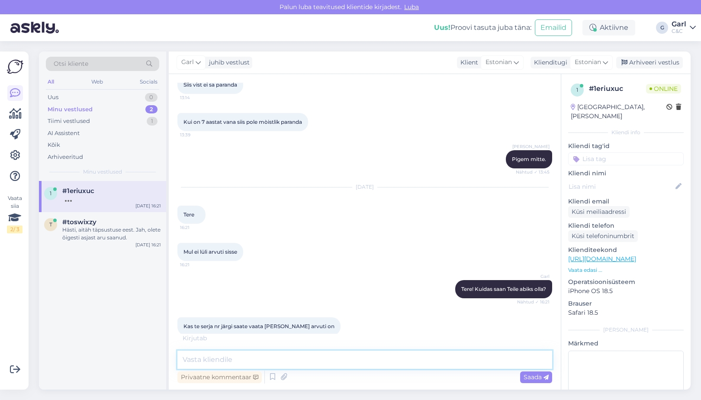
click at [286, 363] on textarea at bounding box center [364, 359] width 375 height 18
click at [267, 355] on textarea at bounding box center [364, 359] width 375 height 18
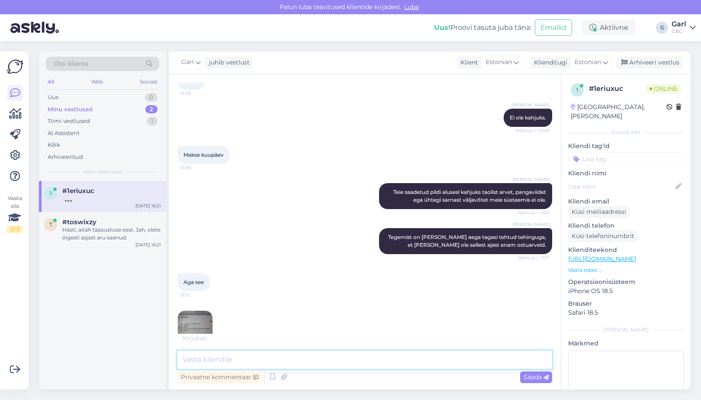
scroll to position [1815, 0]
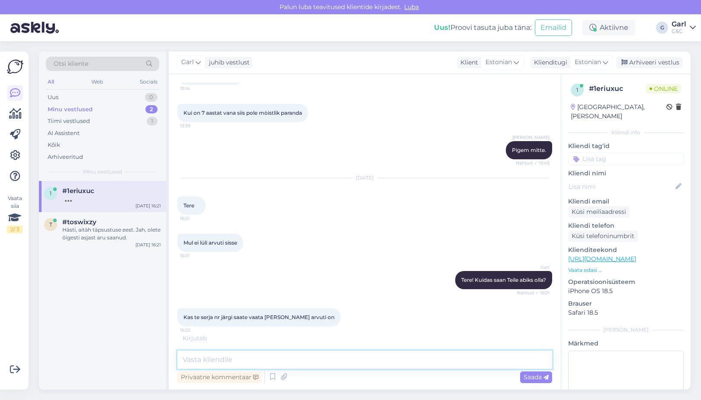
click at [283, 359] on textarea at bounding box center [364, 359] width 375 height 18
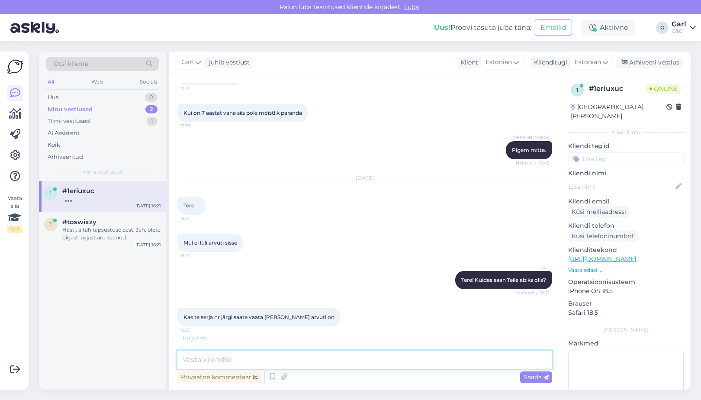
click at [283, 359] on textarea at bounding box center [364, 359] width 375 height 18
type textarea "Kuidas on seerianumber?"
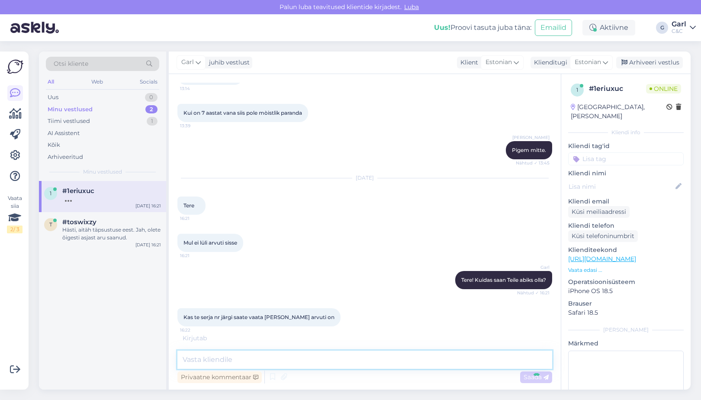
scroll to position [1843, 0]
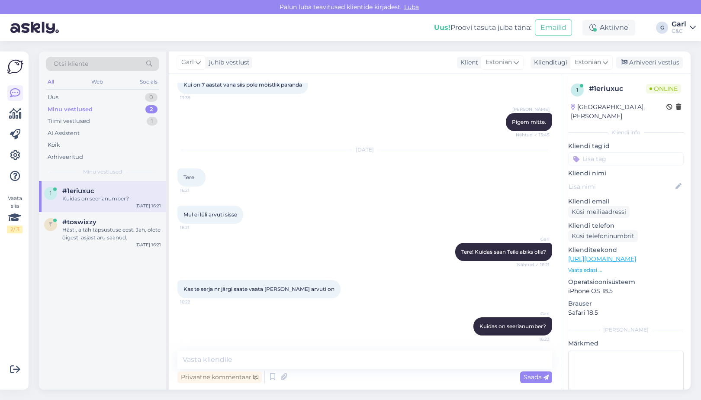
click at [130, 108] on div "Minu vestlused 2" at bounding box center [102, 109] width 113 height 12
click at [130, 116] on div "Tiimi vestlused 1" at bounding box center [102, 121] width 113 height 12
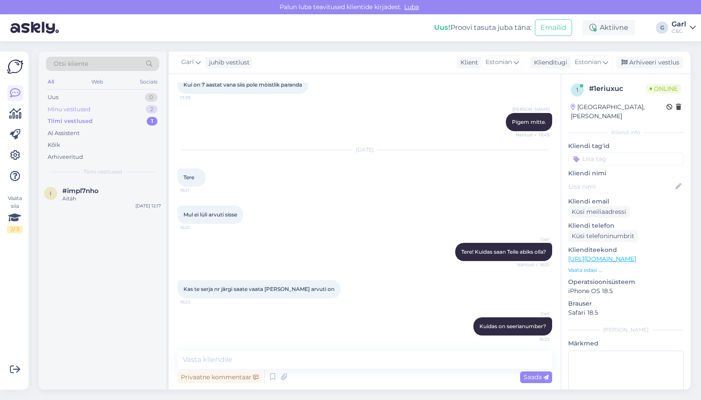
click at [130, 111] on div "Minu vestlused 2" at bounding box center [102, 109] width 113 height 12
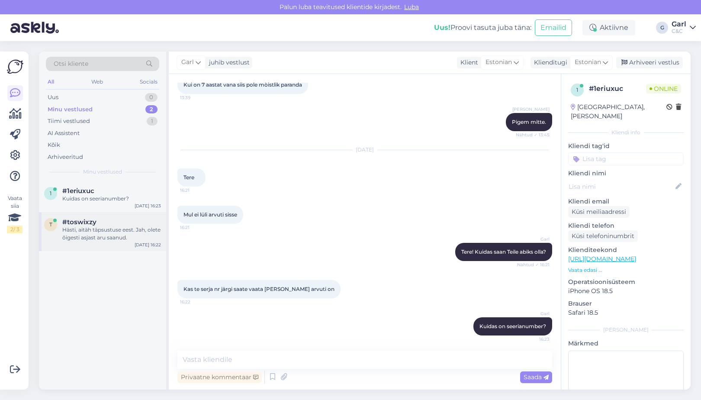
click at [128, 235] on div "Hästi, aitäh täpsustuse eest. Jah, olete õigesti asjast aru saanud." at bounding box center [111, 234] width 99 height 16
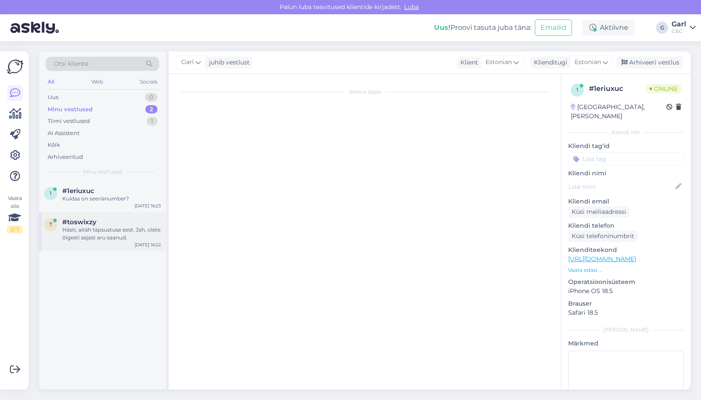
scroll to position [75, 0]
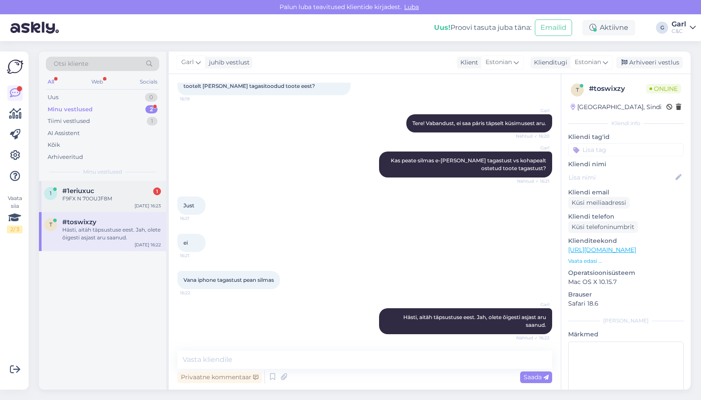
click at [137, 198] on div "F9FX N 70OUJF8M" at bounding box center [111, 199] width 99 height 8
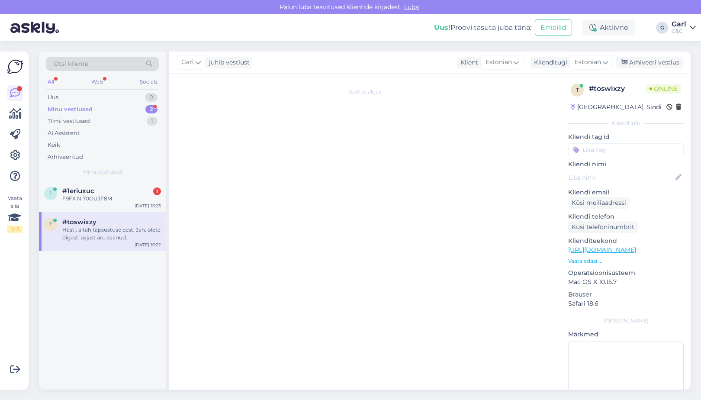
scroll to position [1880, 0]
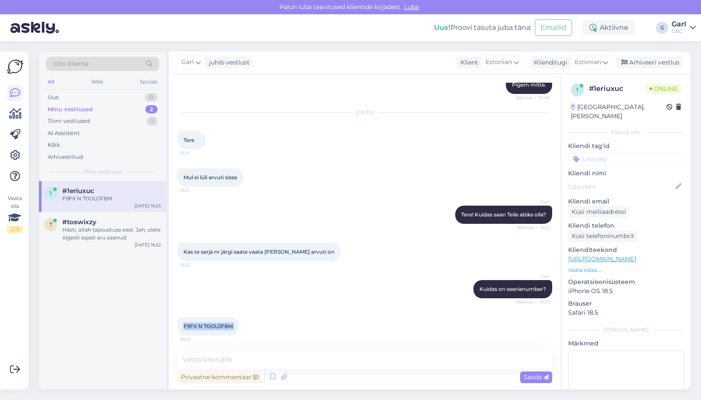
drag, startPoint x: 180, startPoint y: 323, endPoint x: 245, endPoint y: 324, distance: 64.5
click at [239, 324] on div "F9FX N 70OUJF8M 16:23" at bounding box center [207, 326] width 61 height 18
copy div "F9FX N 70OUJF8M 16:23"
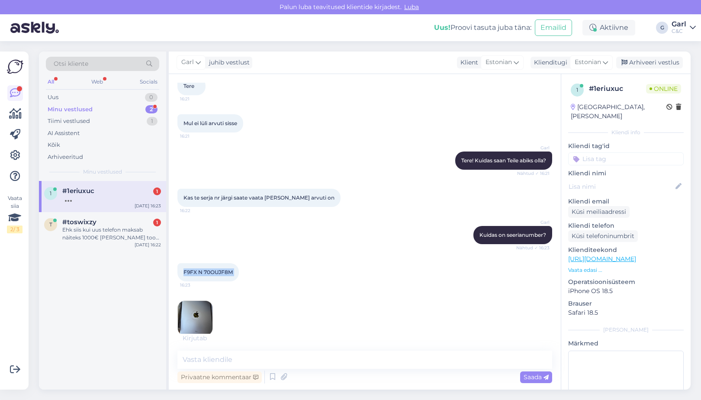
click at [202, 328] on img at bounding box center [195, 318] width 35 height 35
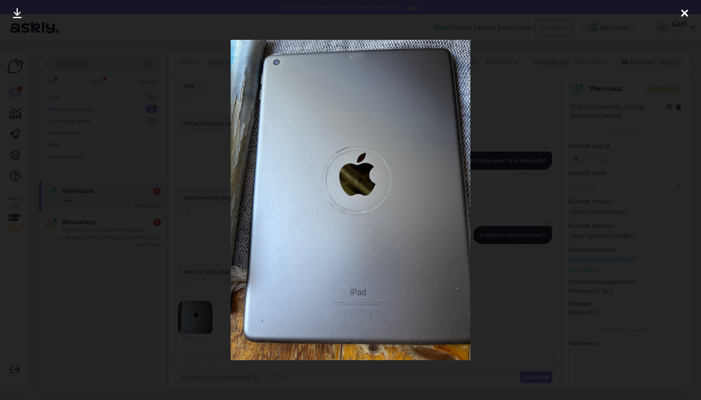
click at [199, 314] on div at bounding box center [350, 200] width 701 height 400
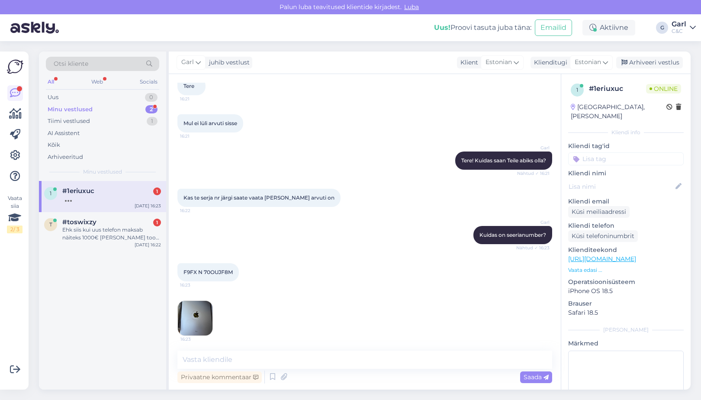
click at [201, 313] on img at bounding box center [195, 318] width 35 height 35
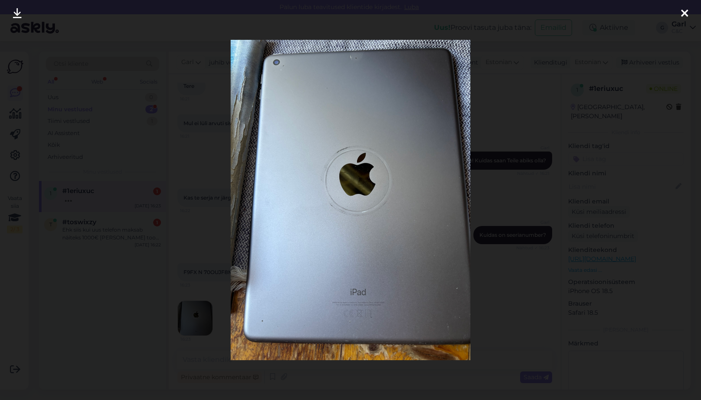
click at [173, 317] on div at bounding box center [350, 200] width 701 height 400
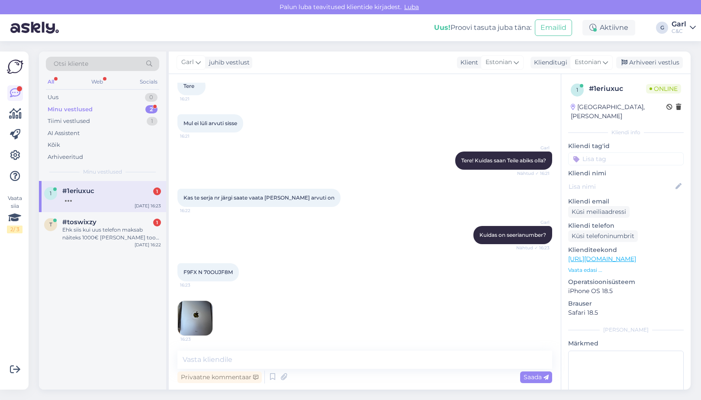
scroll to position [1972, 0]
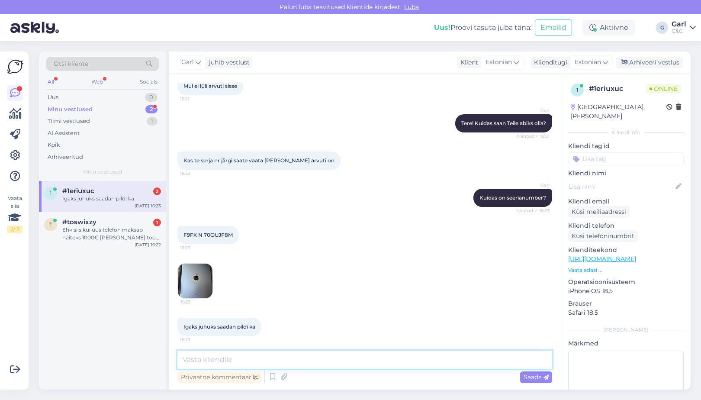
click at [249, 366] on textarea at bounding box center [364, 359] width 375 height 18
type textarea "Eeldatav ostuaasta on 2018."
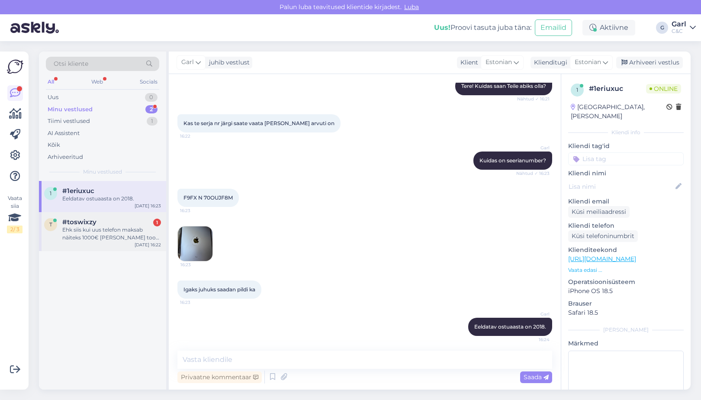
click at [127, 237] on div "Ehk siis kui uus telefon maksab näiteks 1000€ [PERSON_NAME] toote eest pakute 3…" at bounding box center [111, 234] width 99 height 16
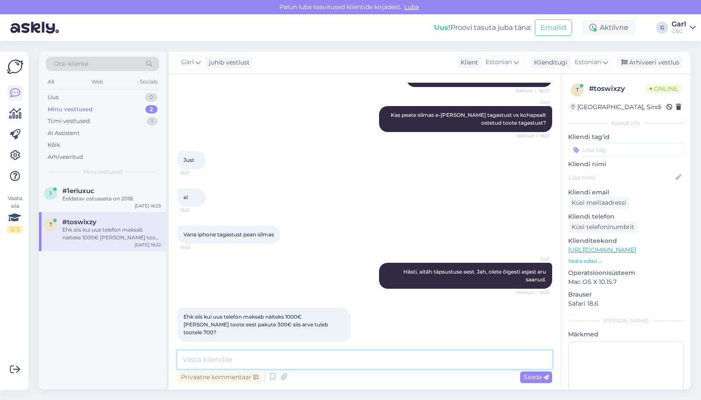
click at [283, 355] on textarea at bounding box center [364, 359] width 375 height 18
click at [283, 357] on textarea at bounding box center [364, 359] width 375 height 18
click at [284, 357] on textarea at bounding box center [364, 359] width 375 height 18
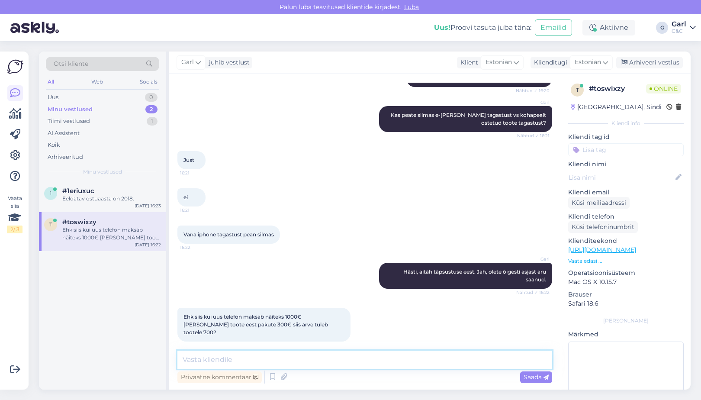
click at [284, 357] on textarea at bounding box center [364, 359] width 375 height 18
type textarea "Just nii."
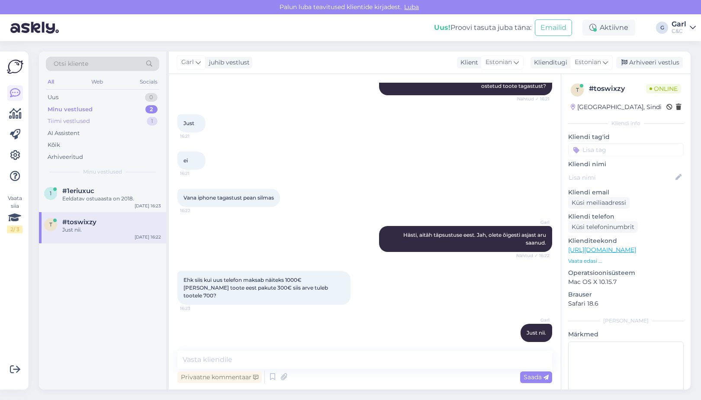
click at [144, 121] on div "Tiimi vestlused 1" at bounding box center [102, 121] width 113 height 12
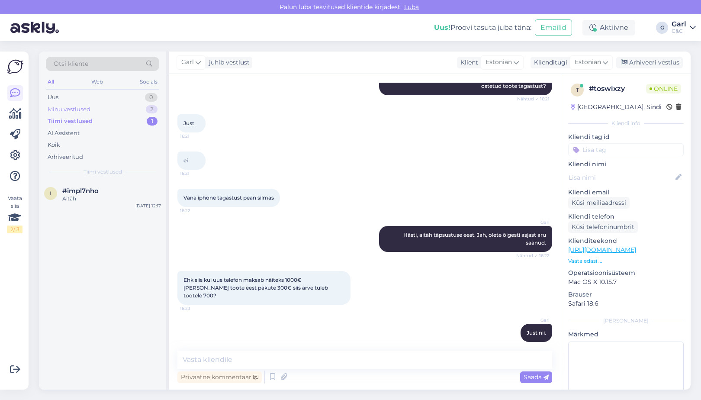
click at [141, 107] on div "Minu vestlused 2" at bounding box center [102, 109] width 113 height 12
click at [117, 205] on div "t #toswixzy Just nii. Aug 11 16:24" at bounding box center [102, 196] width 127 height 31
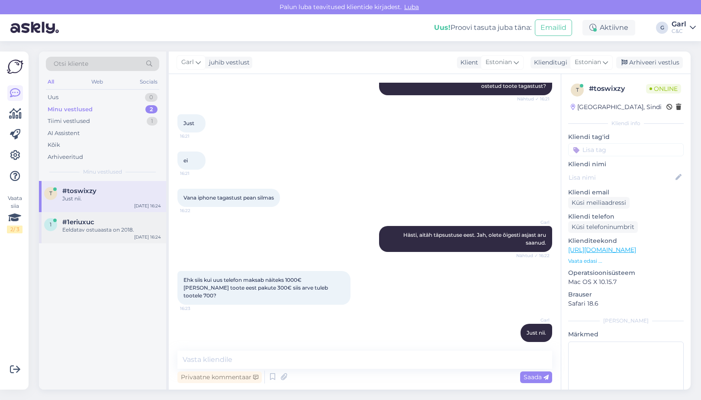
click at [108, 240] on div "1 #1eriuxuc Eeldatav ostuaasta on 2018. Aug 11 16:24" at bounding box center [102, 227] width 127 height 31
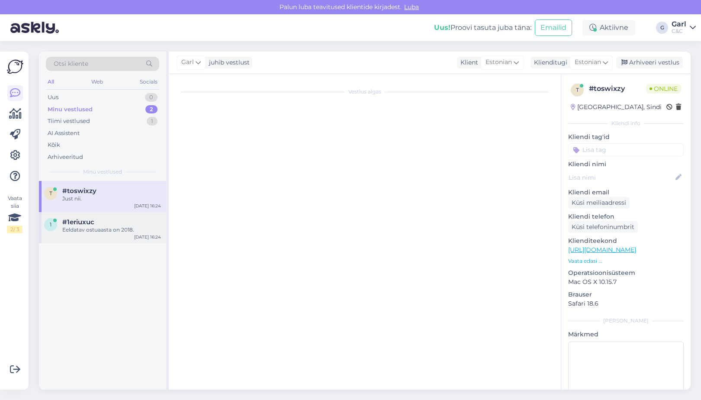
scroll to position [2009, 0]
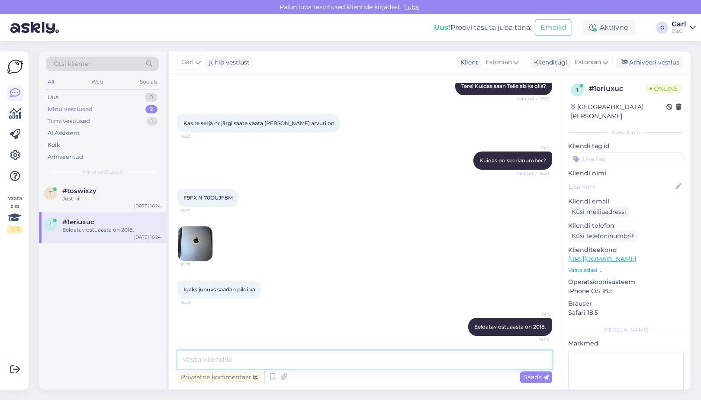
click at [326, 368] on textarea at bounding box center [364, 359] width 375 height 18
click at [325, 363] on textarea at bounding box center [364, 359] width 375 height 18
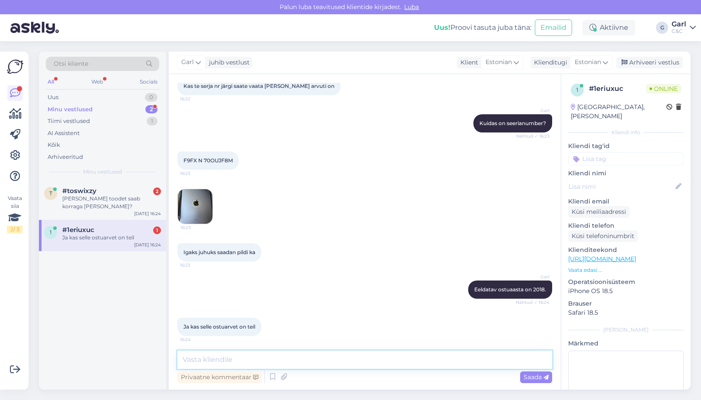
click at [228, 357] on textarea at bounding box center [364, 359] width 375 height 18
type textarea "K"
type textarea "Paraku mitte."
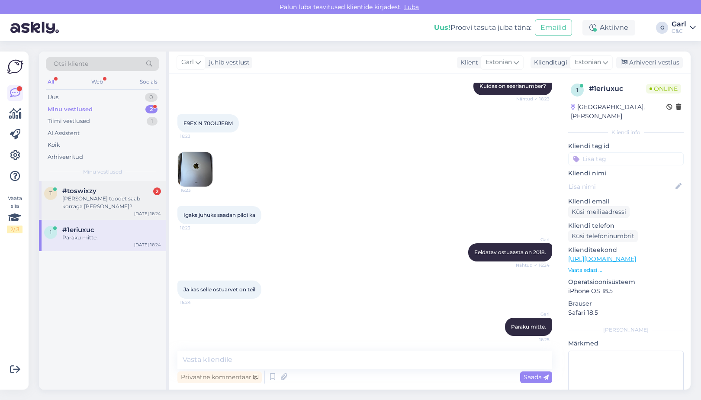
click at [129, 208] on div "[PERSON_NAME] toodet saab korraga [PERSON_NAME]?" at bounding box center [111, 203] width 99 height 16
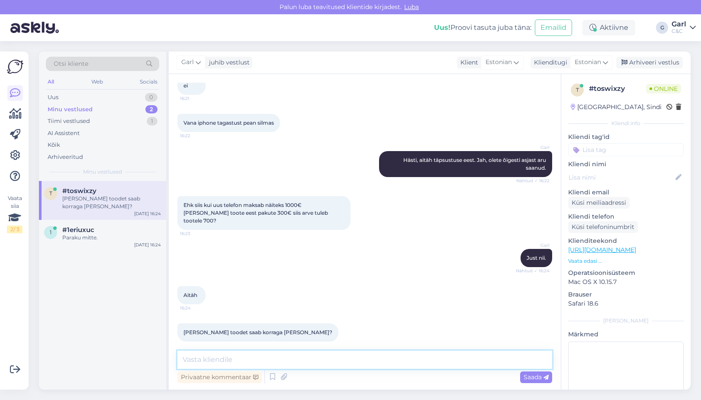
click at [257, 363] on textarea at bounding box center [364, 359] width 375 height 18
type textarea "Kuni 5 [PERSON_NAME]."
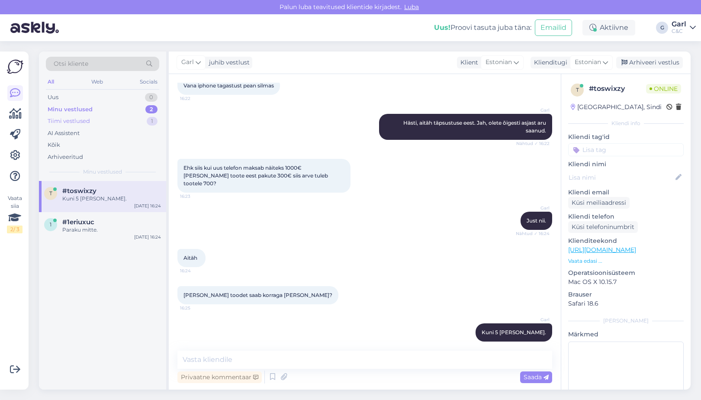
click at [107, 118] on div "Tiimi vestlused 1" at bounding box center [102, 121] width 113 height 12
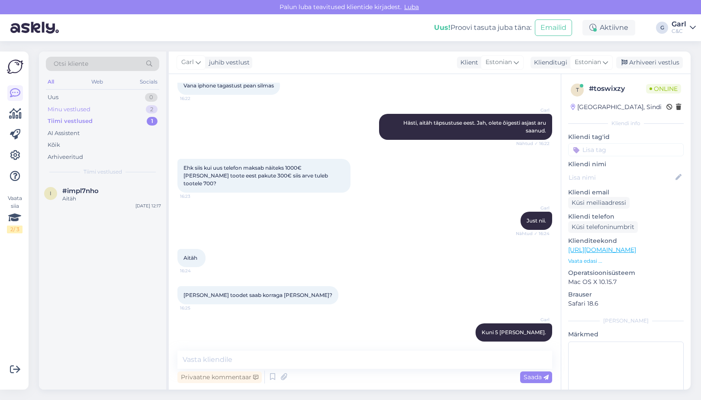
click at [108, 108] on div "Minu vestlused 2" at bounding box center [102, 109] width 113 height 12
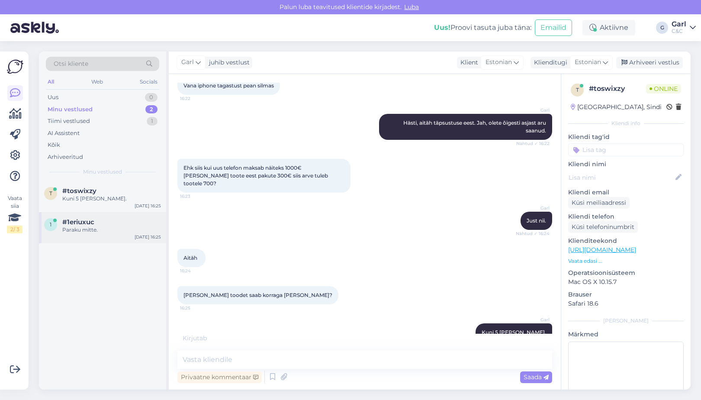
scroll to position [306, 0]
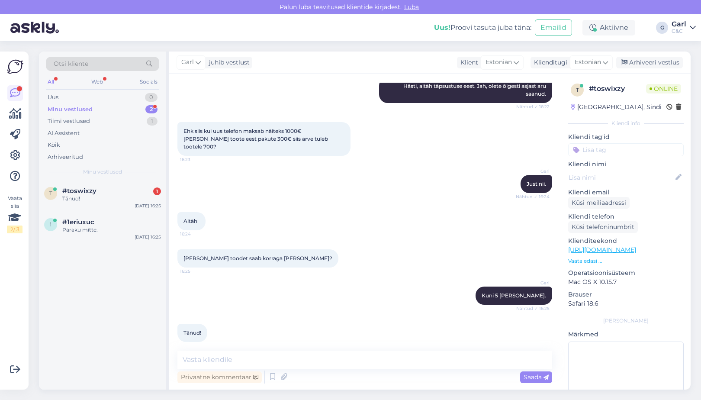
click at [121, 110] on div "Minu vestlused 2" at bounding box center [102, 109] width 113 height 12
click at [119, 116] on div "Tiimi vestlused 1" at bounding box center [102, 121] width 113 height 12
click at [118, 109] on div "Minu vestlused 2" at bounding box center [102, 109] width 113 height 12
click at [141, 121] on div "Tiimi vestlused 1" at bounding box center [102, 121] width 113 height 12
click at [138, 109] on div "Minu vestlused 2" at bounding box center [102, 109] width 113 height 12
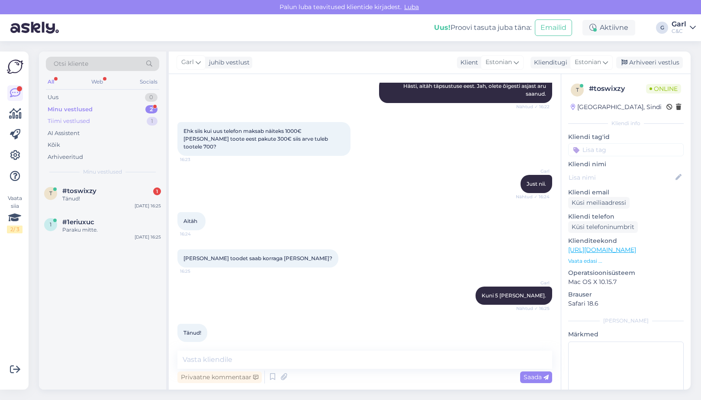
click at [132, 120] on div "Tiimi vestlused 1" at bounding box center [102, 121] width 113 height 12
click at [132, 112] on div "Minu vestlused 2" at bounding box center [102, 109] width 113 height 12
click at [130, 122] on div "Tiimi vestlused 1" at bounding box center [102, 121] width 113 height 12
click at [130, 115] on div "Tiimi vestlused 1" at bounding box center [102, 121] width 113 height 12
click at [130, 110] on div "Minu vestlused 2" at bounding box center [102, 109] width 113 height 12
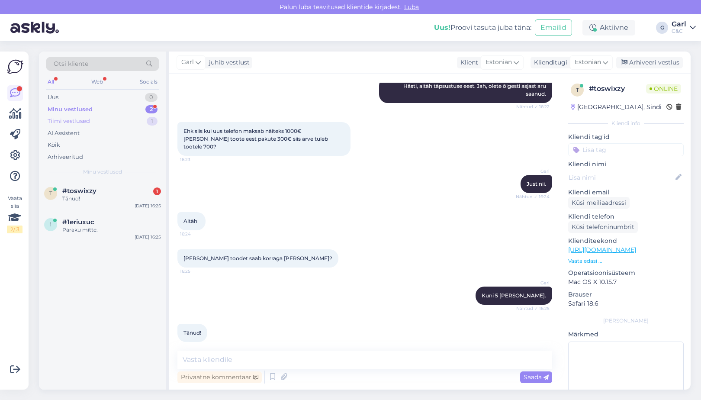
click at [128, 122] on div "Tiimi vestlused 1" at bounding box center [102, 121] width 113 height 12
click at [128, 109] on div "Minu vestlused 2" at bounding box center [102, 109] width 113 height 12
click at [133, 119] on div "Tiimi vestlused 1" at bounding box center [102, 121] width 113 height 12
click at [136, 107] on div "Minu vestlused 2" at bounding box center [102, 109] width 113 height 12
click at [212, 348] on div "Vestlus algas Aug 11 2025 Tere, kodulehelt ostes pean ostma täishinnaga toote j…" at bounding box center [365, 231] width 392 height 315
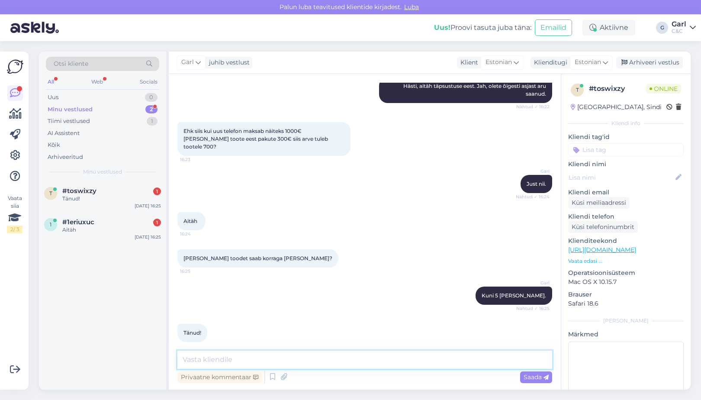
click at [212, 351] on textarea at bounding box center [364, 359] width 375 height 18
type textarea "[PERSON_NAME], võtke heaks!"
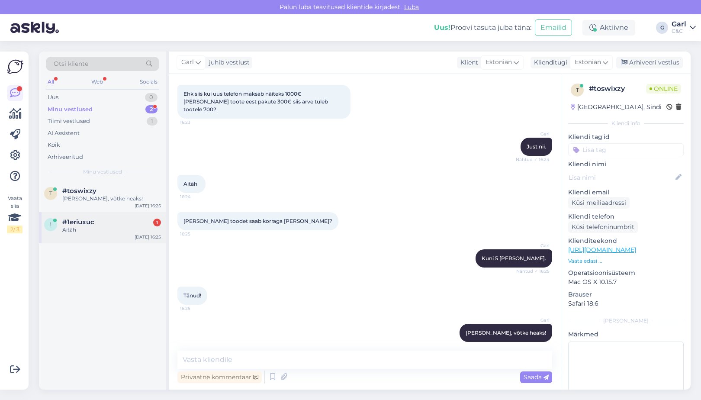
click at [75, 234] on div "1 #1eriuxuc 1 Aitäh Aug 11 16:25" at bounding box center [102, 227] width 127 height 31
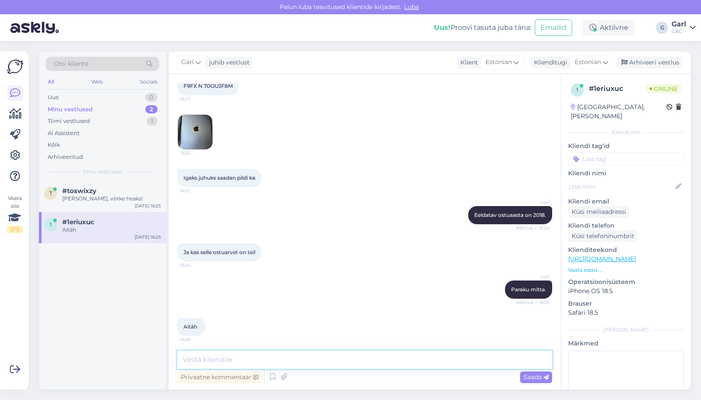
click at [267, 359] on textarea at bounding box center [364, 359] width 375 height 18
type textarea "I"
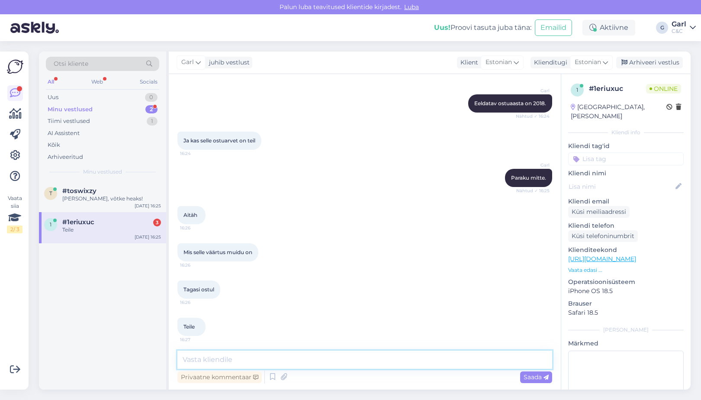
click at [254, 353] on textarea at bounding box center [364, 359] width 375 height 18
click at [479, 360] on textarea "Nagu ma aru saan, siis seade enam ei toimi, siis sellel paraku kõrget väärtust …" at bounding box center [364, 359] width 375 height 18
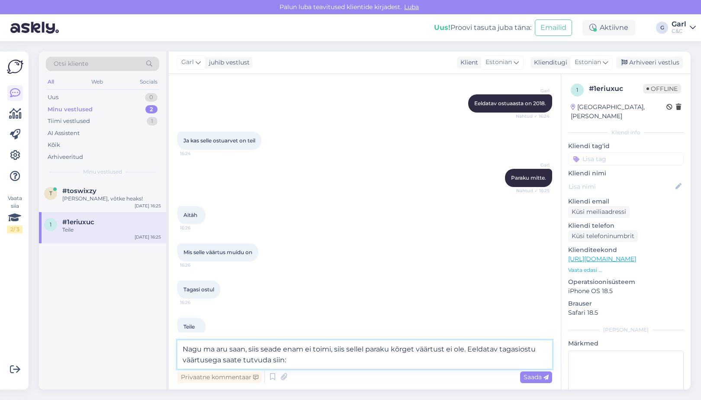
paste textarea "[URL][DOMAIN_NAME]"
type textarea "Nagu ma aru saan, siis seade enam ei toimi, siis sellel paraku kõrget väärtust …"
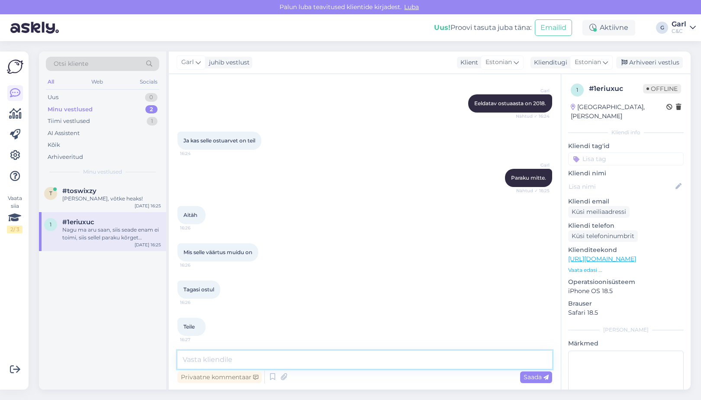
scroll to position [2285, 0]
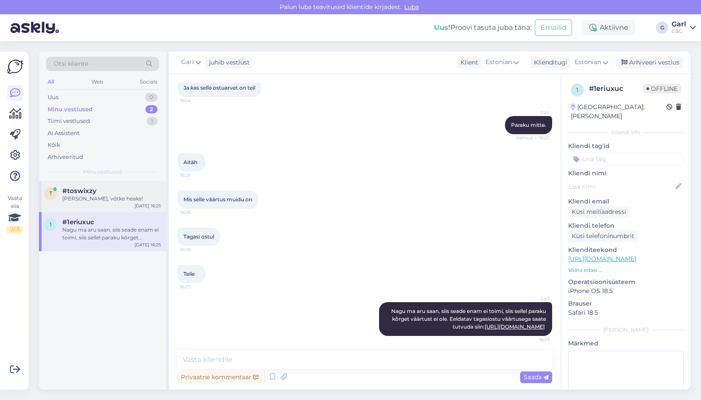
click at [119, 203] on div "t #toswixzy Ikka, võtke heaks! Aug 11 16:25" at bounding box center [102, 196] width 127 height 31
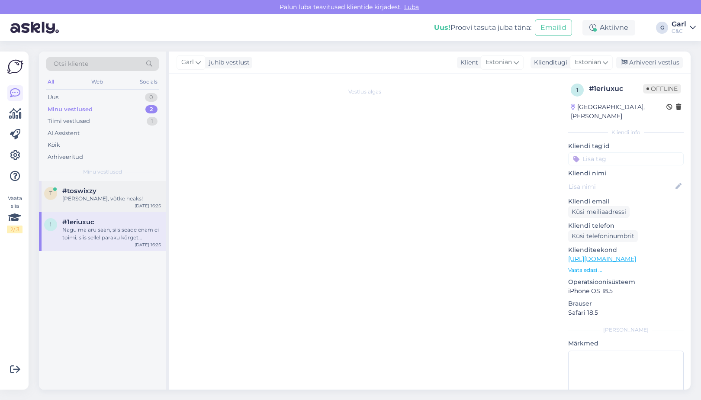
scroll to position [343, 0]
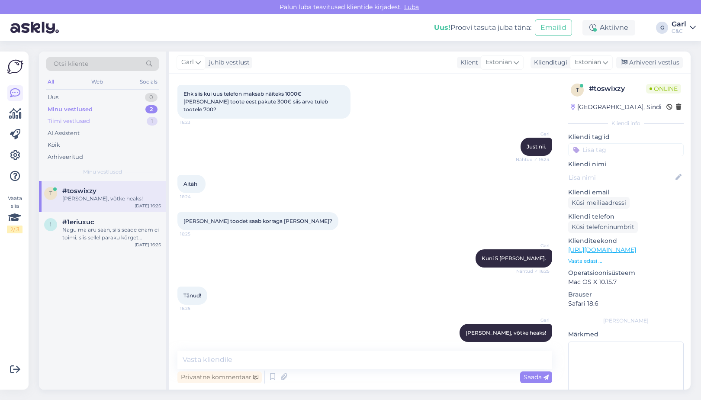
click at [122, 119] on div "Tiimi vestlused 1" at bounding box center [102, 121] width 113 height 12
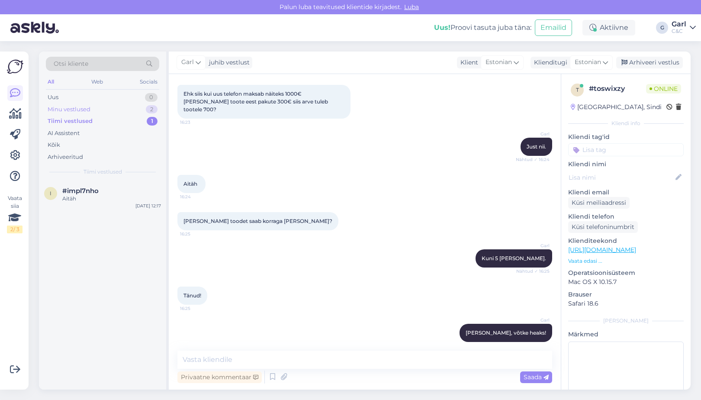
click at [126, 109] on div "Minu vestlused 2" at bounding box center [102, 109] width 113 height 12
click at [124, 116] on div "Tiimi vestlused 1" at bounding box center [102, 121] width 113 height 12
click at [124, 112] on div "Minu vestlused 2" at bounding box center [102, 109] width 113 height 12
click at [121, 122] on div "Tiimi vestlused 1" at bounding box center [102, 121] width 113 height 12
click at [122, 195] on div "Aitäh" at bounding box center [111, 199] width 99 height 8
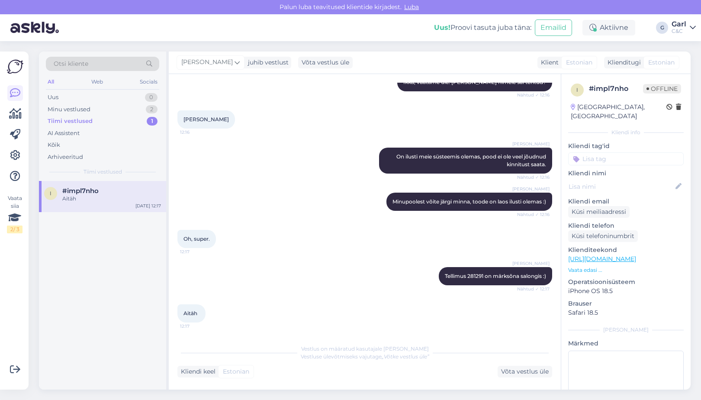
scroll to position [174, 0]
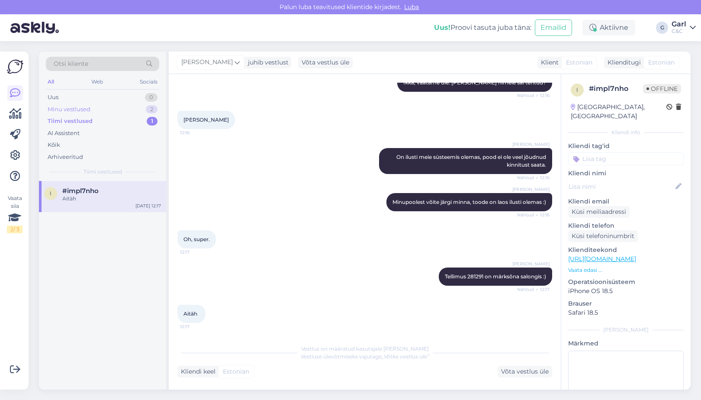
click at [116, 109] on div "Minu vestlused 2" at bounding box center [102, 109] width 113 height 12
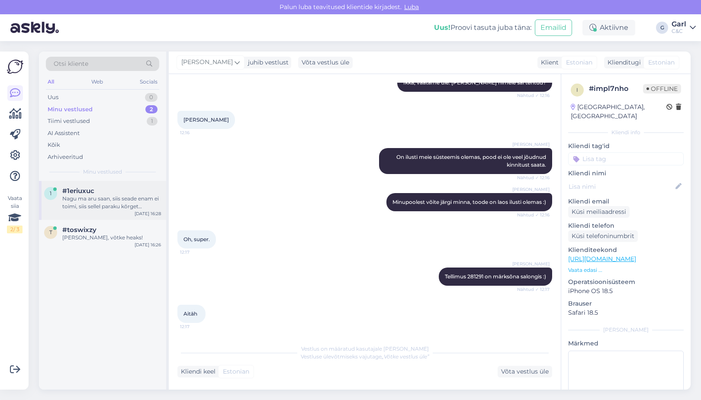
click at [117, 207] on div "Nagu ma aru saan, siis seade enam ei toimi, siis sellel paraku kõrget väärtust …" at bounding box center [111, 203] width 99 height 16
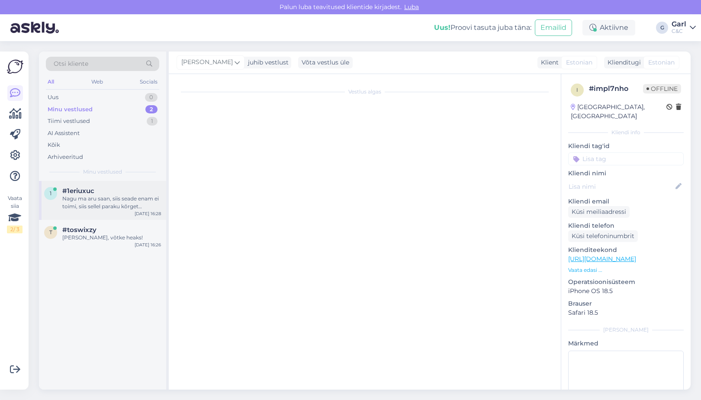
scroll to position [2285, 0]
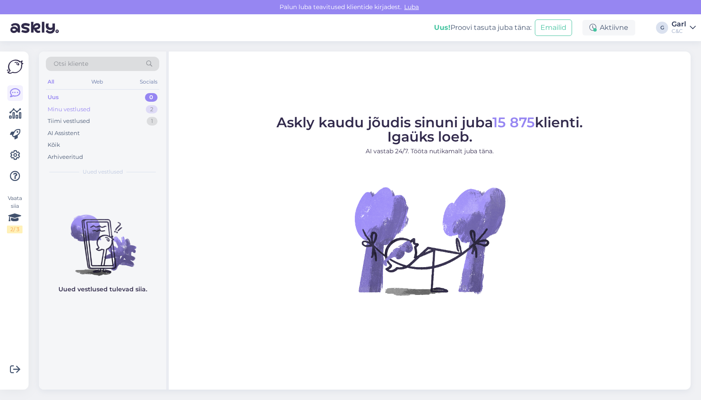
click at [141, 109] on div "Minu vestlused 2" at bounding box center [102, 109] width 113 height 12
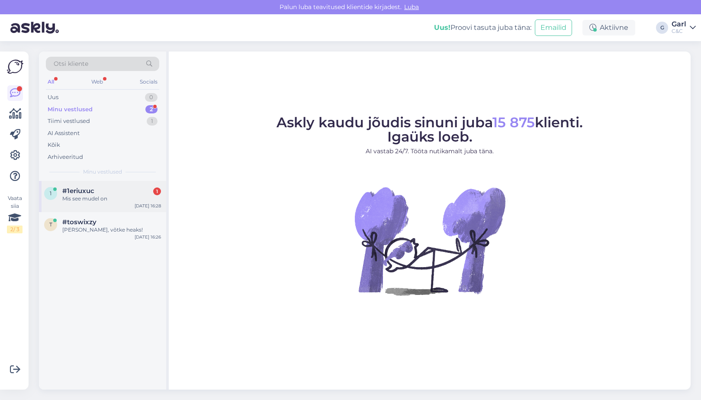
click at [100, 187] on div "#1eriuxuc 1" at bounding box center [111, 191] width 99 height 8
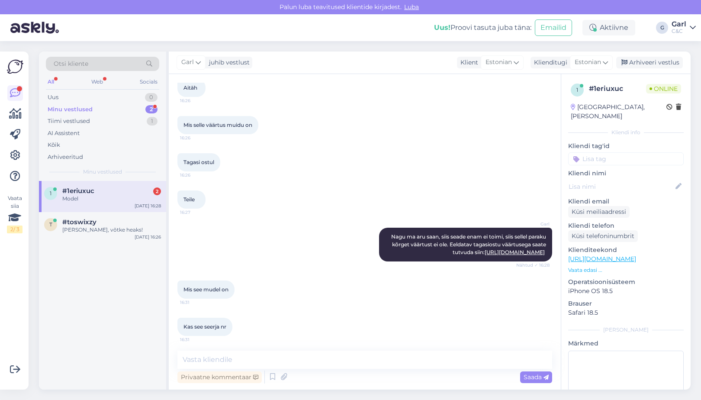
scroll to position [2396, 0]
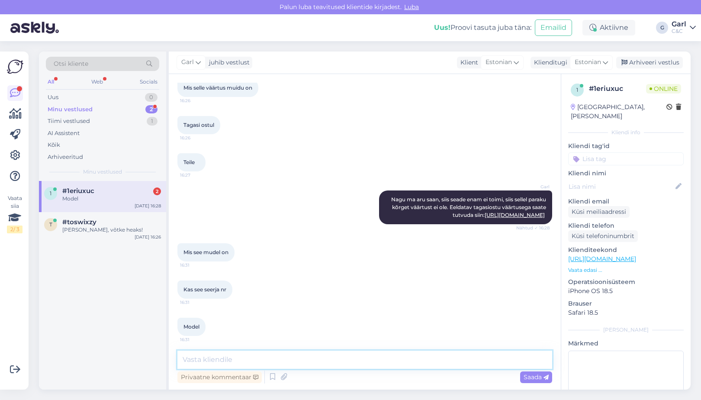
click at [304, 363] on textarea at bounding box center [364, 359] width 375 height 18
paste textarea "iPad (6th gen) Wi-Fi"
type textarea "iPad (6th gen) Wi-Fi"
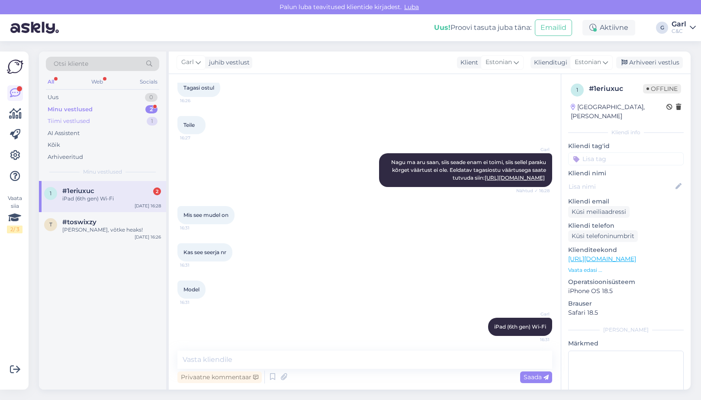
click at [121, 124] on div "Tiimi vestlused 1" at bounding box center [102, 121] width 113 height 12
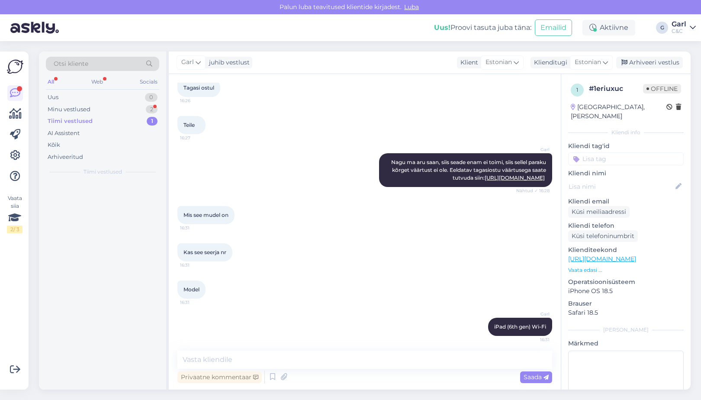
click at [121, 119] on div "Tiimi vestlused 1" at bounding box center [102, 121] width 113 height 12
click at [122, 107] on div "Minu vestlused 2" at bounding box center [102, 109] width 113 height 12
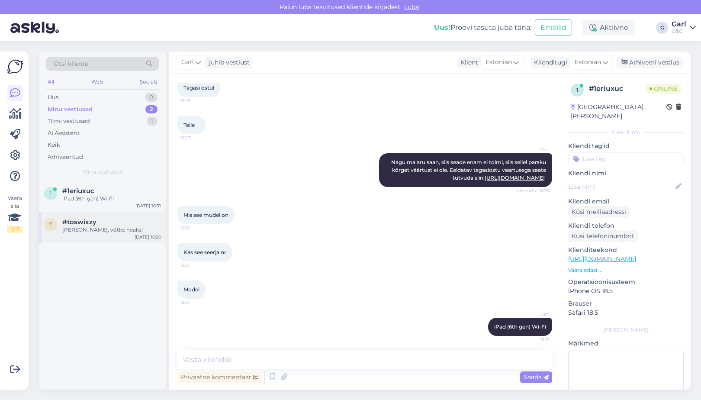
click at [122, 222] on div "#toswixzy" at bounding box center [111, 222] width 99 height 8
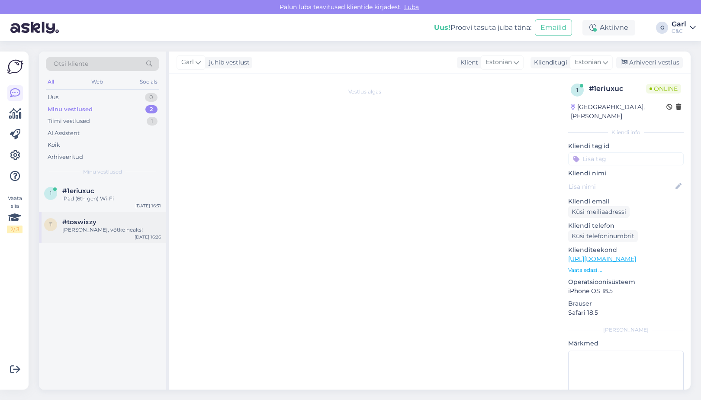
scroll to position [343, 0]
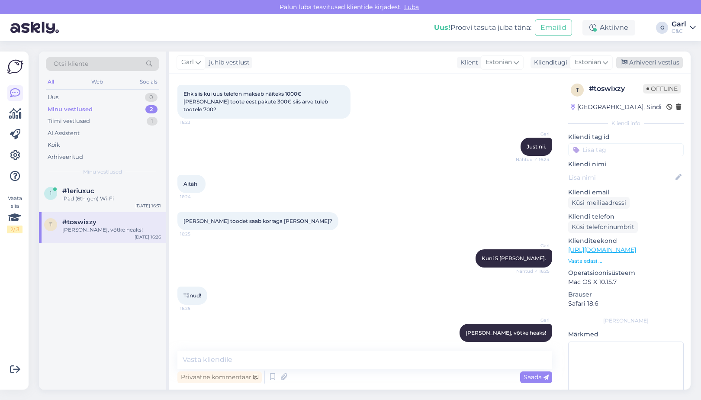
click at [645, 61] on div "Arhiveeri vestlus" at bounding box center [649, 63] width 67 height 12
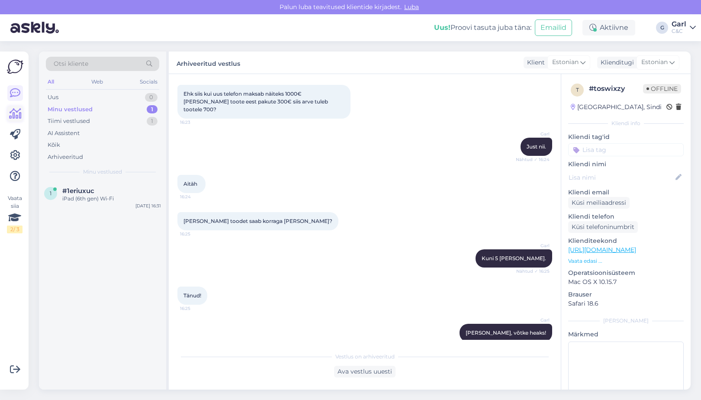
click at [17, 117] on icon at bounding box center [15, 114] width 13 height 10
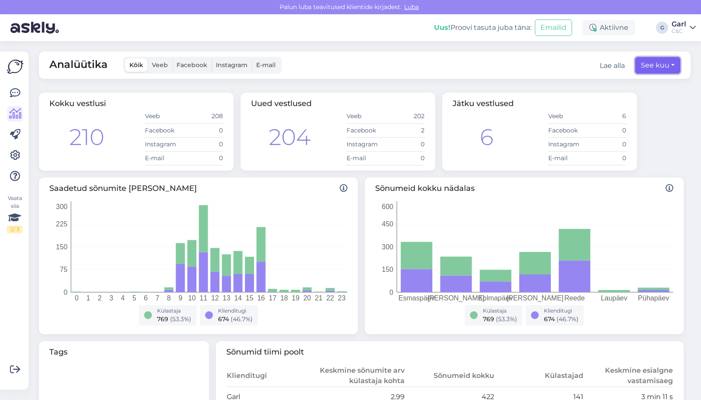
click at [671, 67] on button "See kuu" at bounding box center [657, 65] width 45 height 16
select select "7"
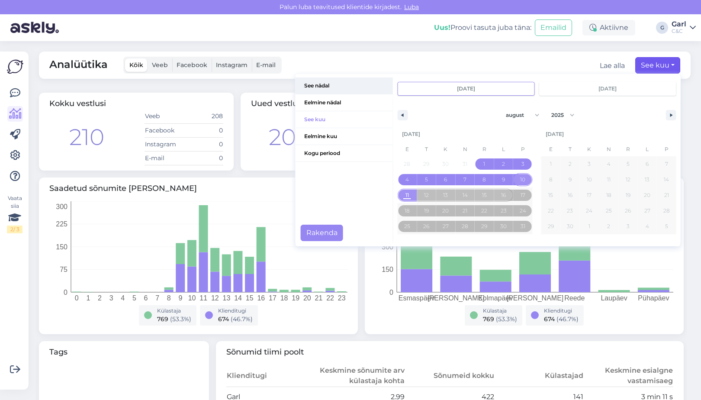
click at [339, 83] on span "See nädal" at bounding box center [344, 85] width 97 height 16
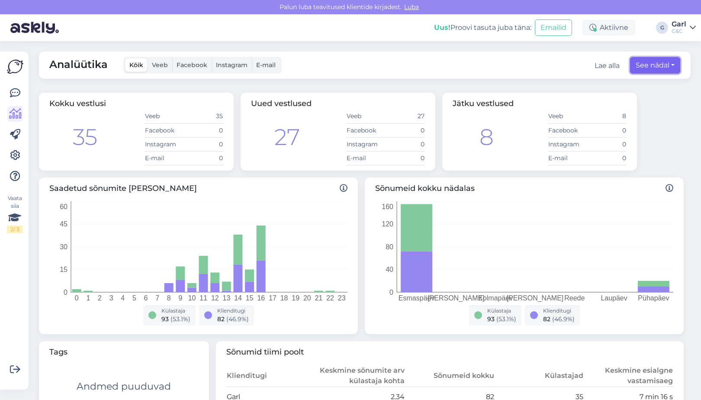
click at [651, 59] on button "See nädal" at bounding box center [655, 65] width 50 height 16
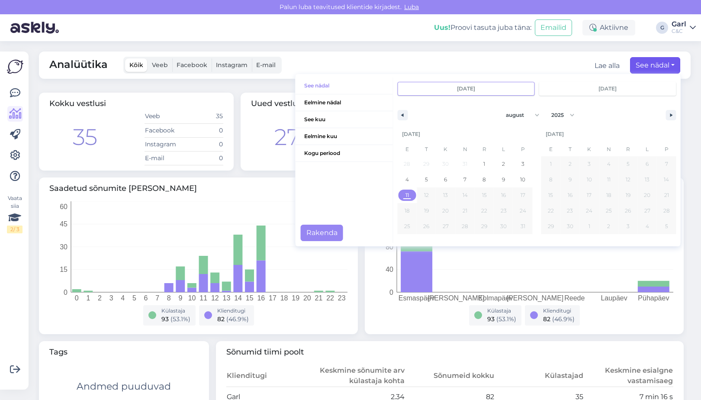
click at [408, 196] on span "11" at bounding box center [406, 195] width 3 height 16
type input "[DATE]"
click at [331, 231] on button "Rakenda" at bounding box center [322, 233] width 42 height 16
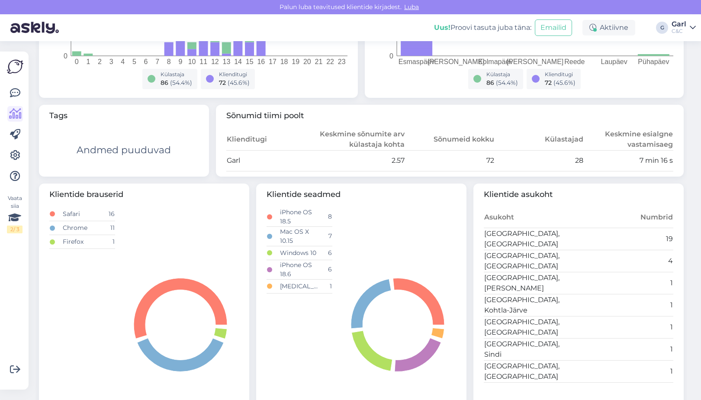
scroll to position [193, 0]
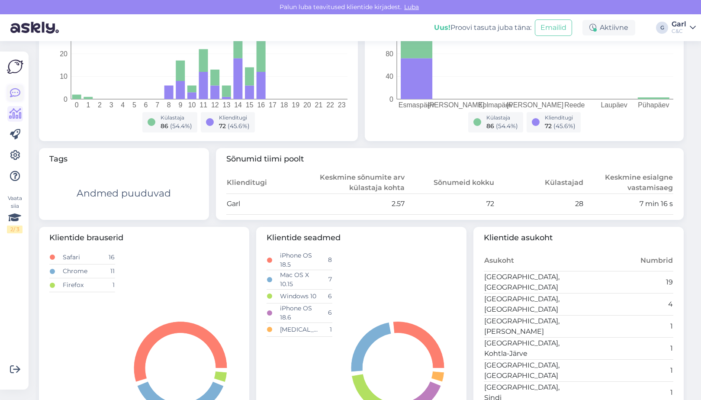
click at [16, 90] on icon at bounding box center [15, 93] width 10 height 10
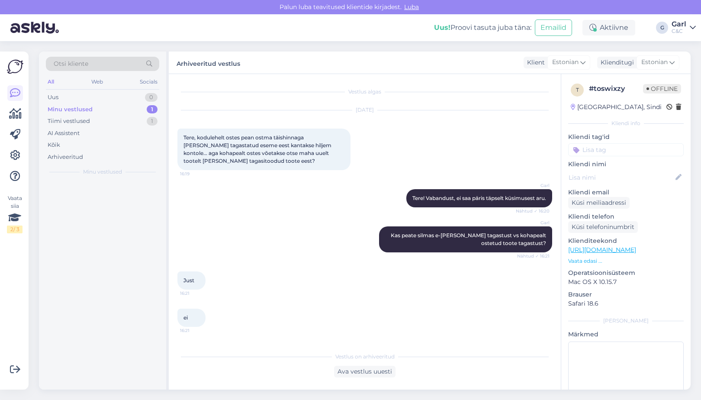
scroll to position [347, 0]
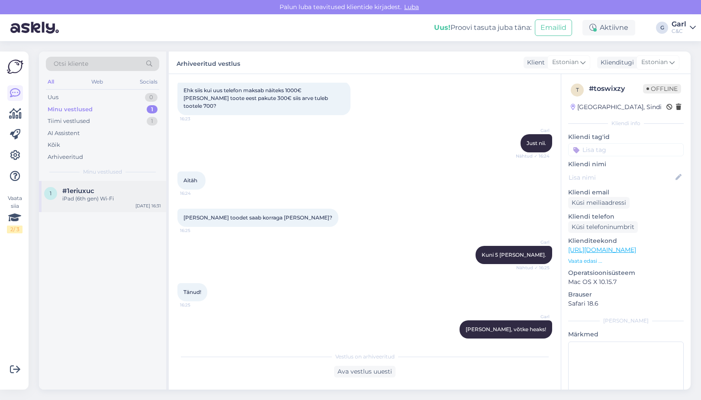
click at [122, 192] on div "#1eriuxuc" at bounding box center [111, 191] width 99 height 8
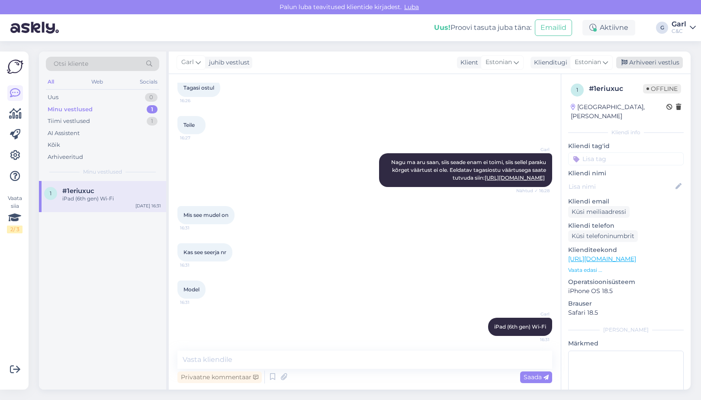
click at [639, 59] on div "Arhiveeri vestlus" at bounding box center [649, 63] width 67 height 12
